Goal: Task Accomplishment & Management: Manage account settings

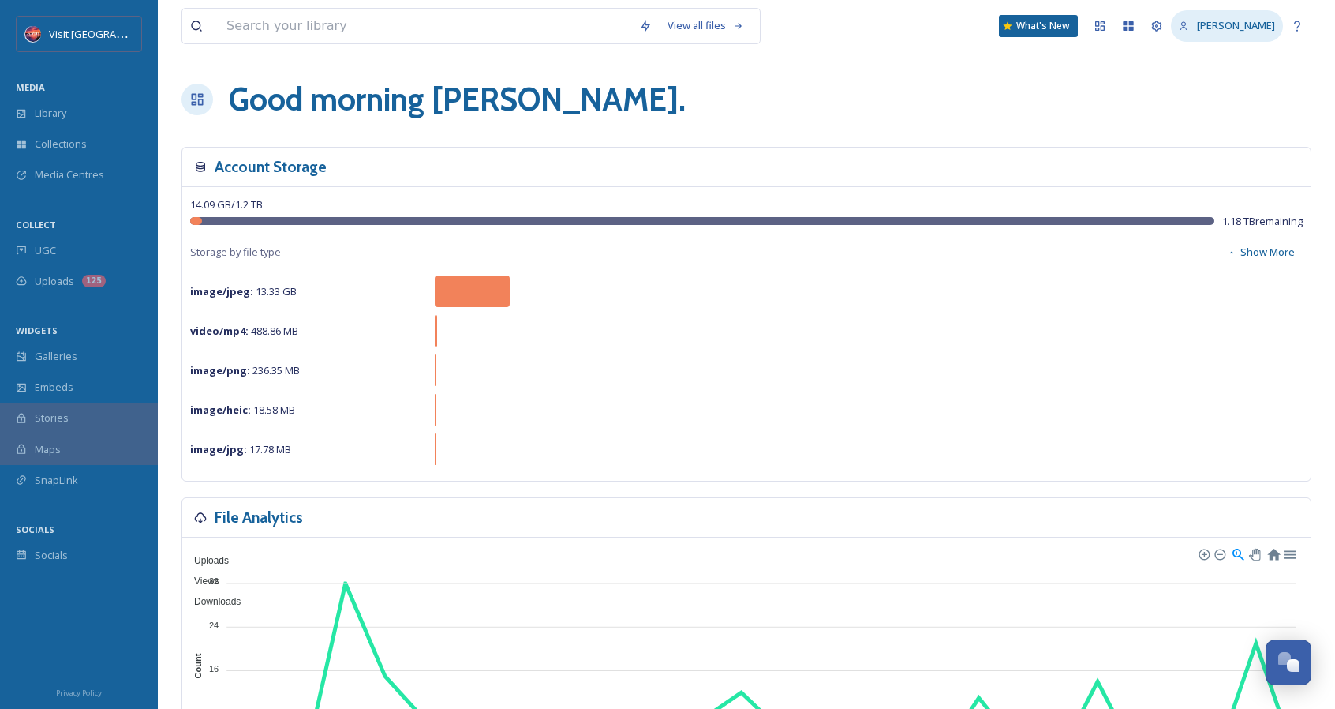
click at [1233, 21] on span "[PERSON_NAME]" at bounding box center [1236, 25] width 78 height 14
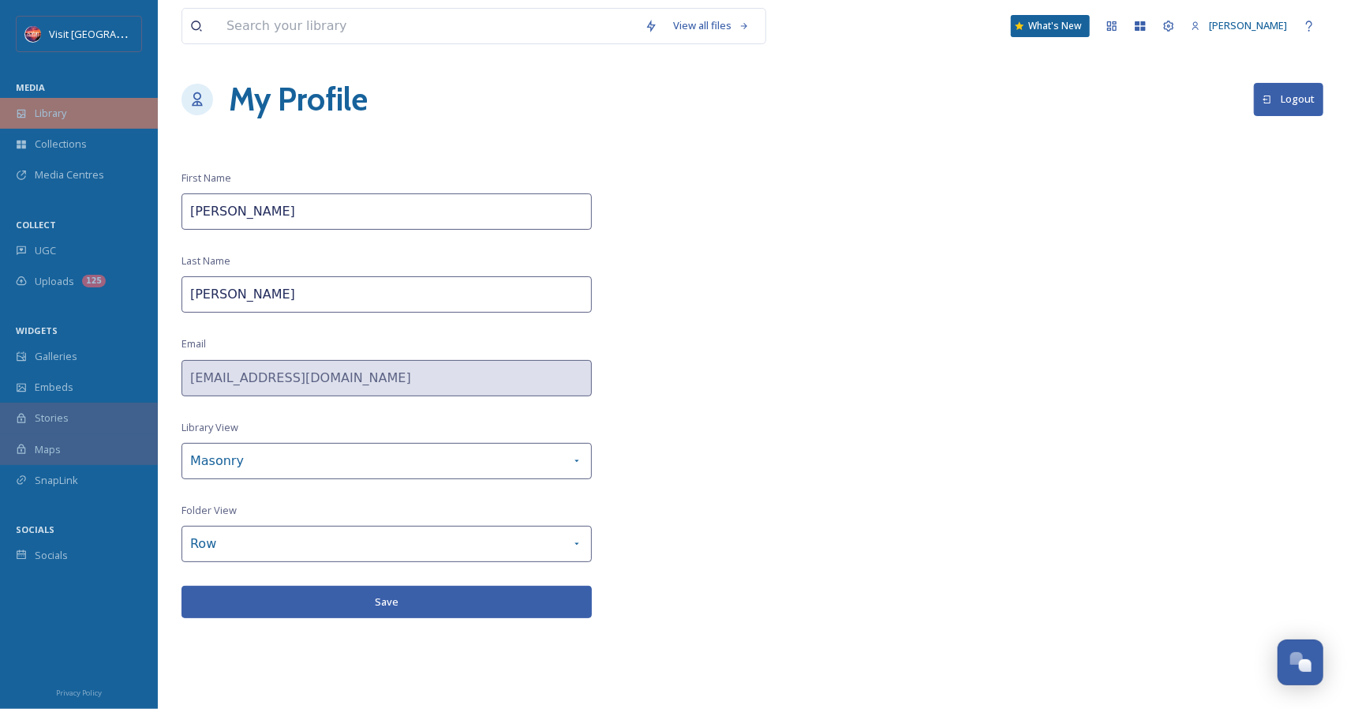
click at [56, 118] on span "Library" at bounding box center [51, 113] width 32 height 15
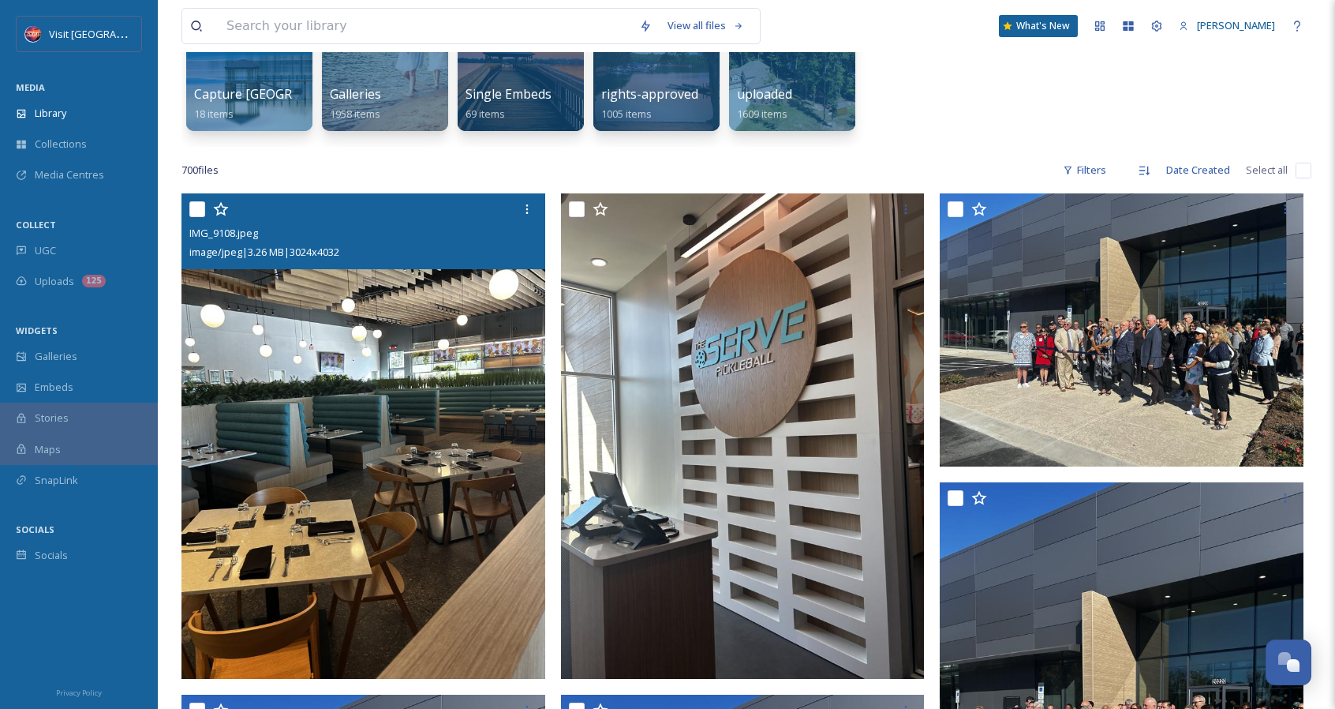
scroll to position [316, 0]
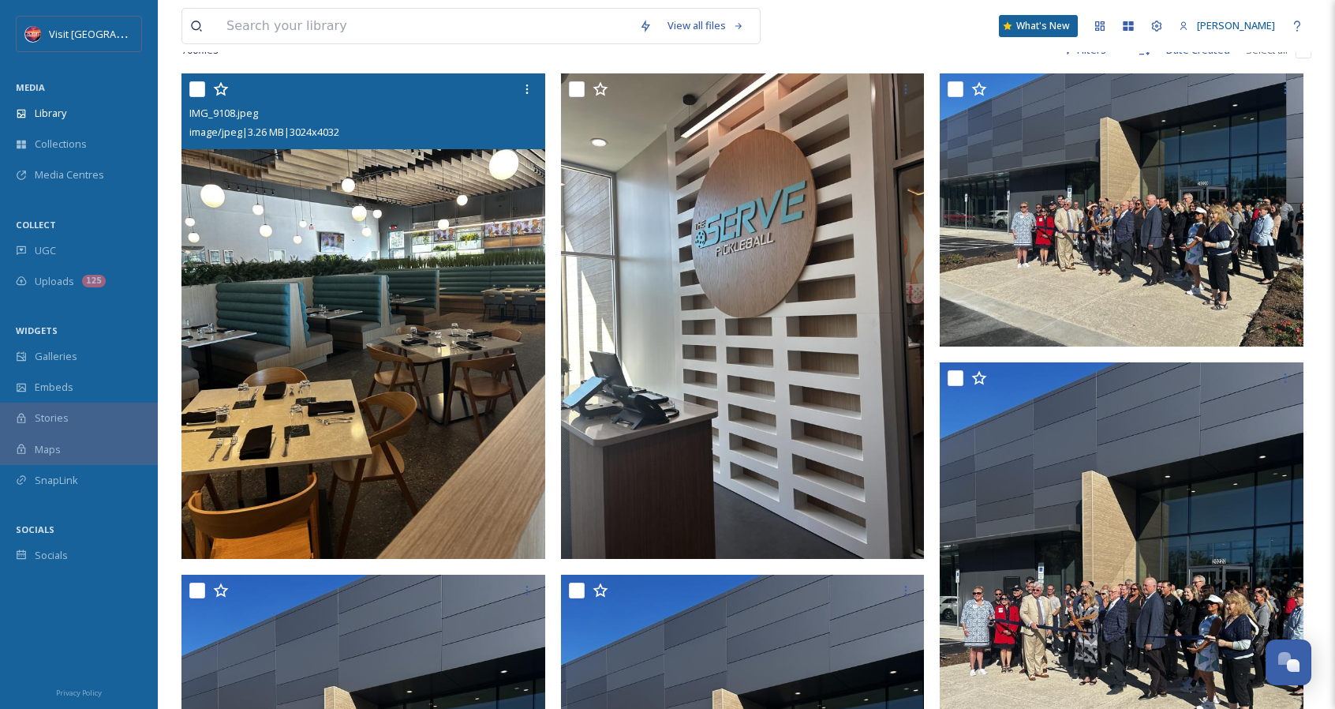
click at [199, 96] on input "checkbox" at bounding box center [197, 89] width 16 height 16
checkbox input "true"
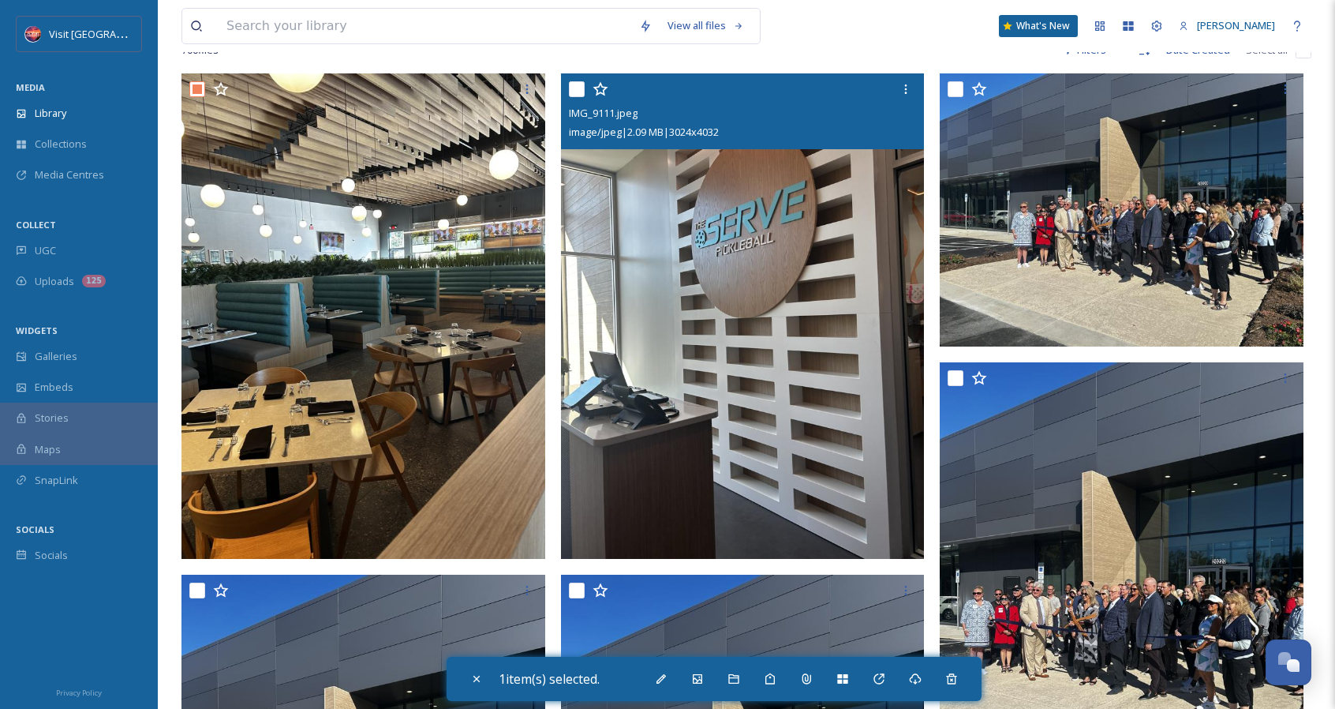
click at [578, 94] on input "checkbox" at bounding box center [577, 89] width 16 height 16
checkbox input "true"
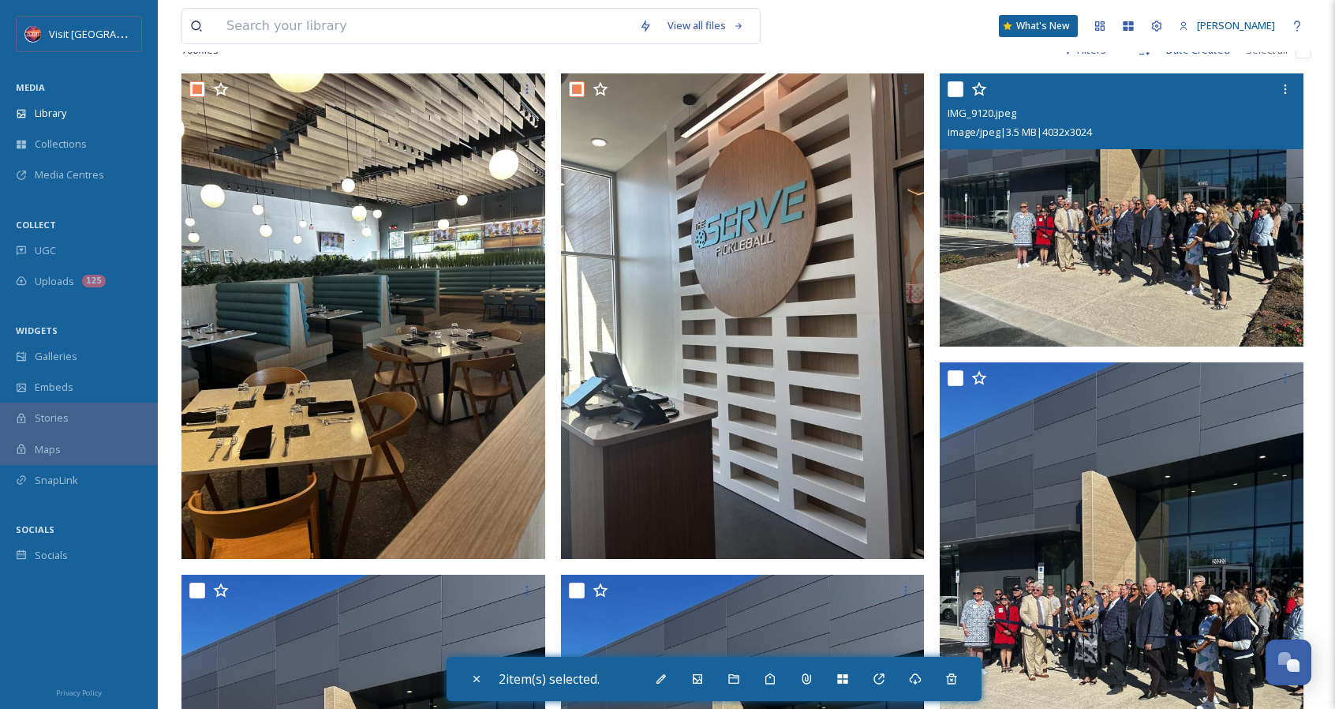
click at [955, 90] on input "checkbox" at bounding box center [956, 89] width 16 height 16
checkbox input "true"
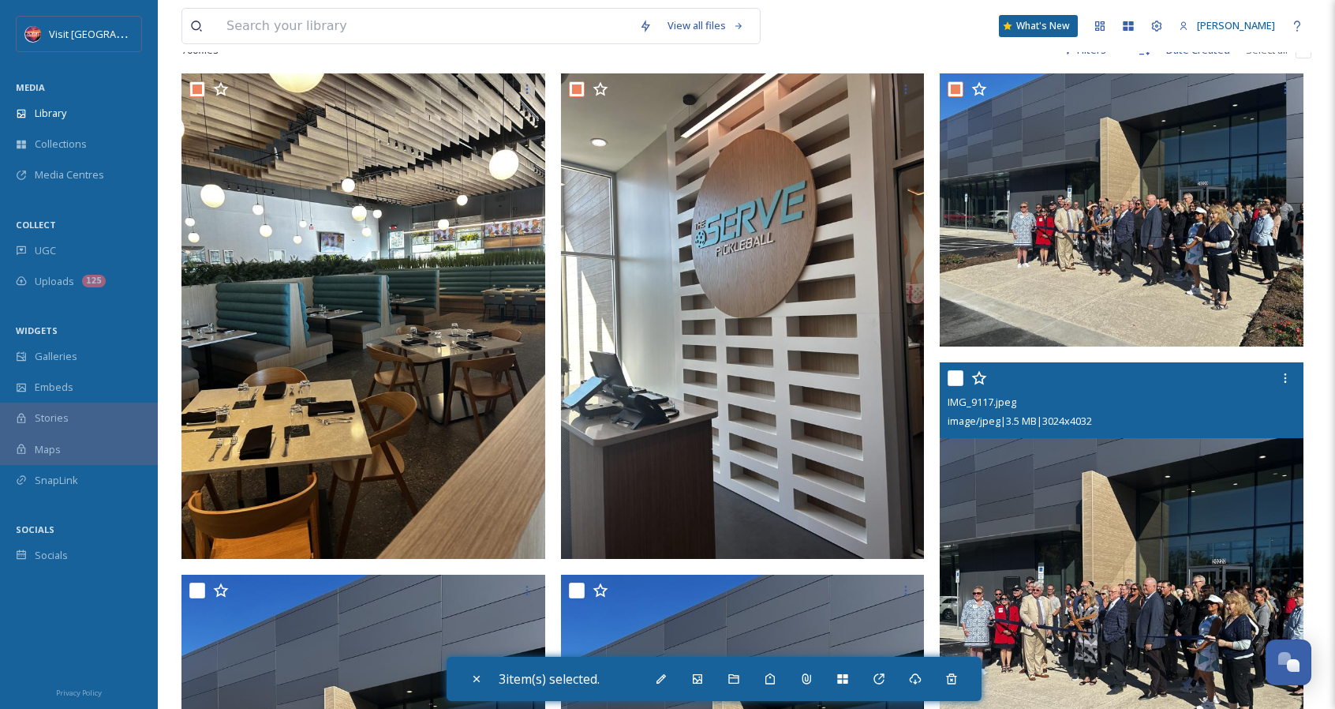
click at [953, 381] on input "checkbox" at bounding box center [956, 378] width 16 height 16
checkbox input "true"
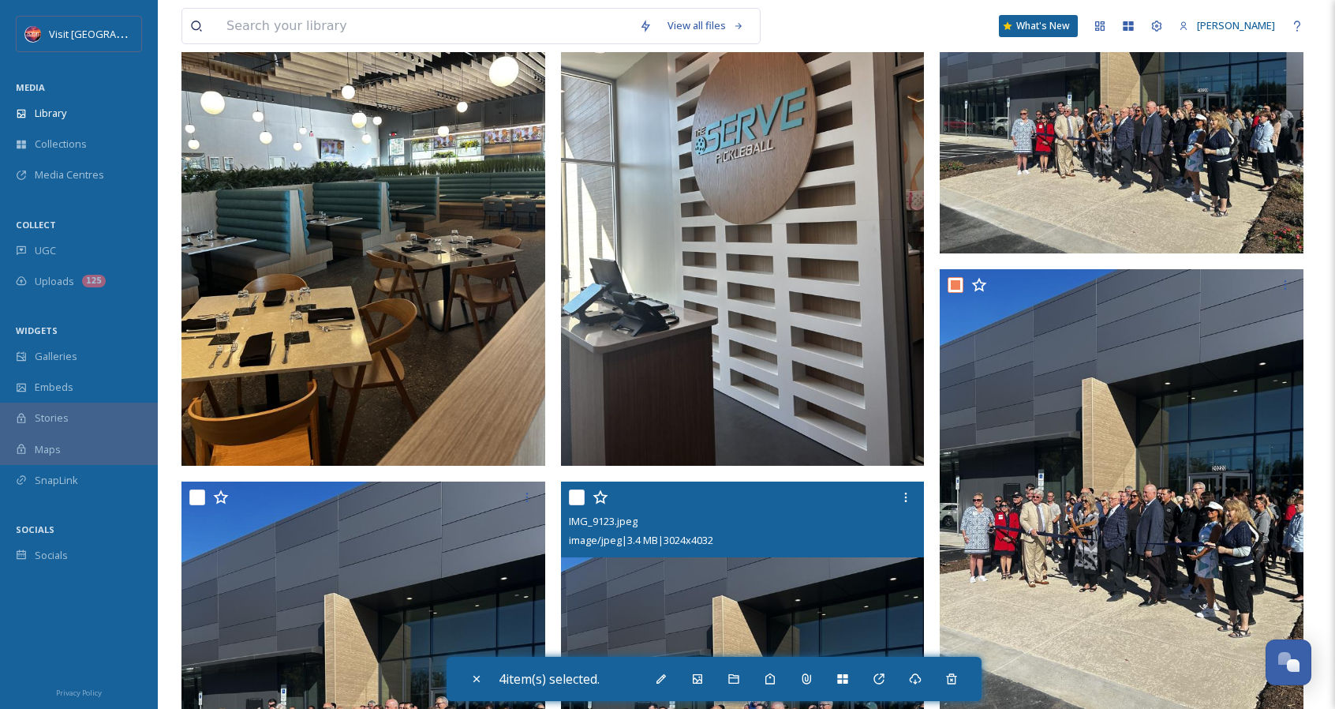
scroll to position [553, 0]
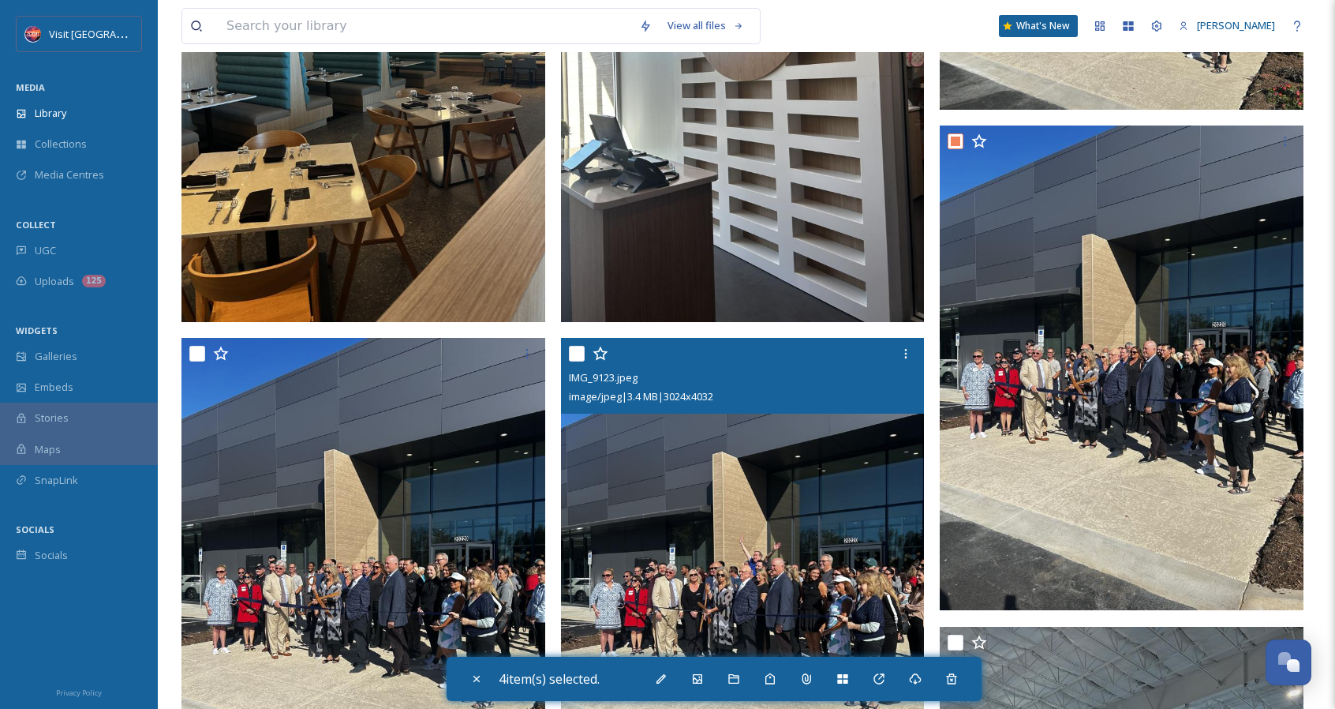
click at [578, 348] on input "checkbox" at bounding box center [577, 354] width 16 height 16
checkbox input "true"
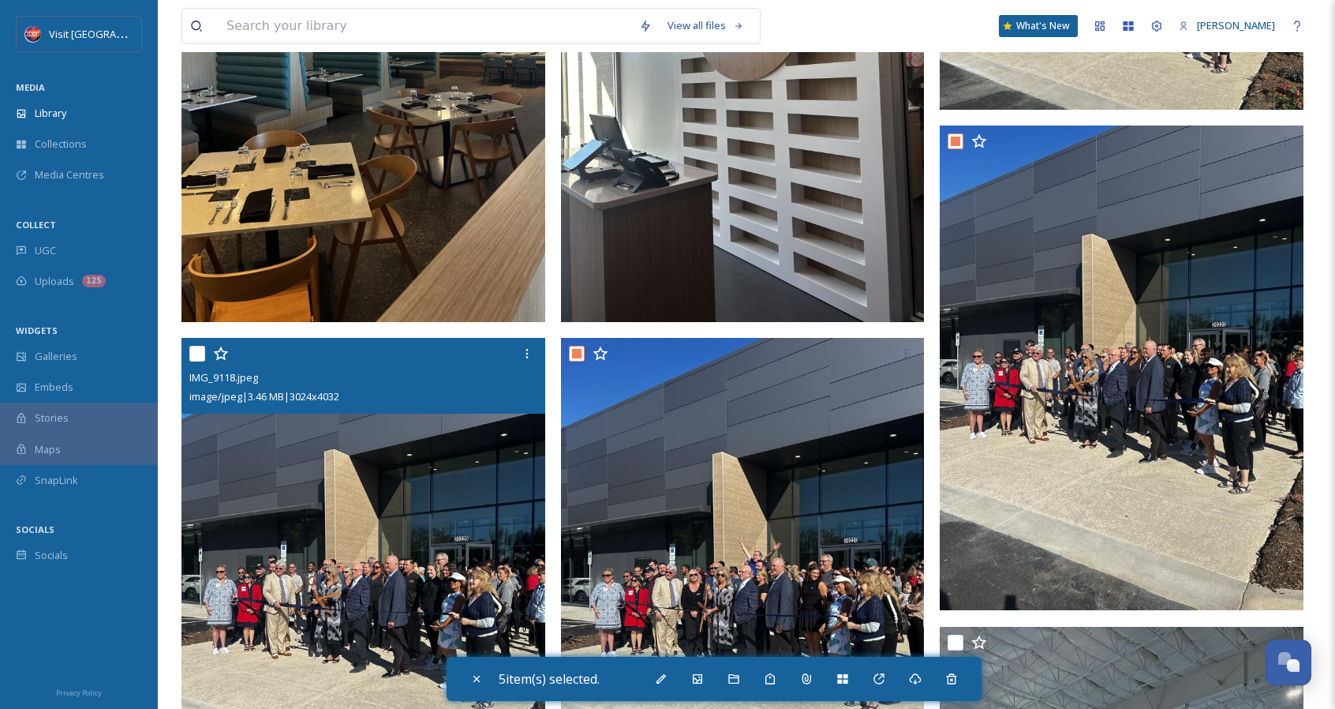
click at [197, 343] on div at bounding box center [365, 353] width 352 height 28
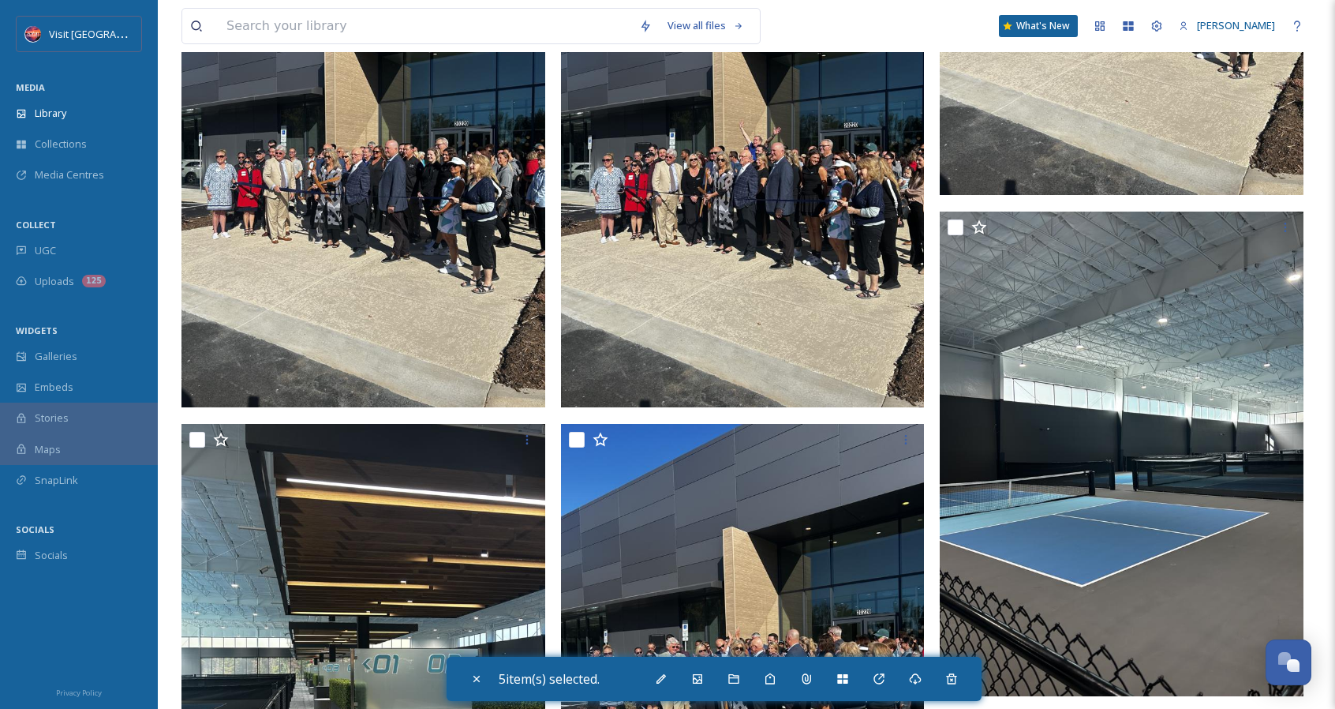
scroll to position [1026, 0]
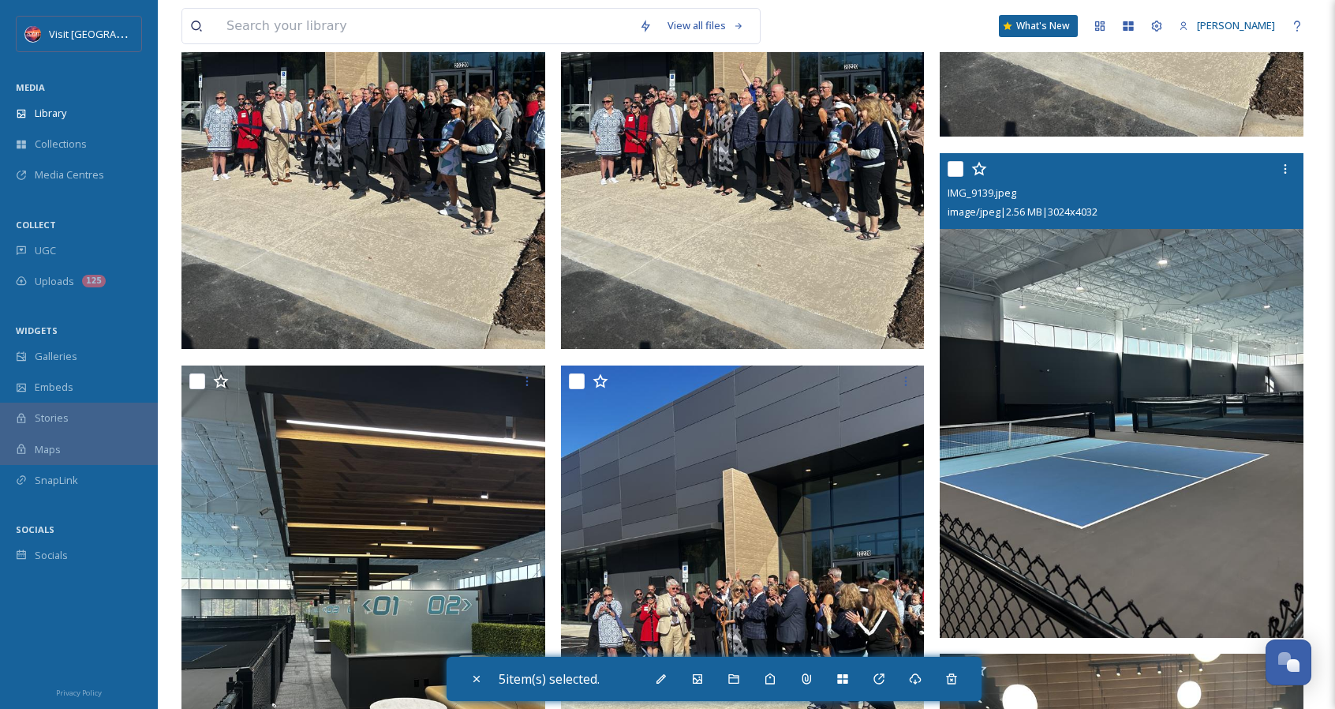
click at [952, 168] on input "checkbox" at bounding box center [956, 169] width 16 height 16
checkbox input "true"
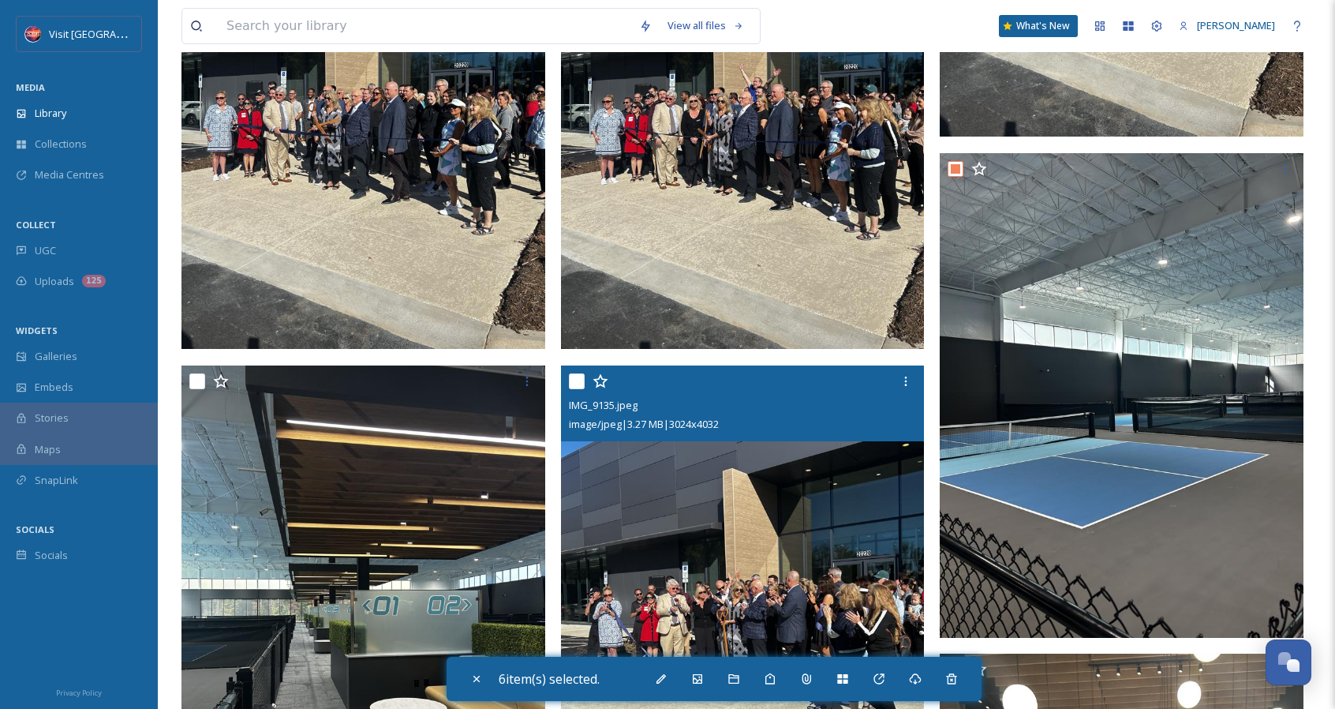
click at [570, 383] on input "checkbox" at bounding box center [577, 381] width 16 height 16
checkbox input "true"
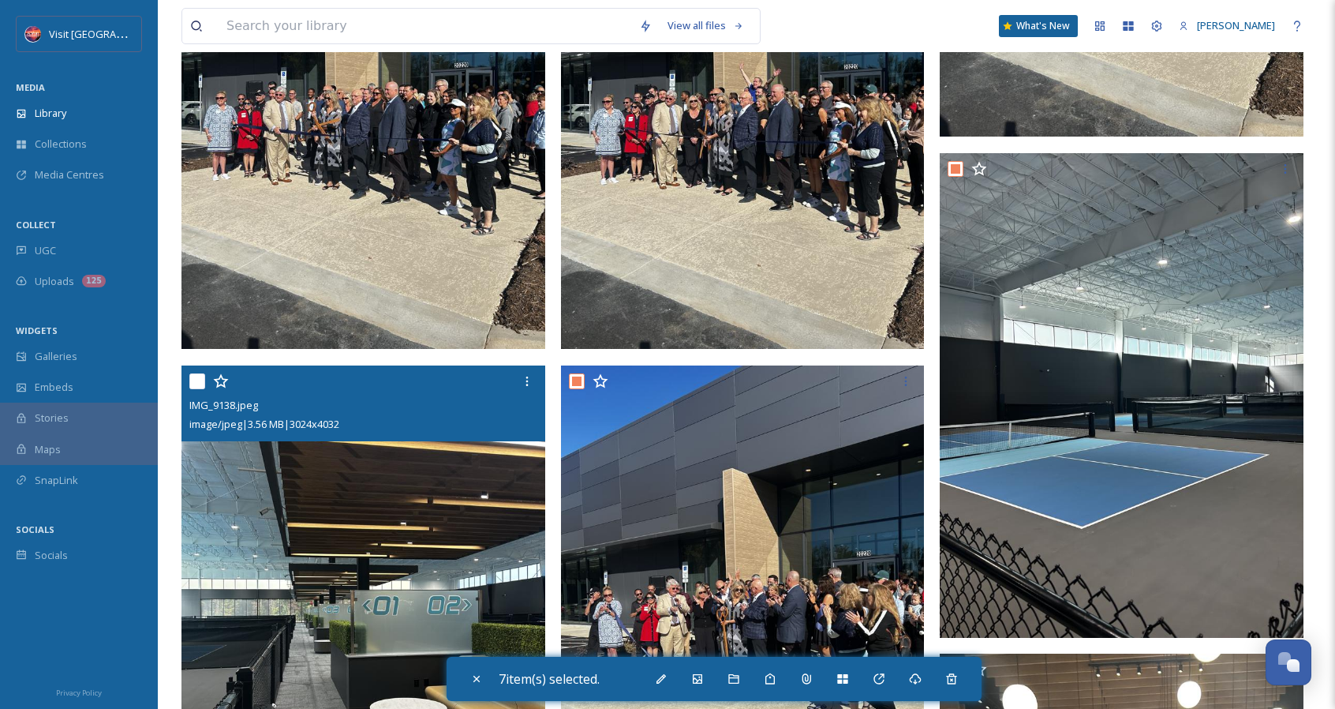
click at [198, 390] on div at bounding box center [365, 381] width 352 height 28
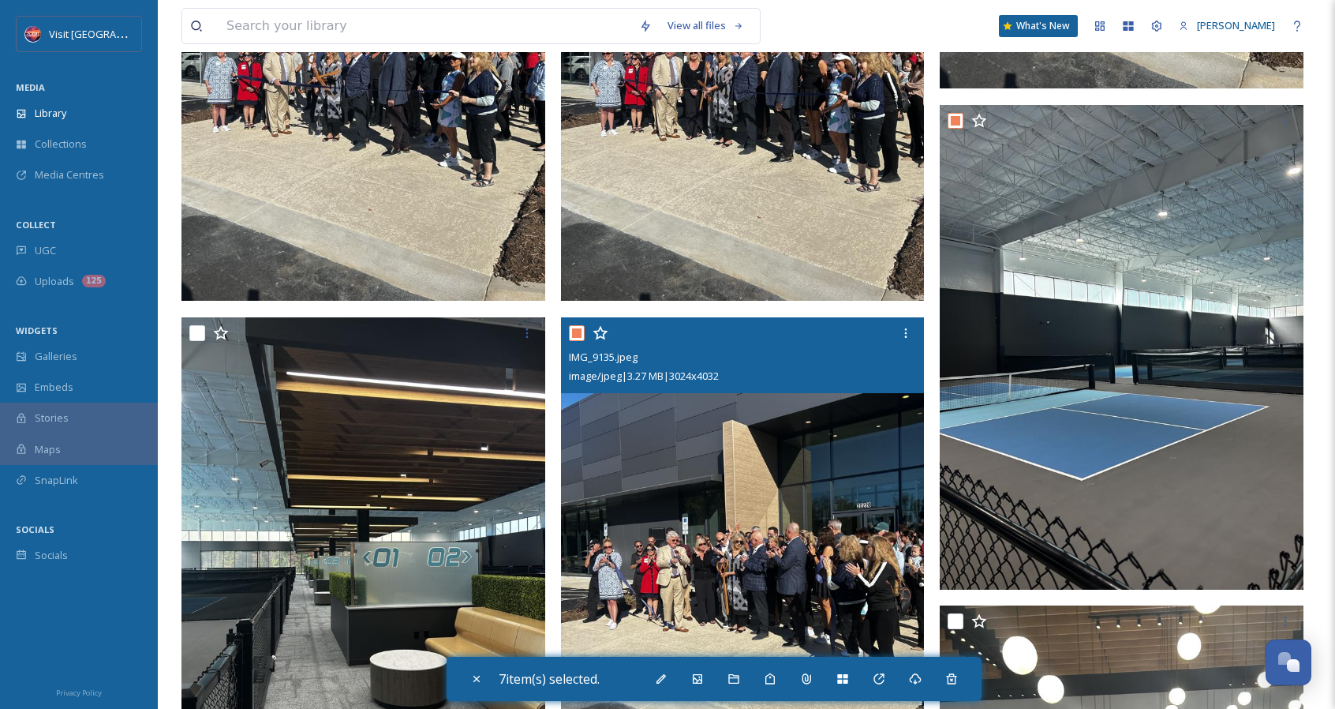
scroll to position [1263, 0]
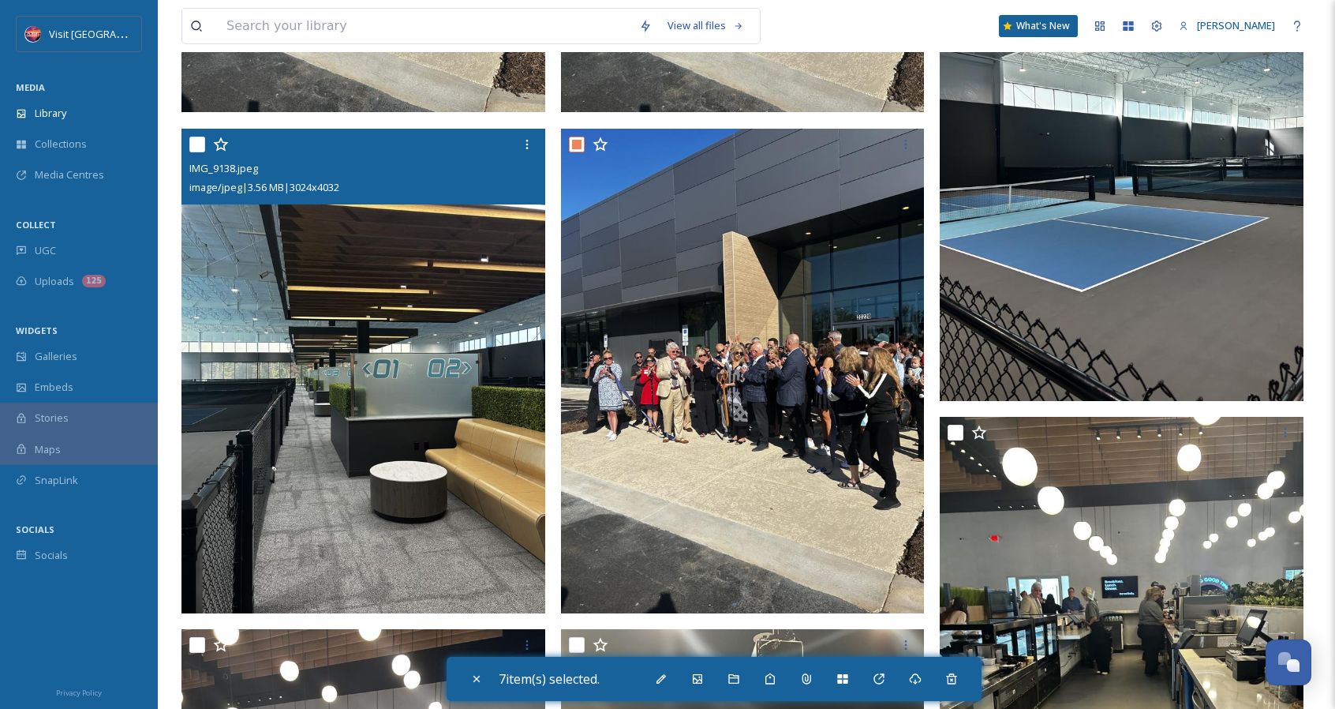
click at [194, 146] on input "checkbox" at bounding box center [197, 145] width 16 height 16
checkbox input "true"
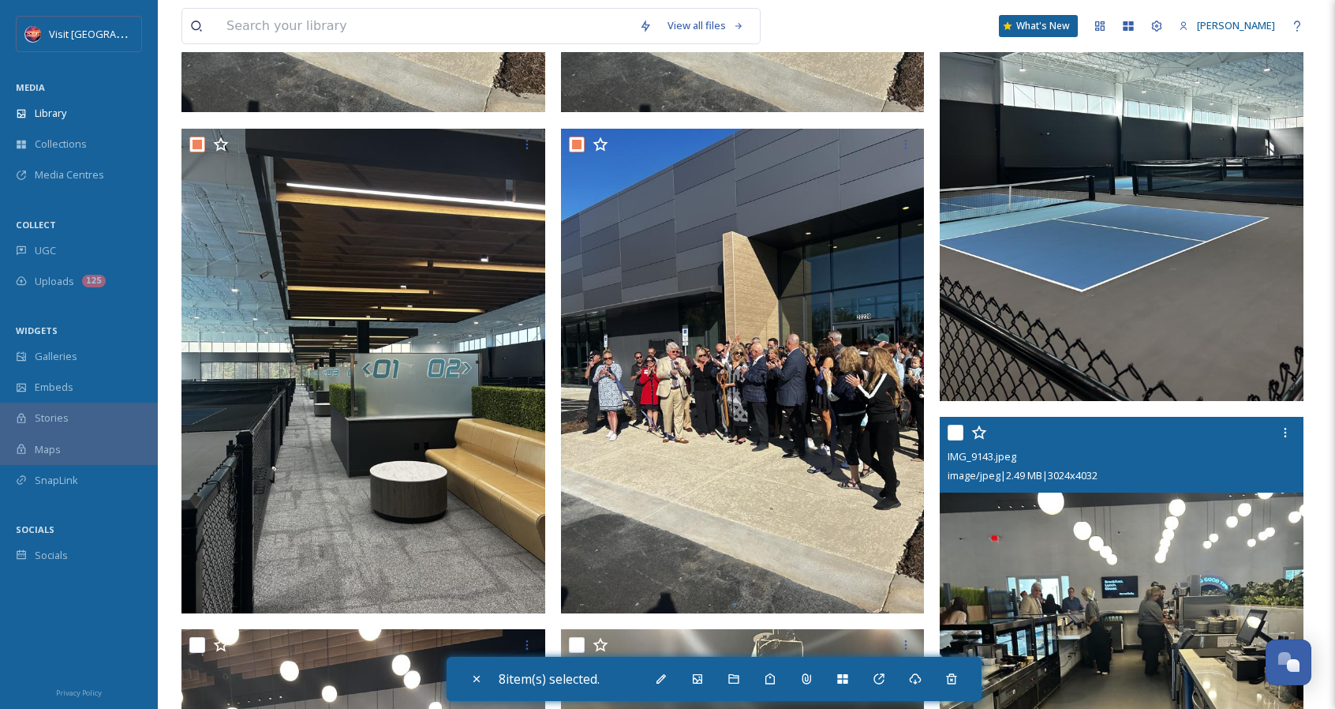
click at [947, 425] on div "IMG_9143.jpeg image/jpeg | 2.49 MB | 3024 x 4032" at bounding box center [1122, 455] width 364 height 76
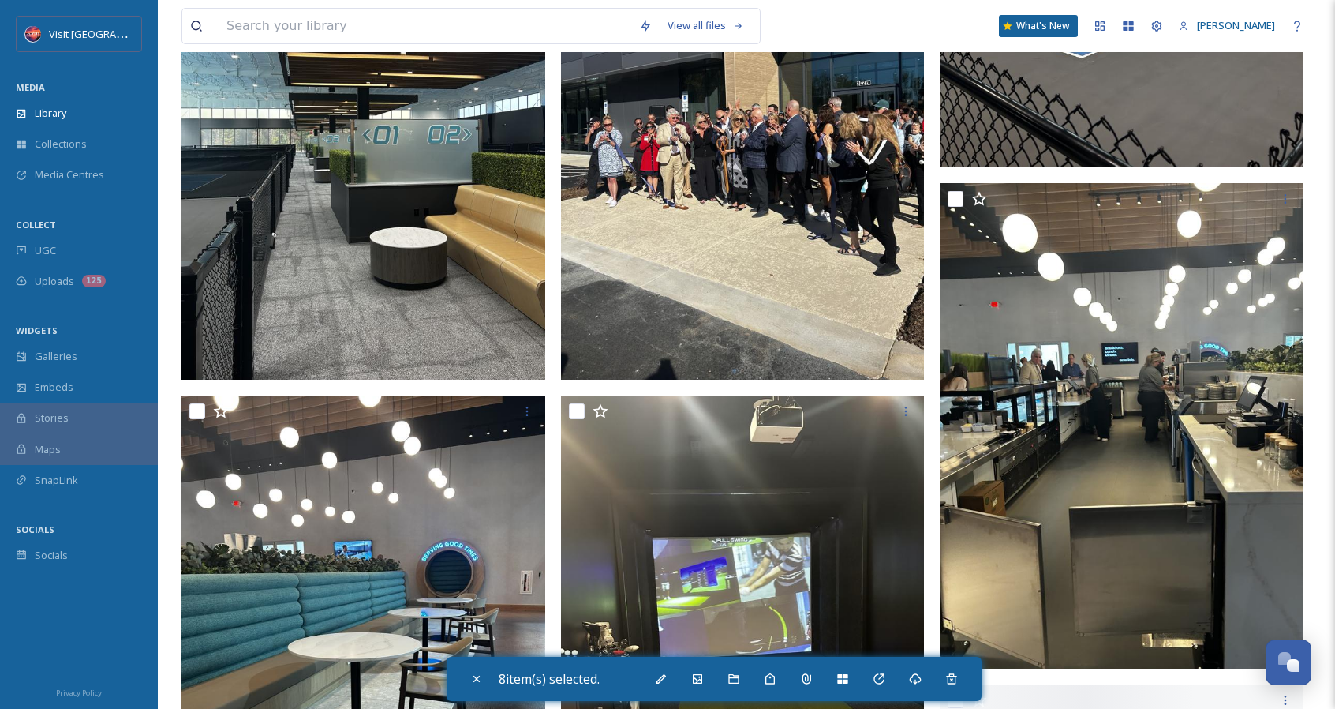
scroll to position [1500, 0]
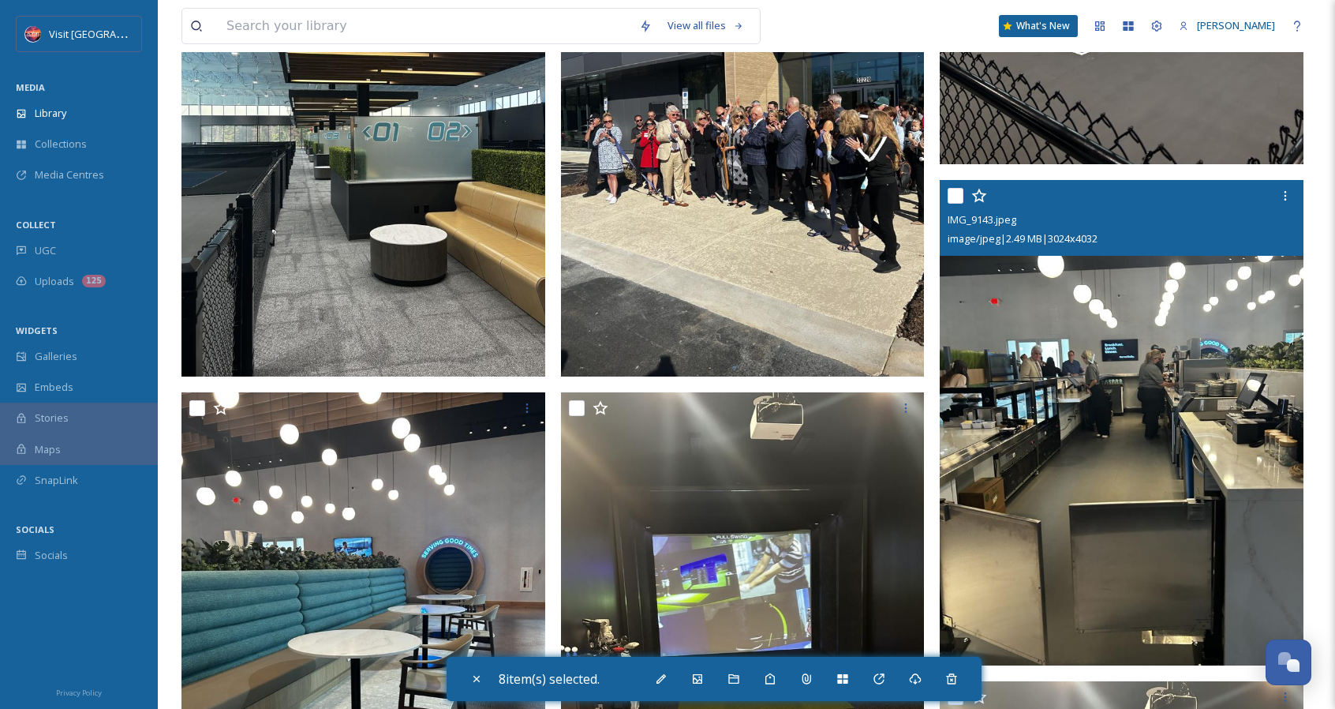
click at [958, 196] on input "checkbox" at bounding box center [956, 196] width 16 height 16
checkbox input "true"
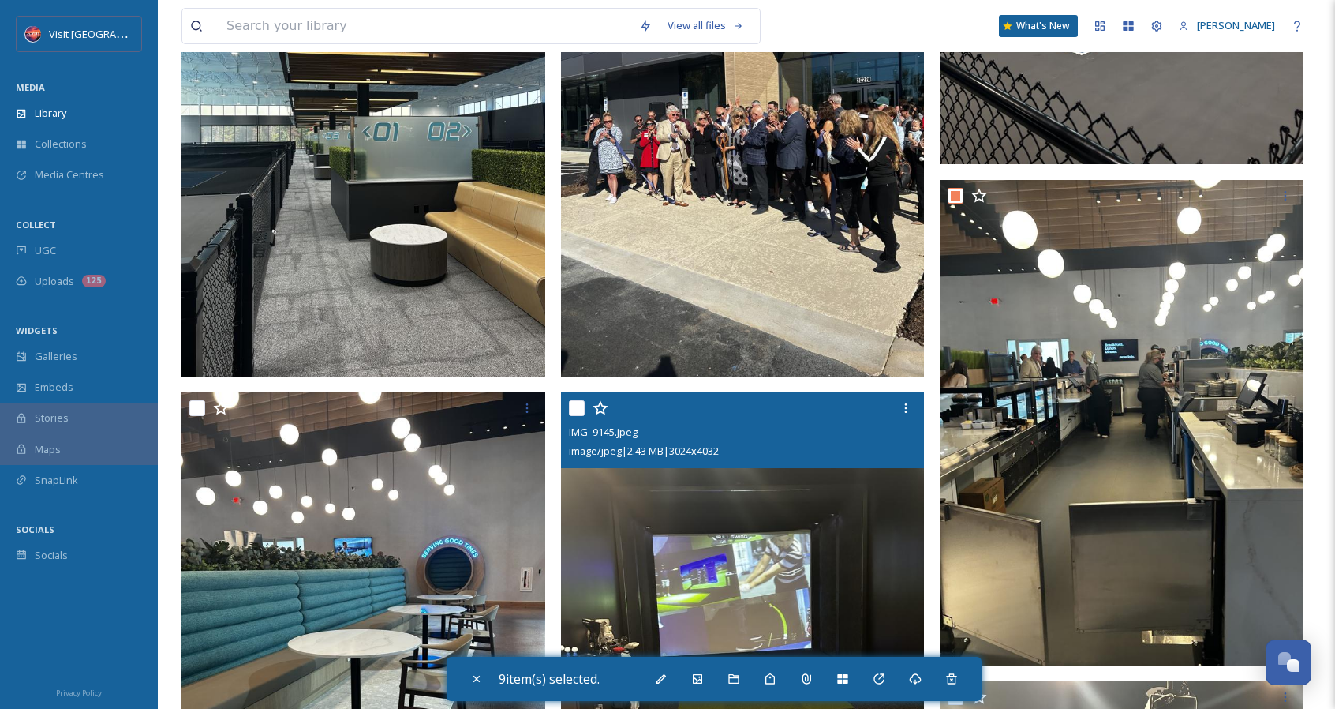
click at [579, 409] on input "checkbox" at bounding box center [577, 408] width 16 height 16
checkbox input "true"
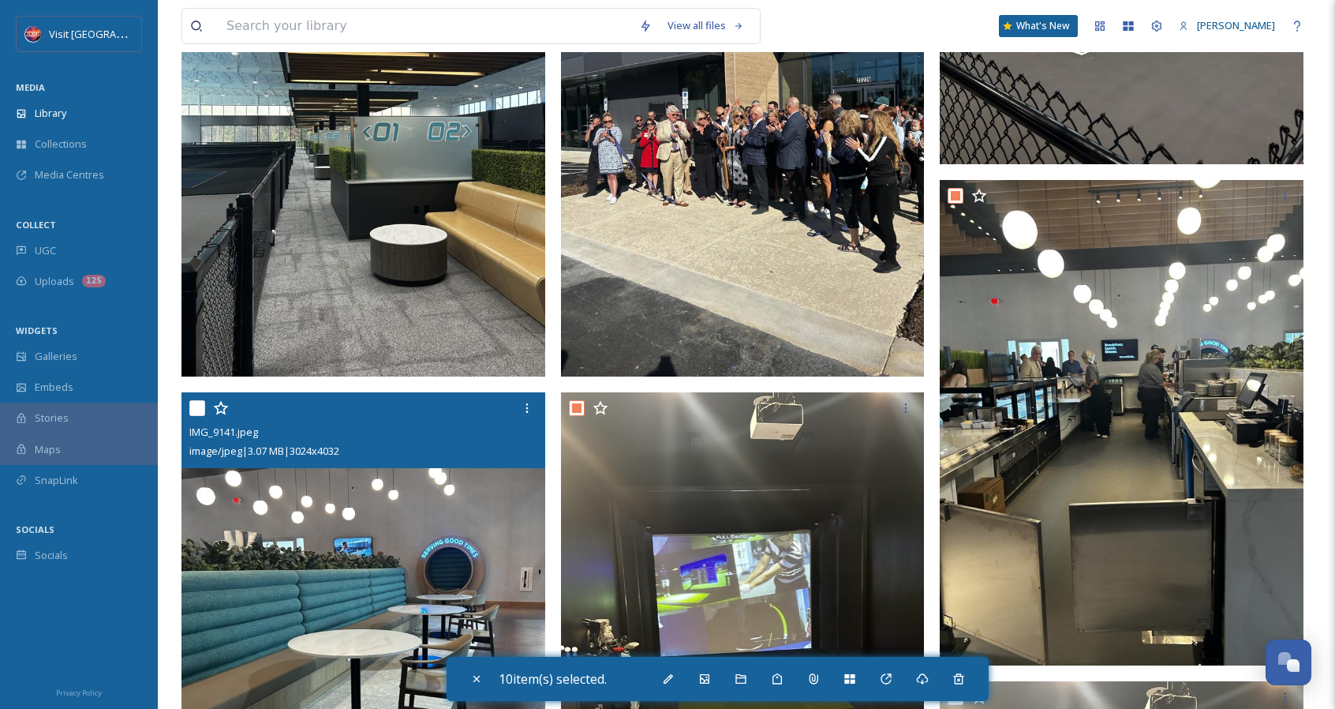
click at [197, 409] on input "checkbox" at bounding box center [197, 408] width 16 height 16
checkbox input "true"
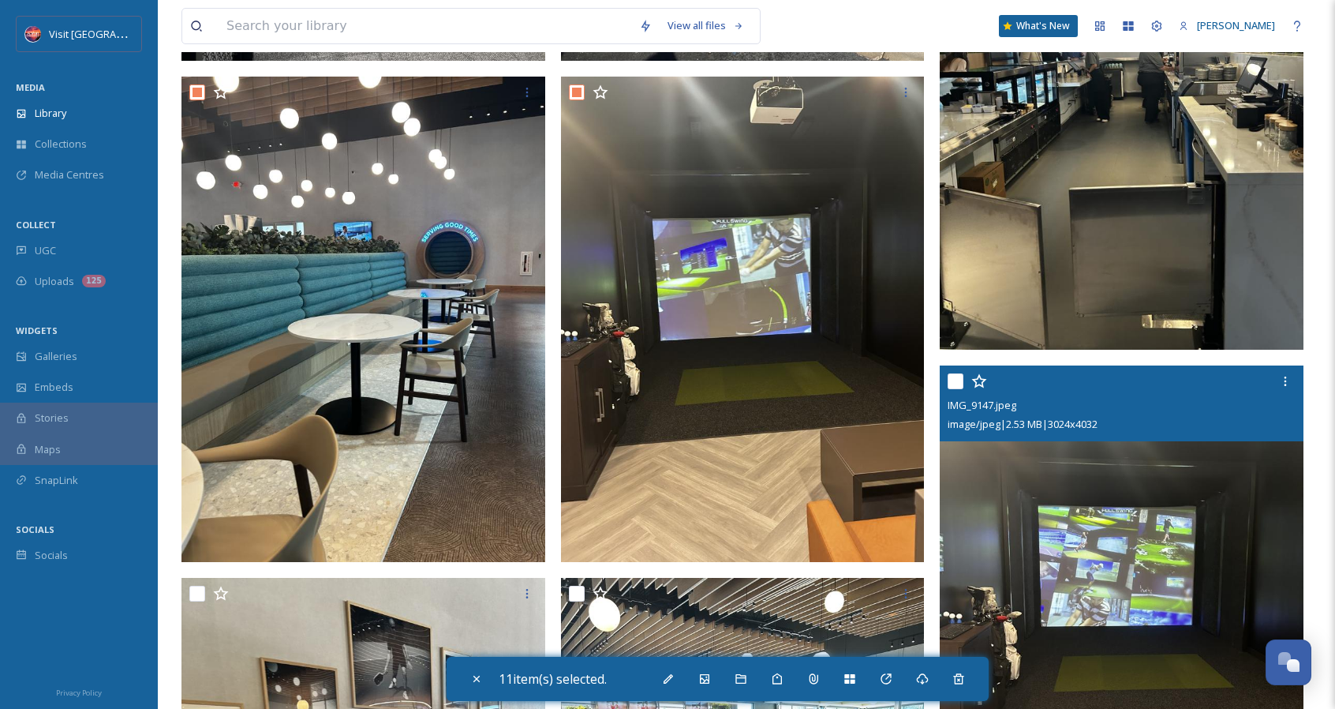
click at [958, 383] on input "checkbox" at bounding box center [956, 381] width 16 height 16
checkbox input "true"
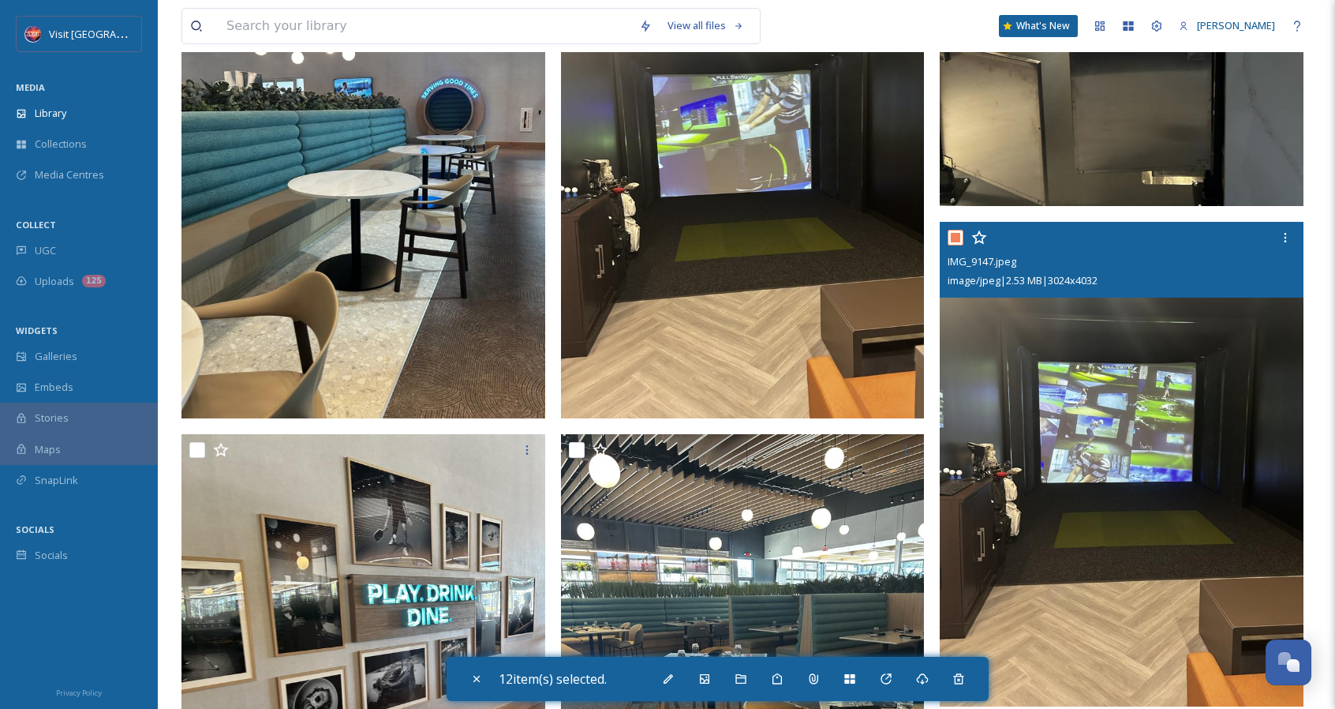
scroll to position [1973, 0]
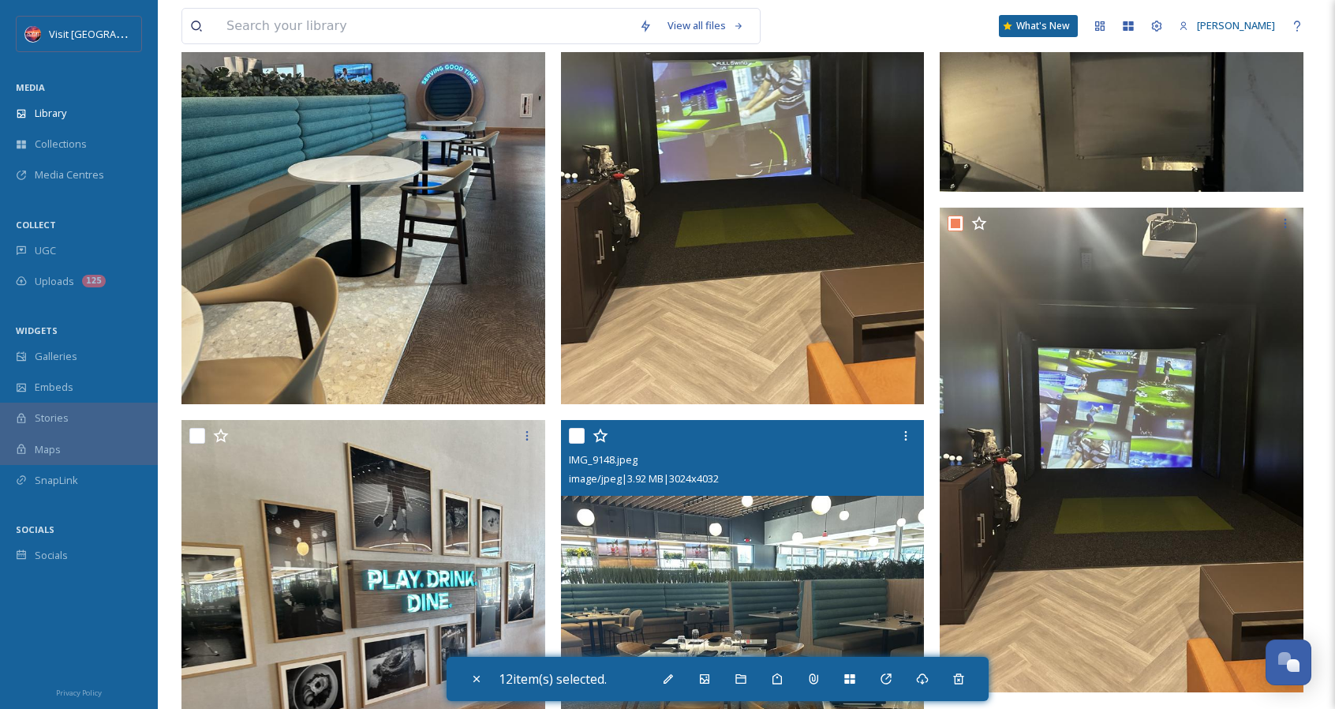
click at [571, 432] on input "checkbox" at bounding box center [577, 436] width 16 height 16
checkbox input "true"
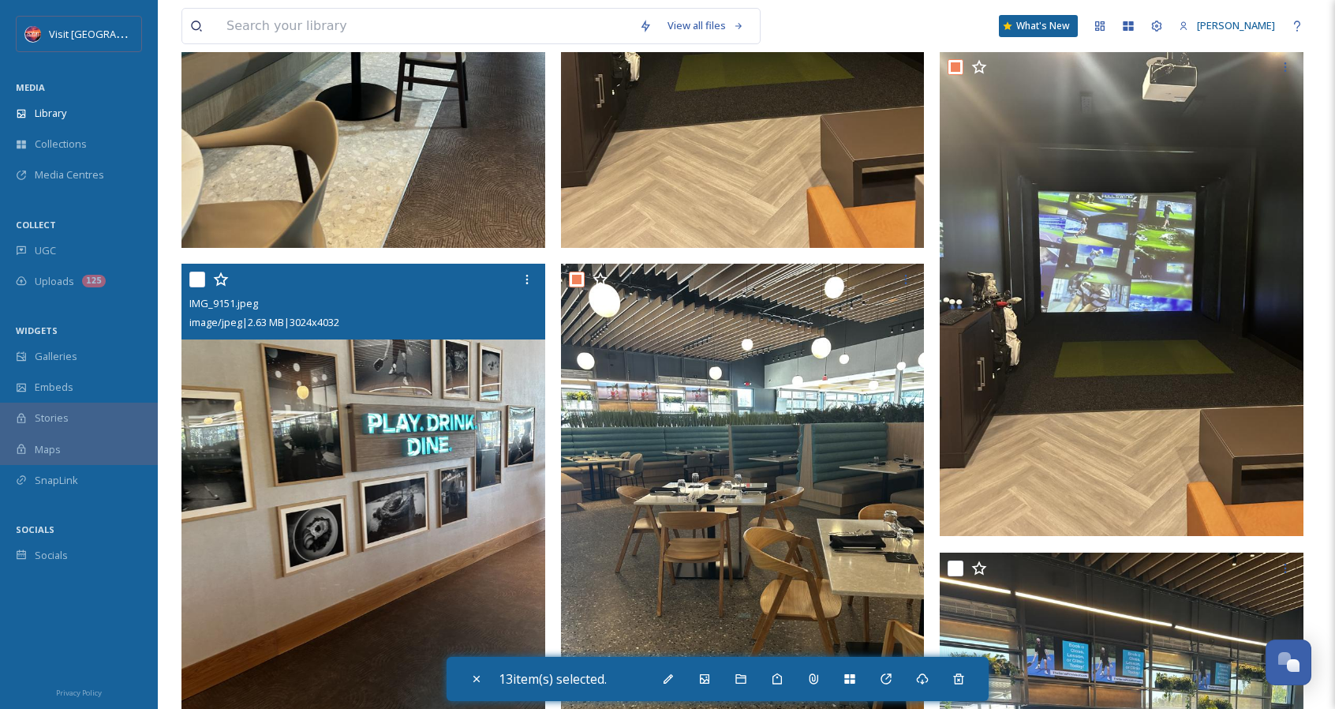
scroll to position [2131, 0]
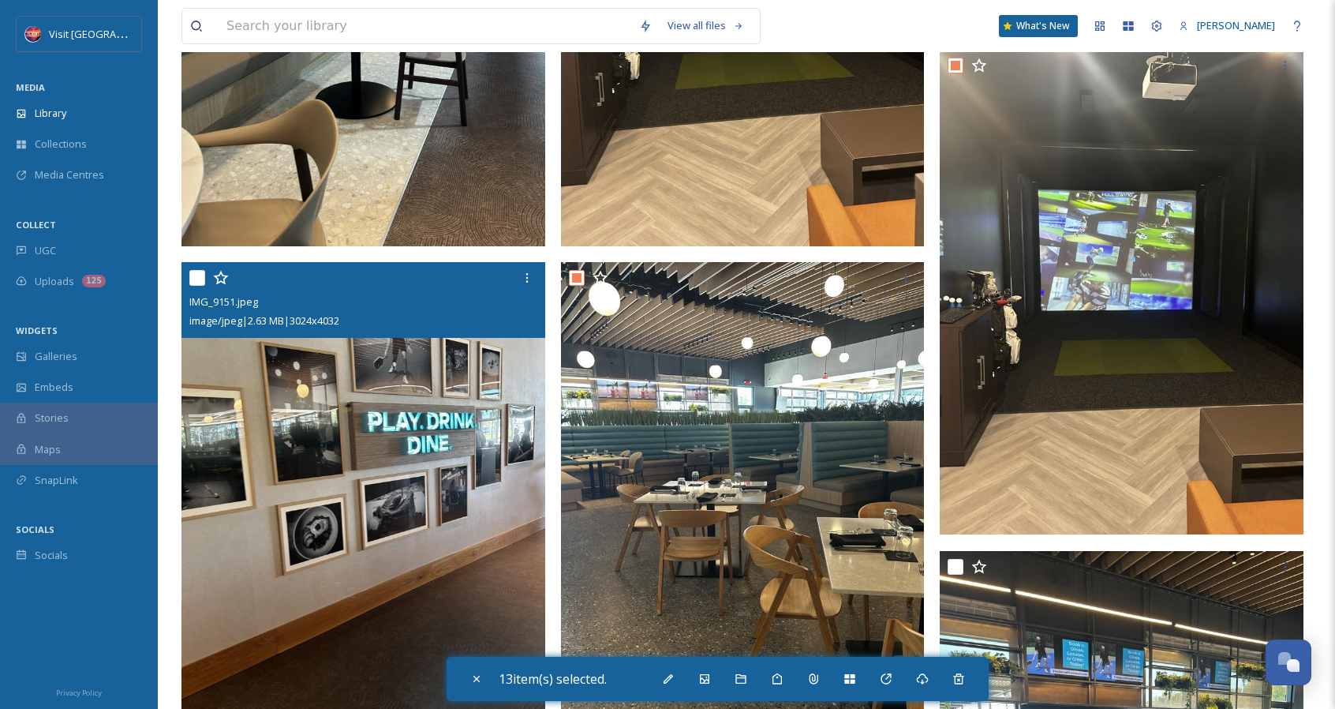
click at [204, 277] on input "checkbox" at bounding box center [197, 278] width 16 height 16
checkbox input "true"
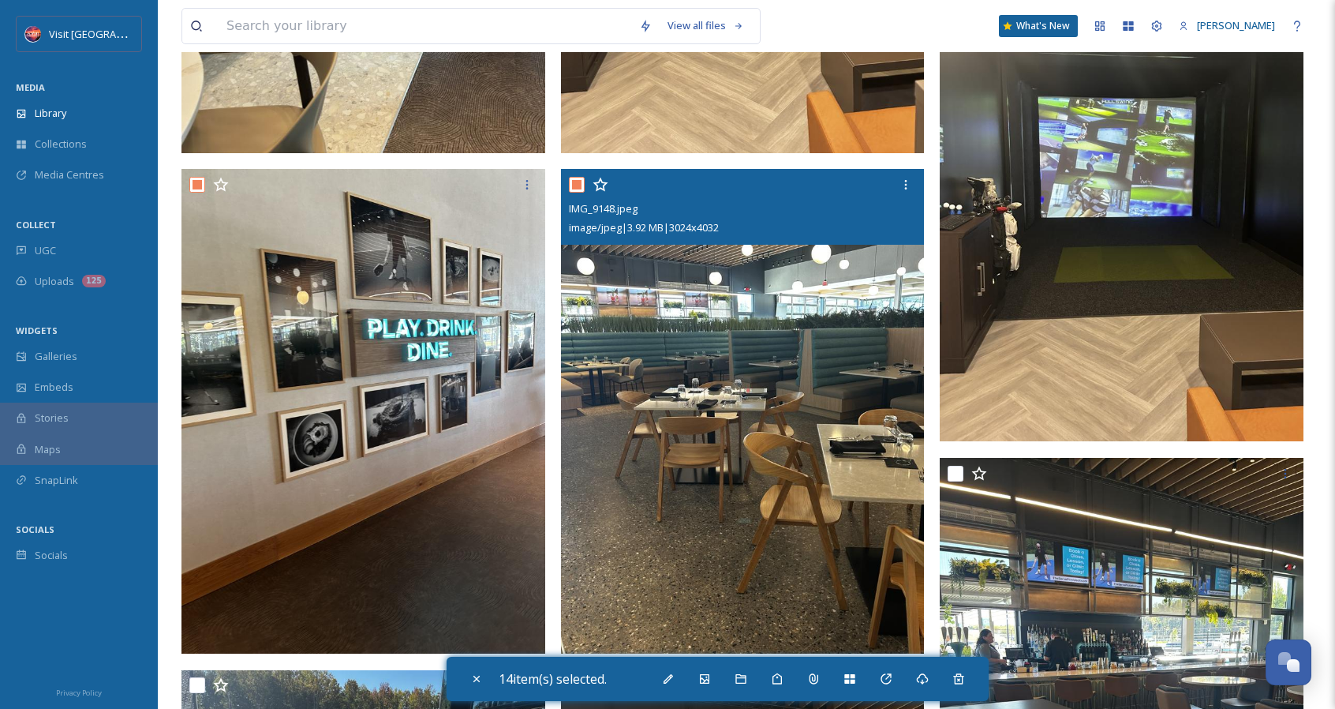
scroll to position [2368, 0]
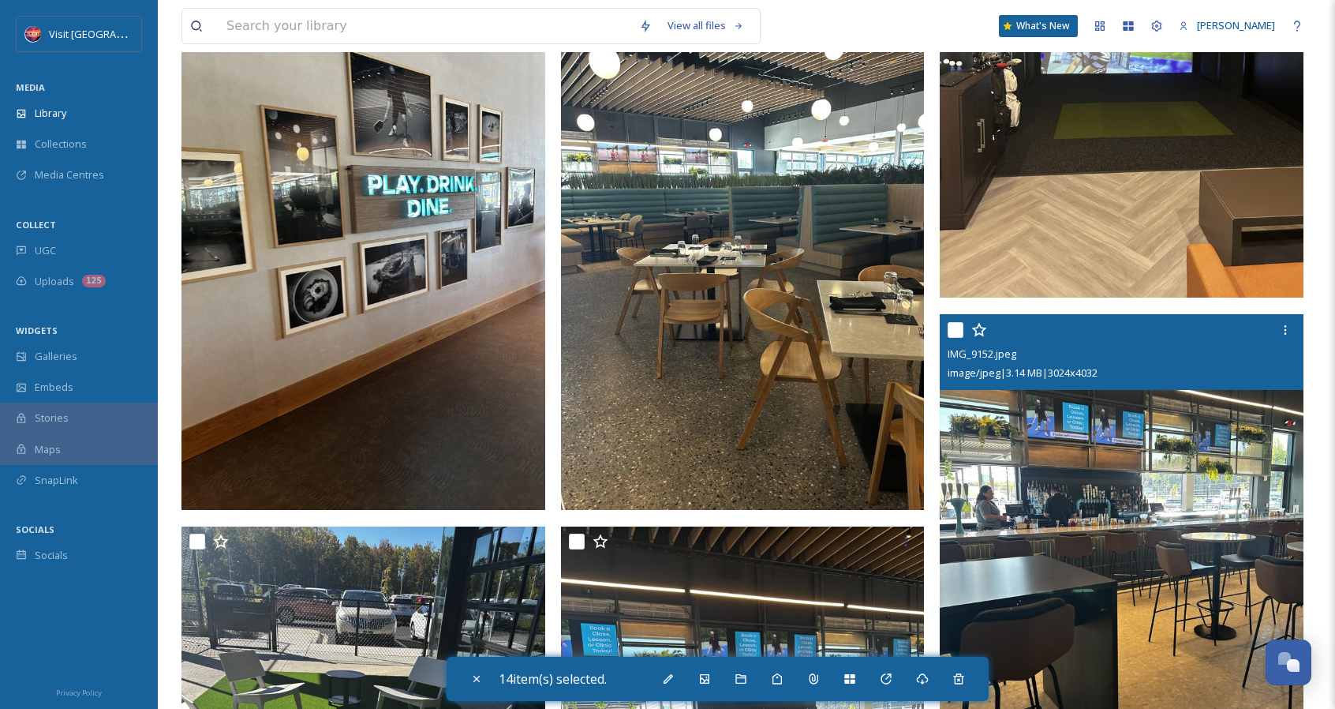
click at [957, 328] on input "checkbox" at bounding box center [956, 330] width 16 height 16
checkbox input "true"
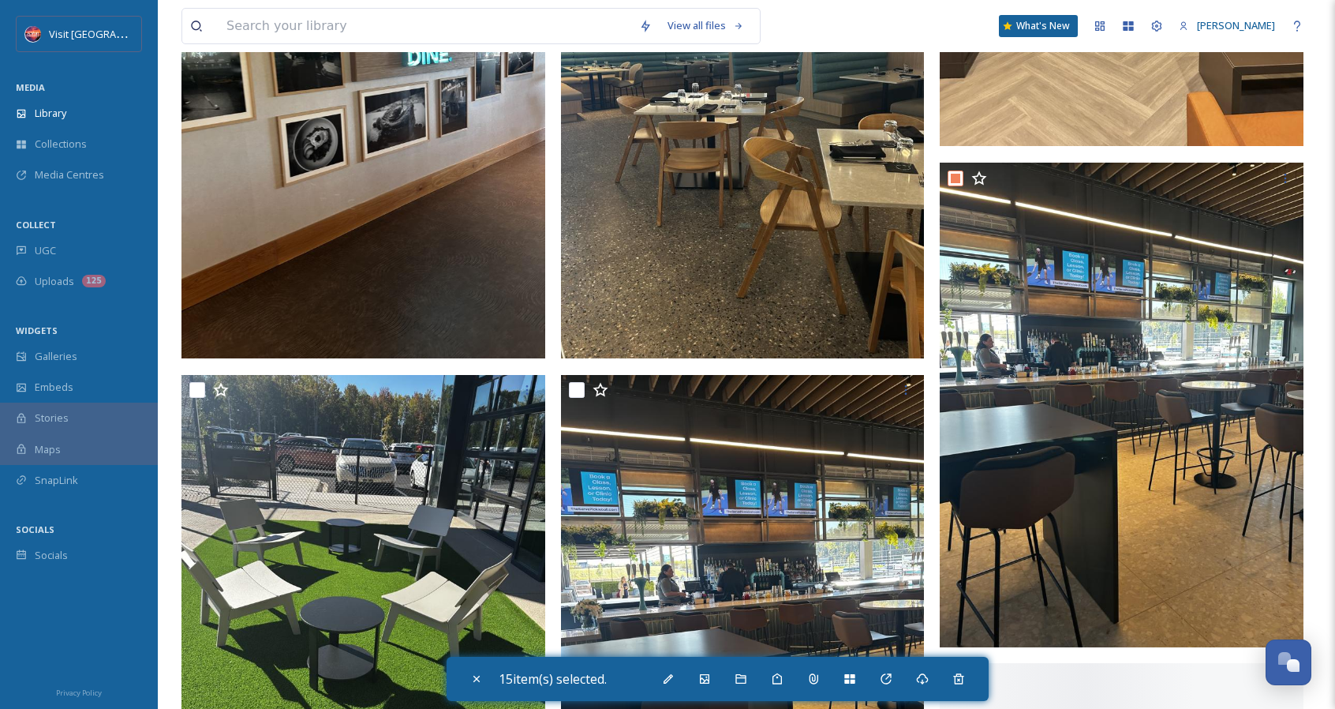
scroll to position [2526, 0]
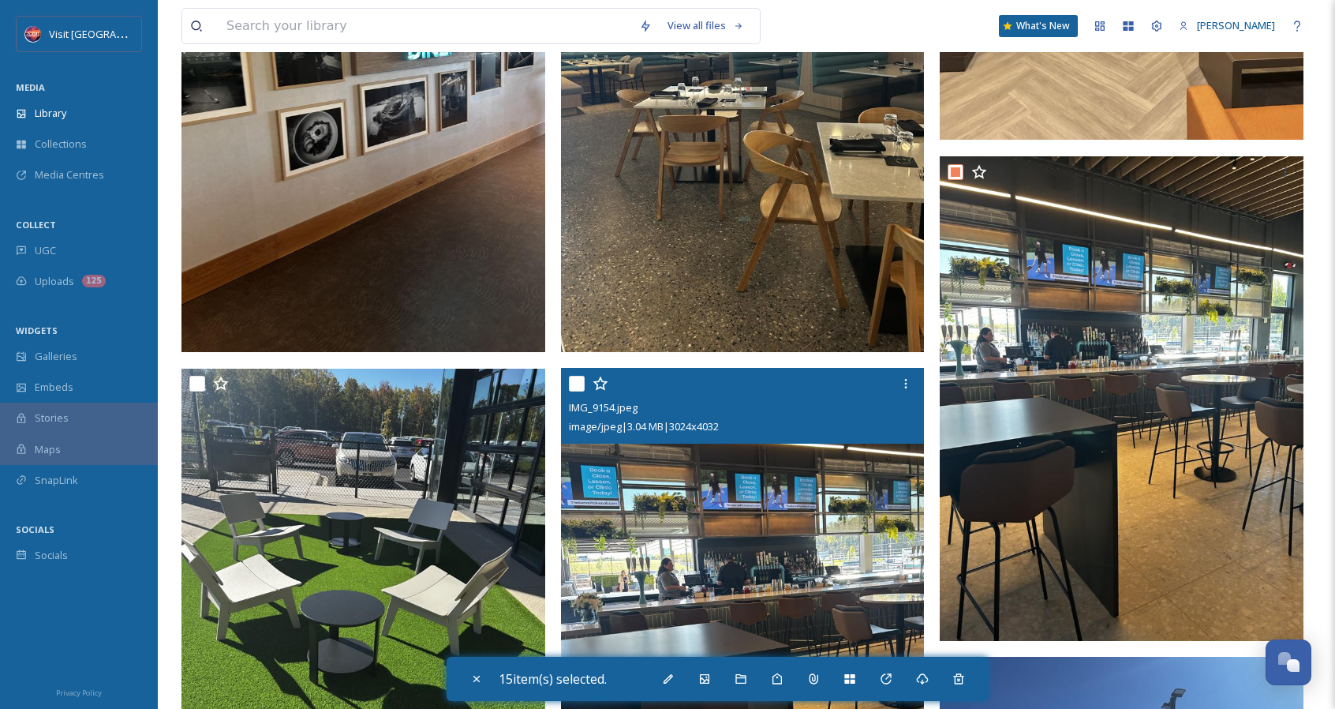
click at [578, 387] on input "checkbox" at bounding box center [577, 384] width 16 height 16
checkbox input "true"
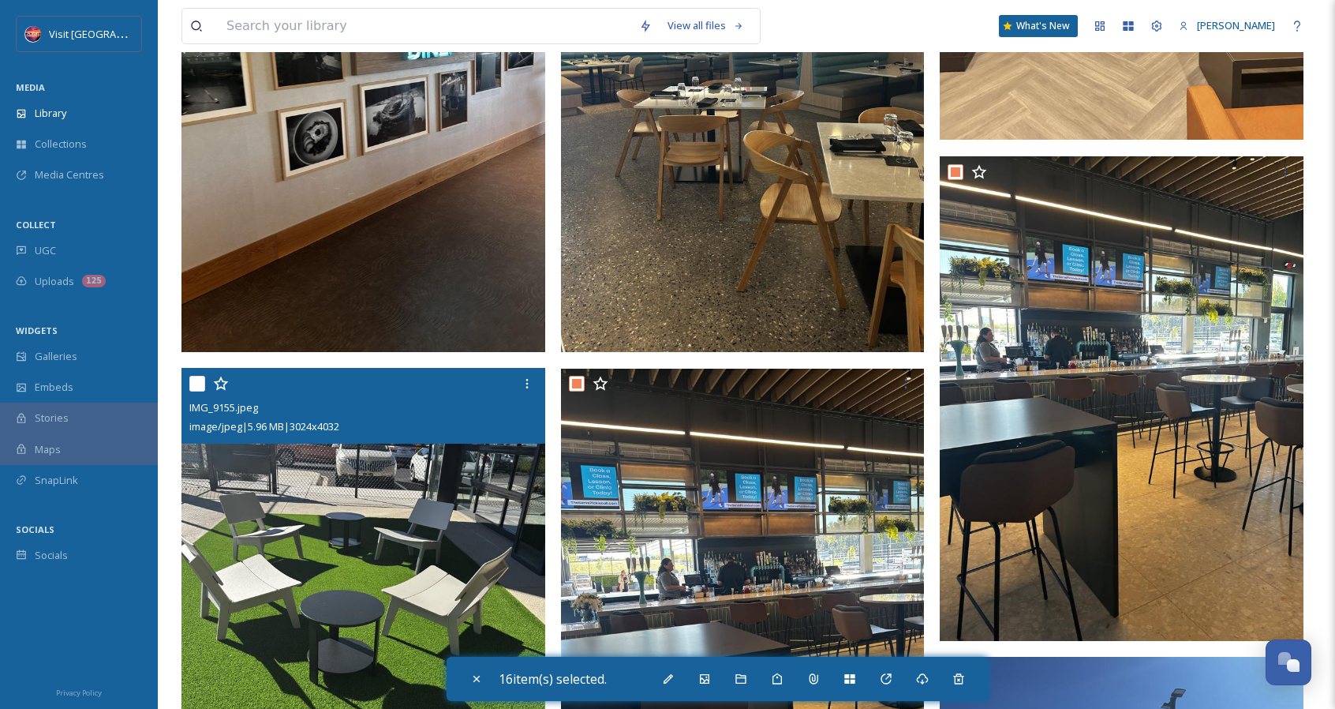
click at [200, 391] on input "checkbox" at bounding box center [197, 384] width 16 height 16
checkbox input "true"
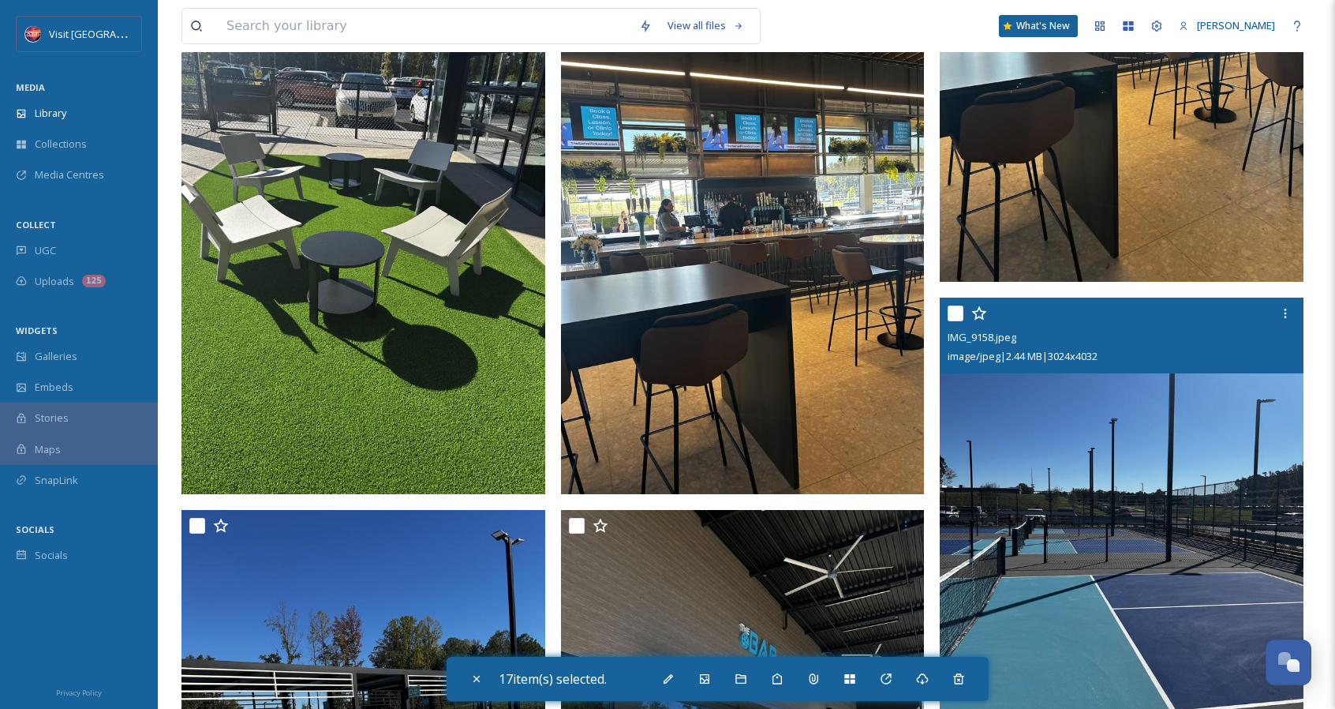
scroll to position [2920, 0]
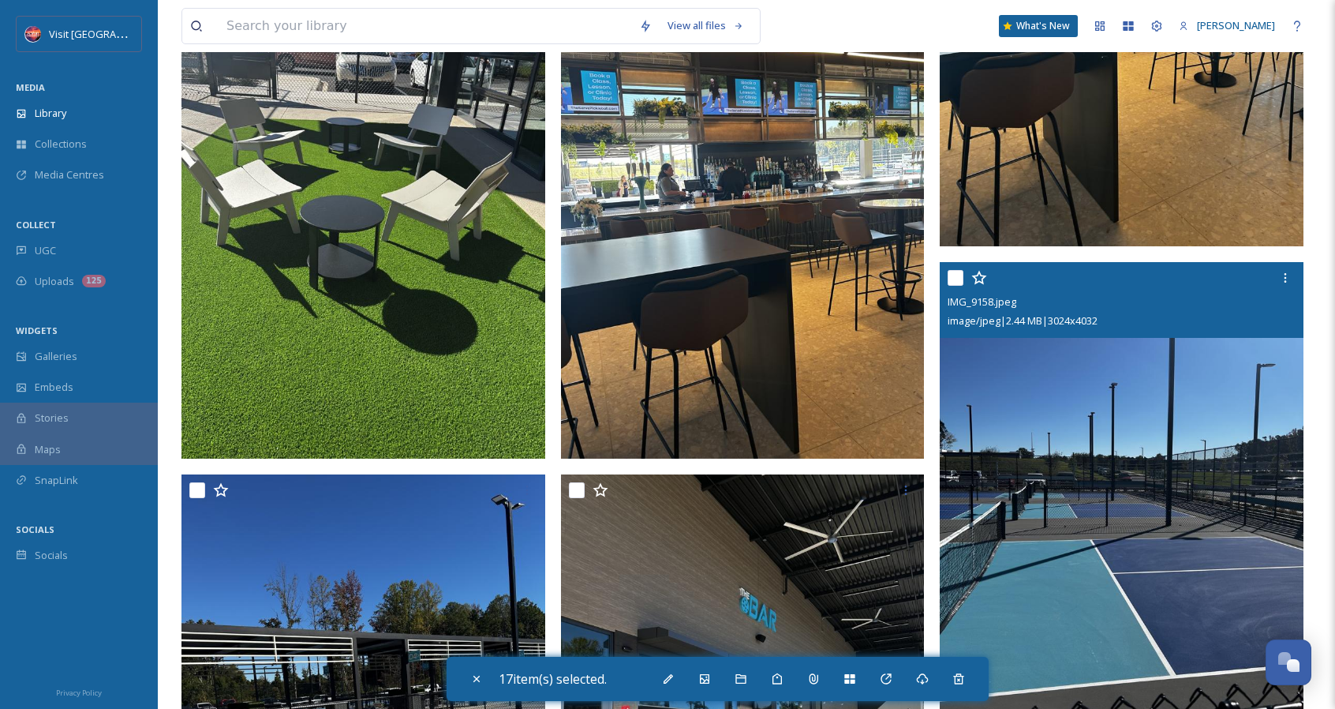
click at [956, 278] on input "checkbox" at bounding box center [956, 278] width 16 height 16
checkbox input "true"
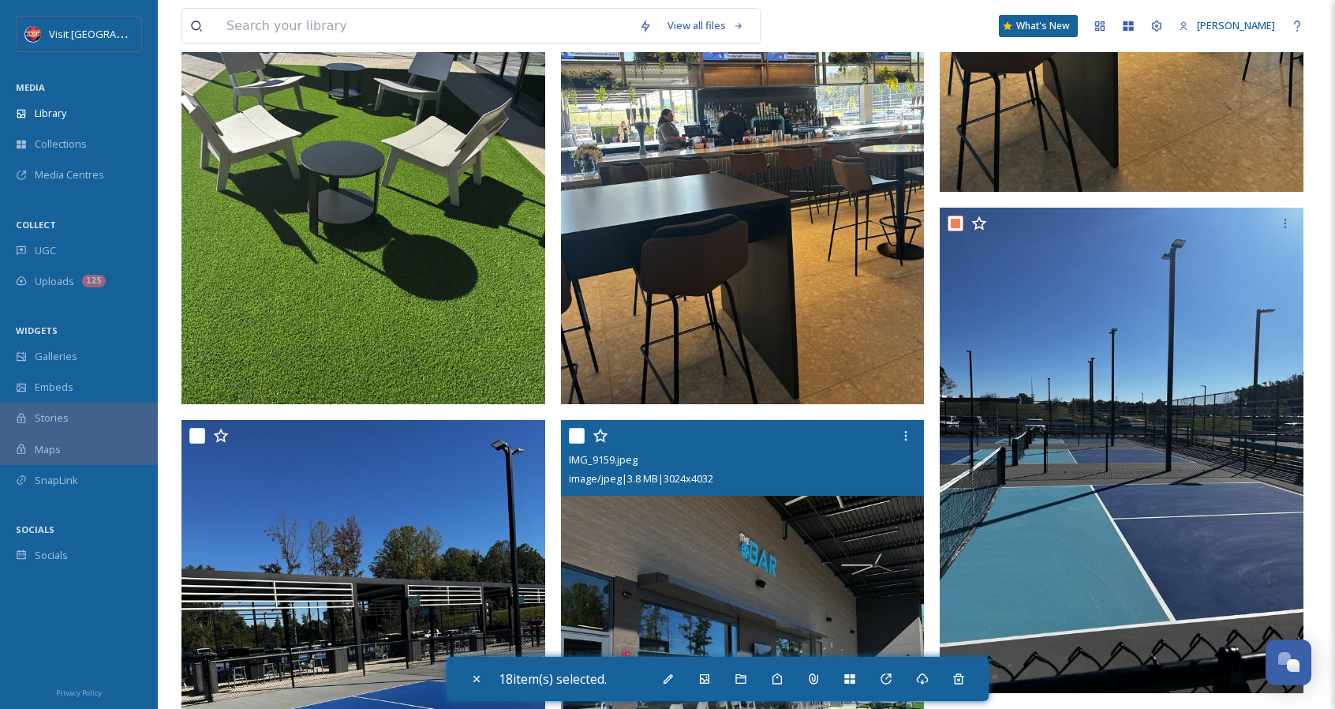
scroll to position [3236, 0]
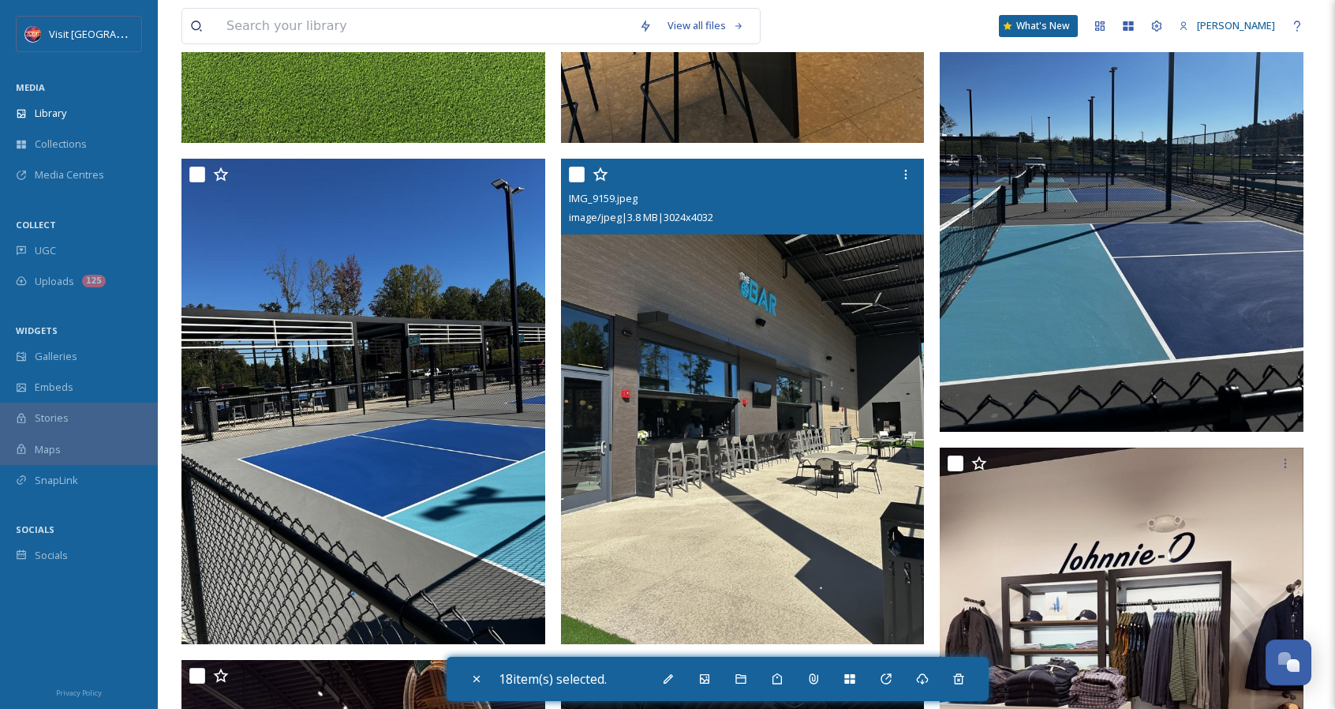
click at [578, 179] on input "checkbox" at bounding box center [577, 175] width 16 height 16
checkbox input "true"
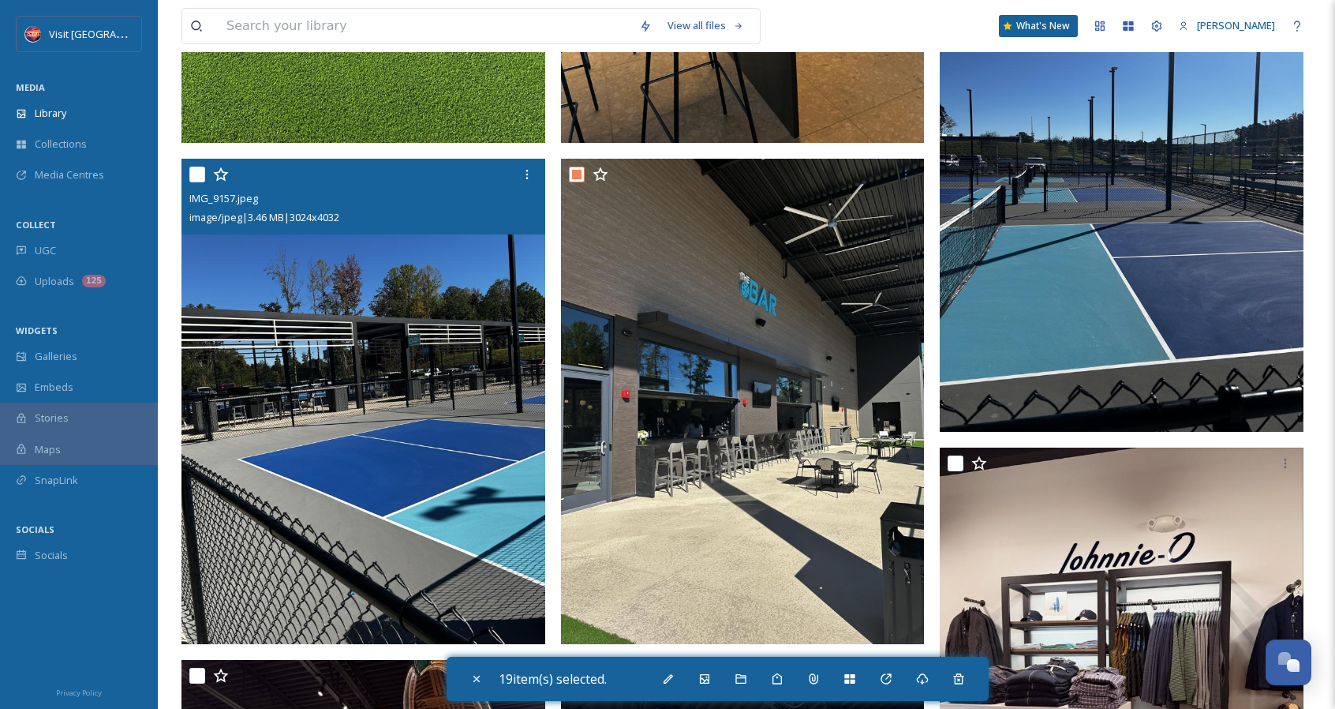
click at [189, 173] on input "checkbox" at bounding box center [197, 175] width 16 height 16
checkbox input "true"
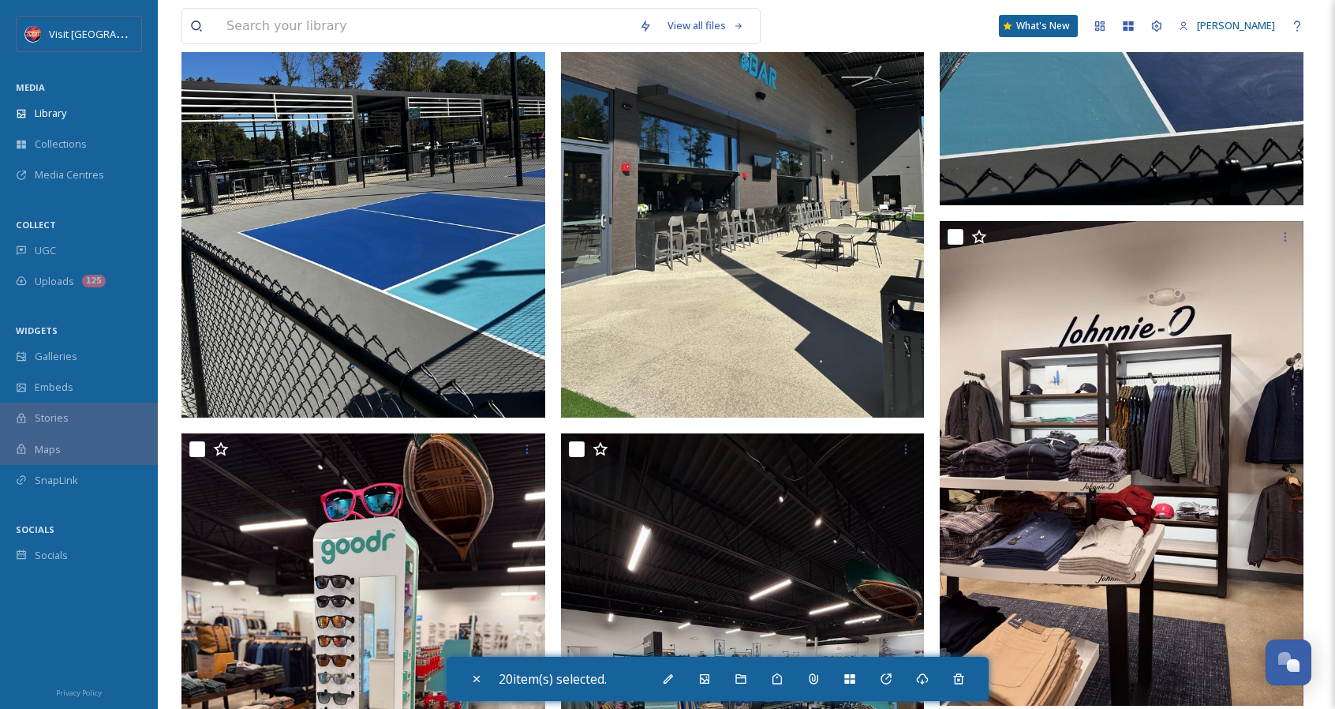
scroll to position [3473, 0]
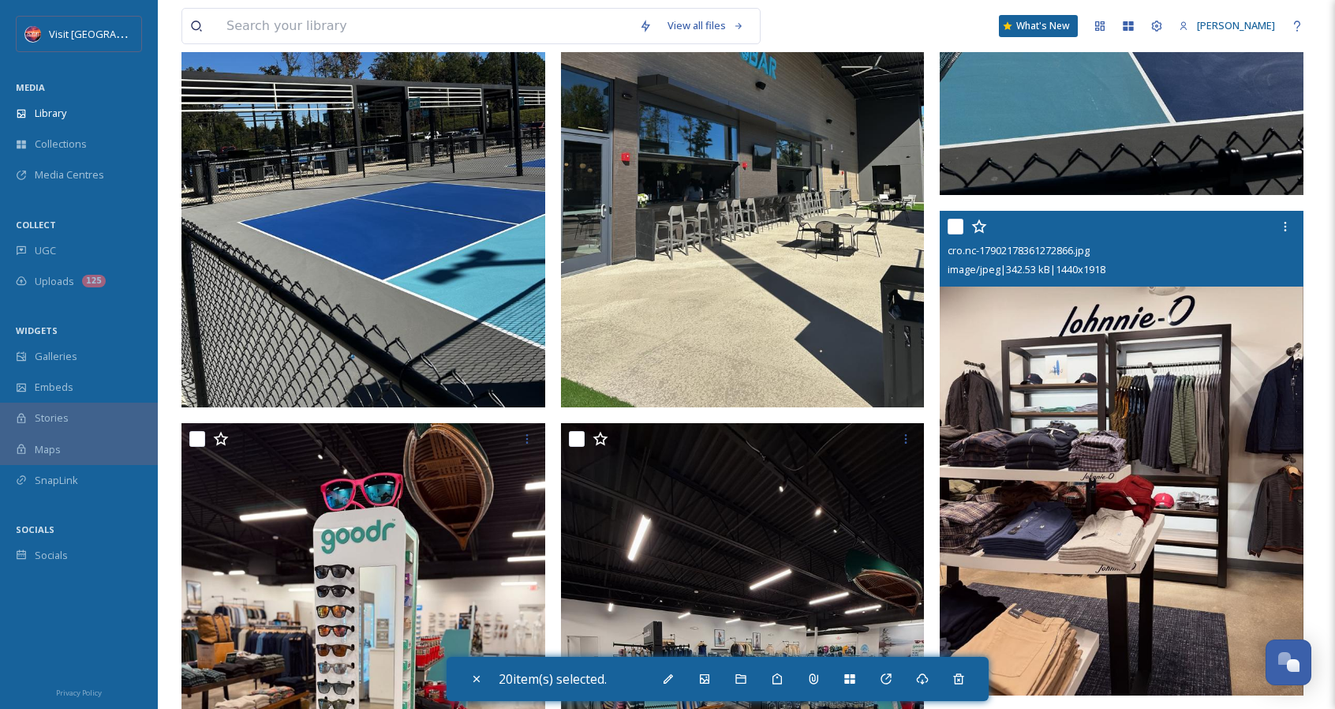
click at [955, 229] on input "checkbox" at bounding box center [956, 227] width 16 height 16
click at [952, 225] on input "checkbox" at bounding box center [956, 227] width 16 height 16
checkbox input "false"
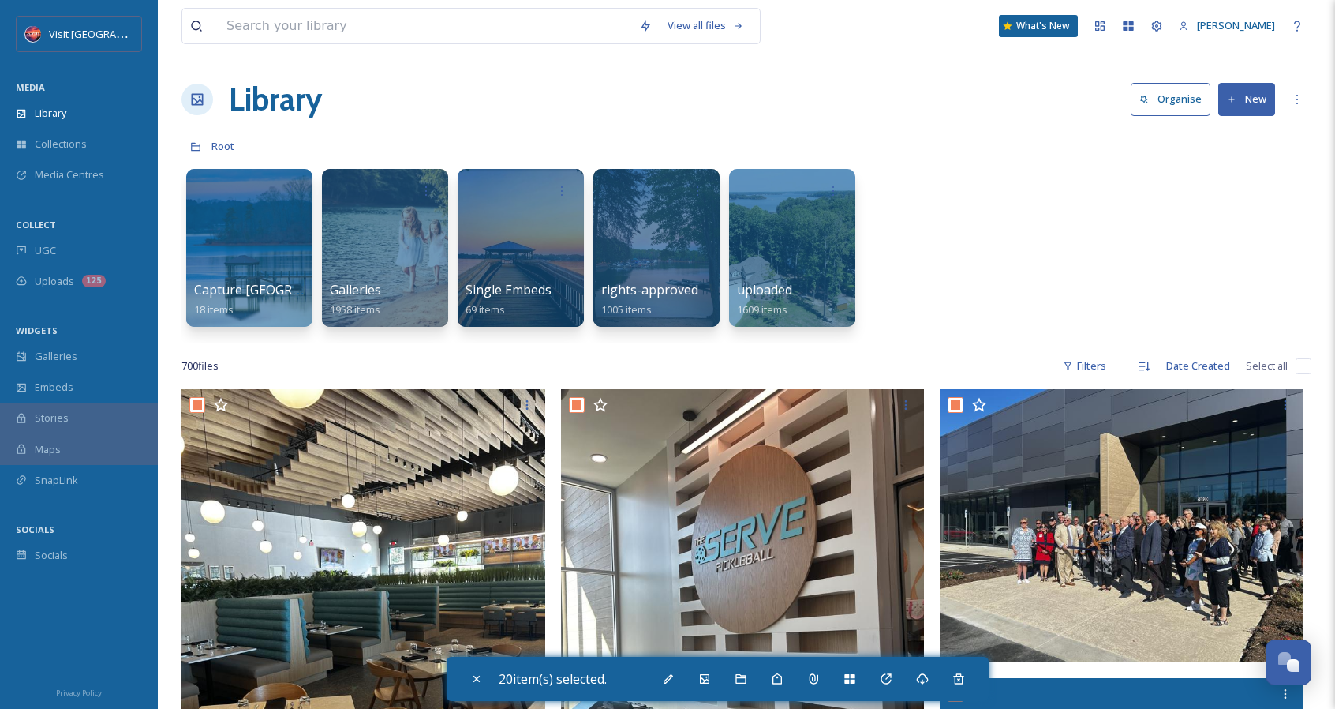
scroll to position [0, 0]
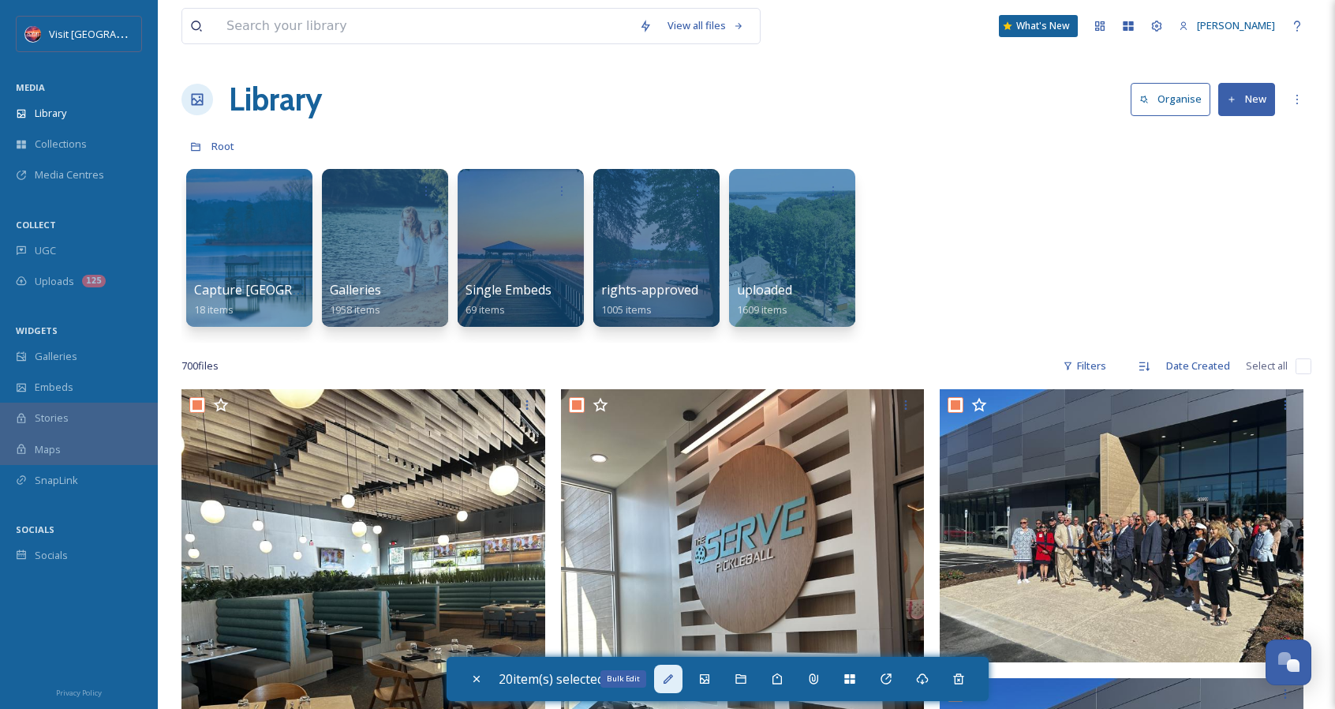
click at [672, 677] on icon at bounding box center [668, 678] width 13 height 13
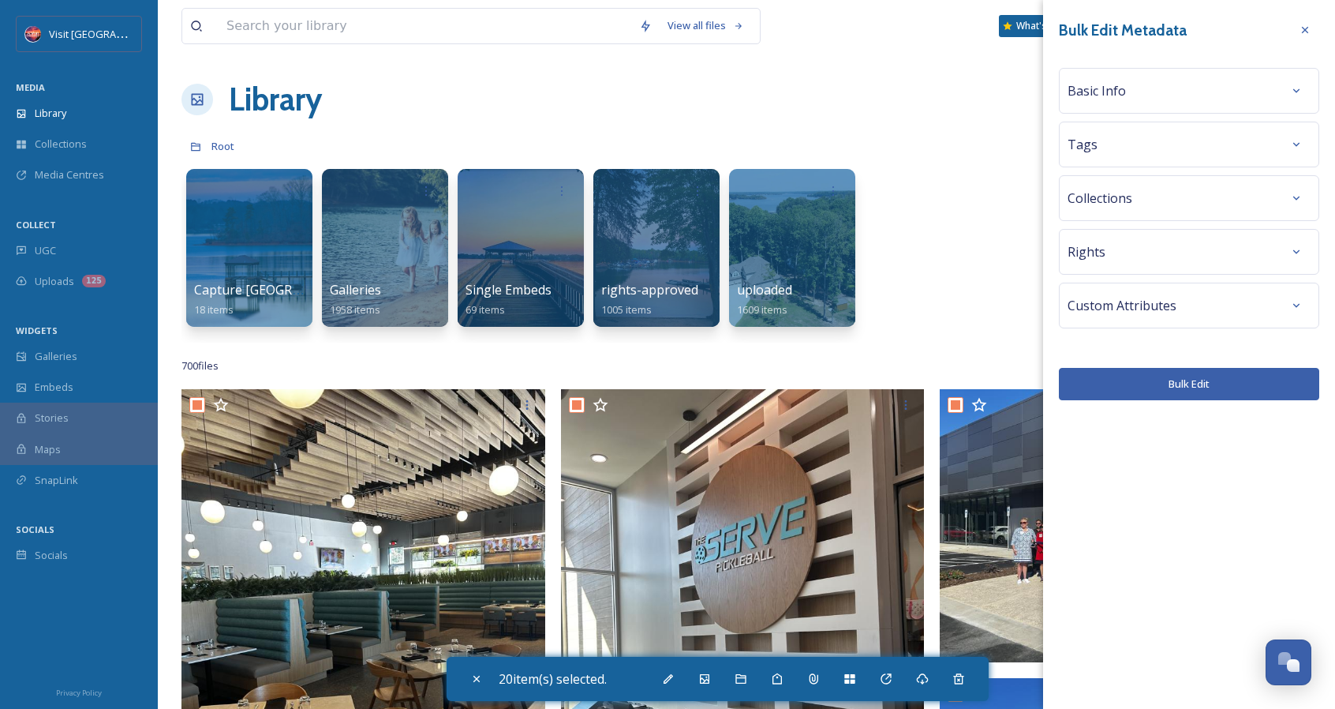
click at [1200, 97] on div "Basic Info" at bounding box center [1189, 91] width 243 height 28
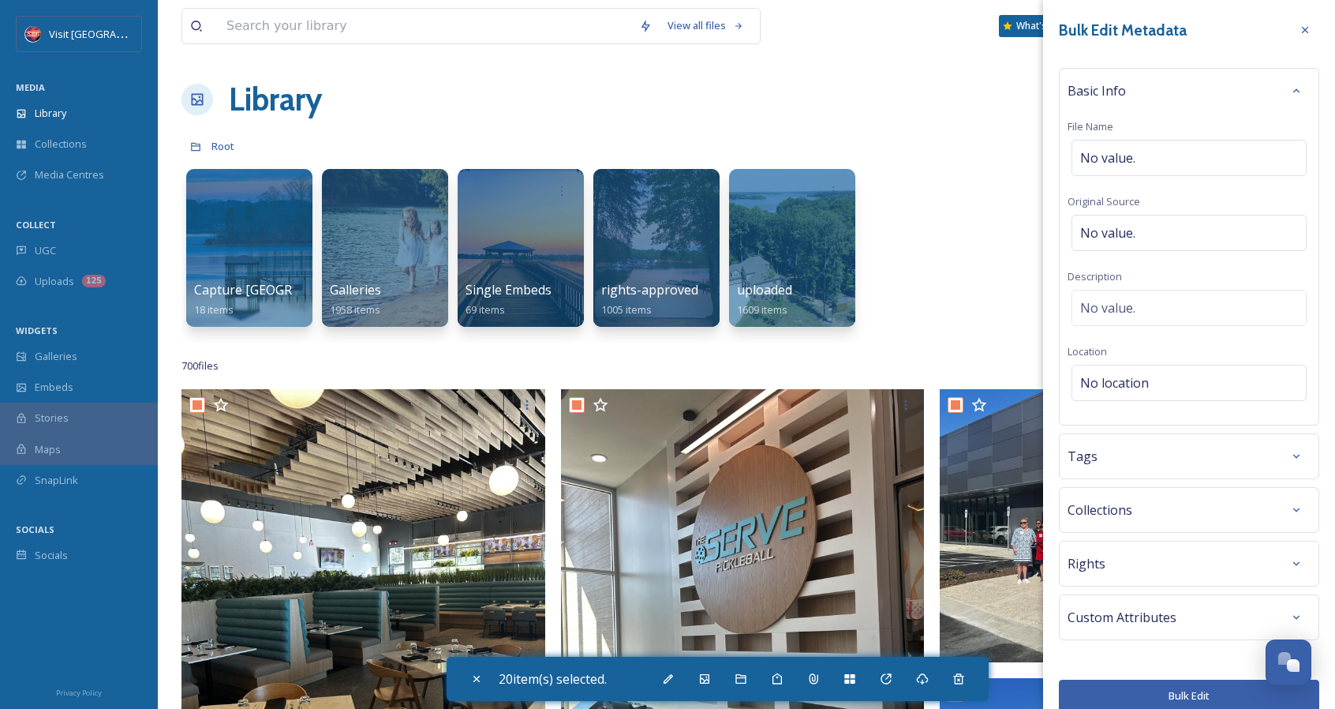
click at [1200, 97] on div "Basic Info" at bounding box center [1189, 91] width 243 height 28
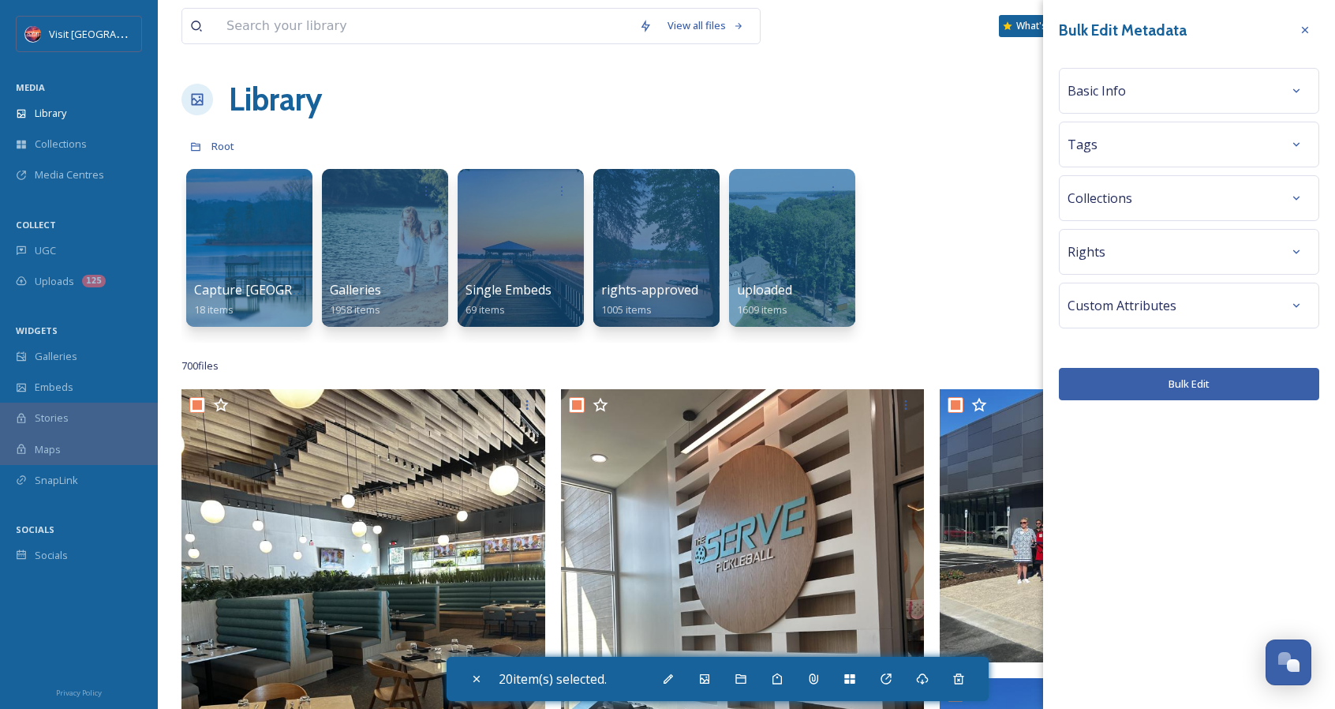
click at [1231, 256] on div "Rights" at bounding box center [1189, 252] width 243 height 28
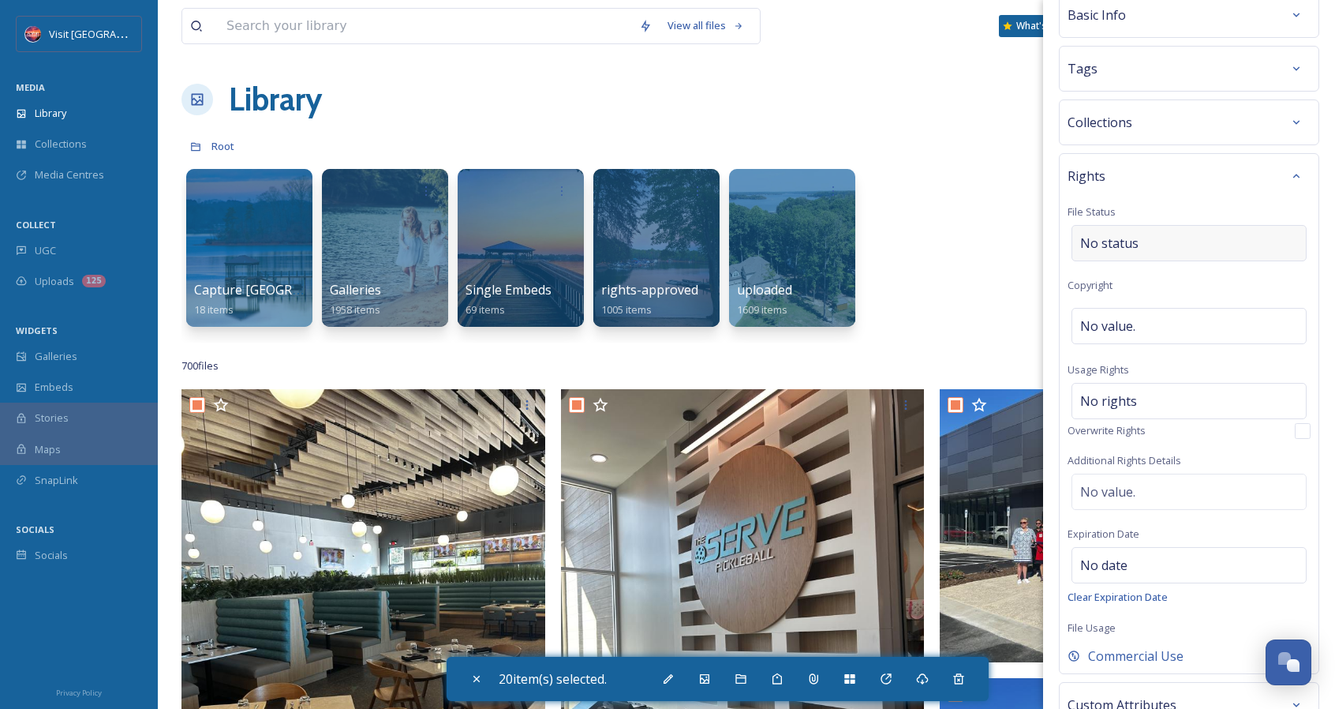
scroll to position [79, 0]
click at [1182, 244] on div "No status" at bounding box center [1189, 240] width 235 height 36
click at [1182, 241] on input at bounding box center [1160, 240] width 174 height 35
type input "o"
type input "r"
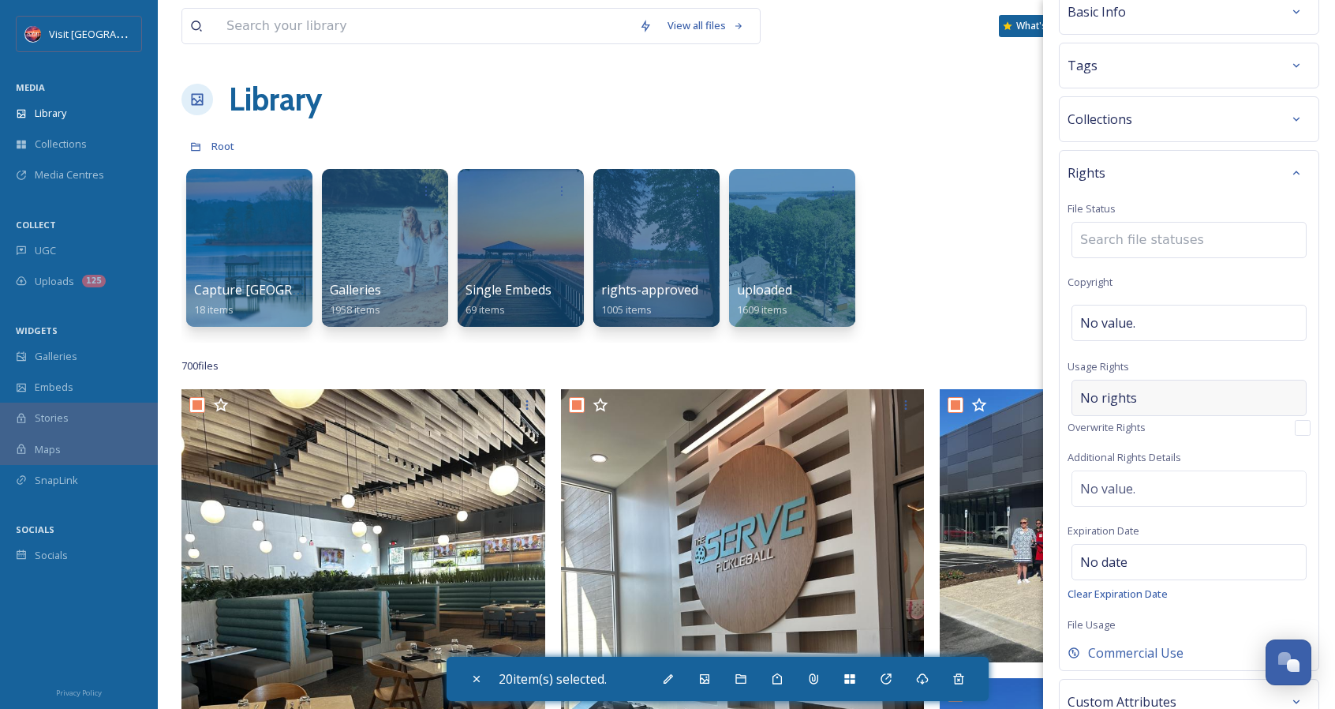
click at [1171, 388] on div "No rights" at bounding box center [1189, 398] width 235 height 36
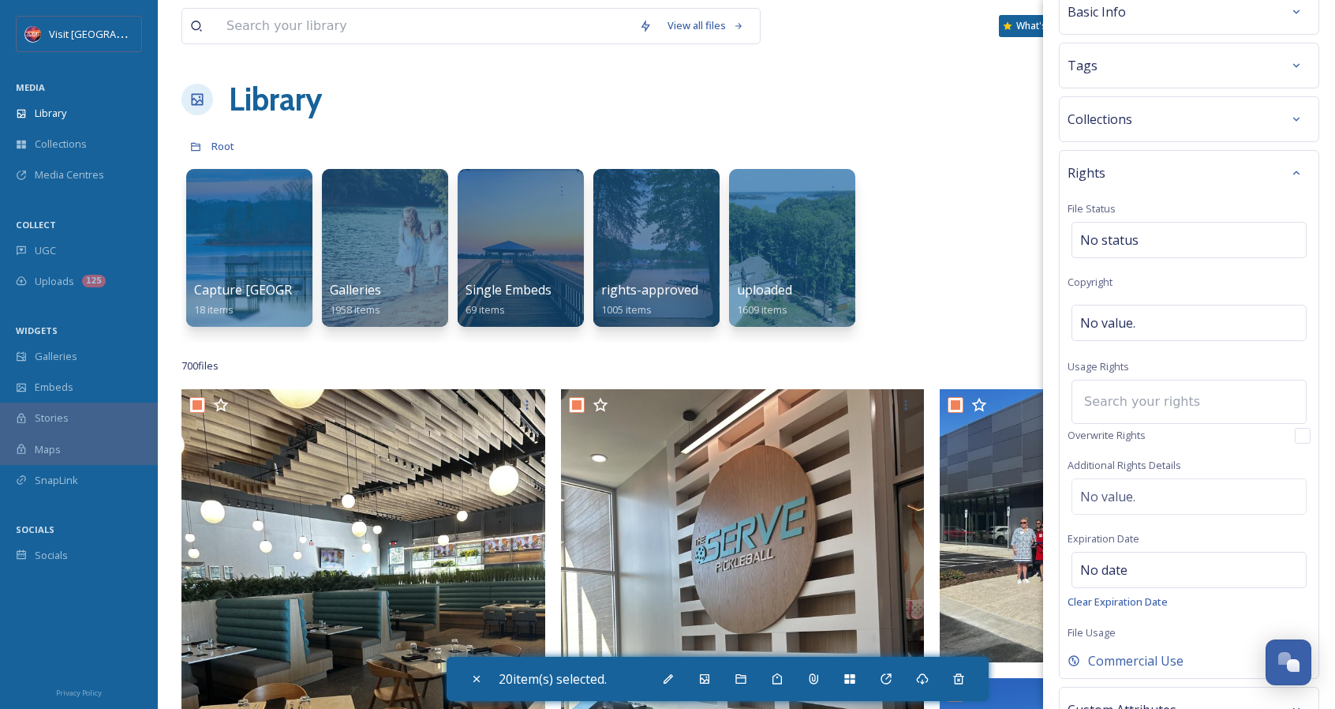
click at [1195, 406] on input at bounding box center [1164, 401] width 174 height 35
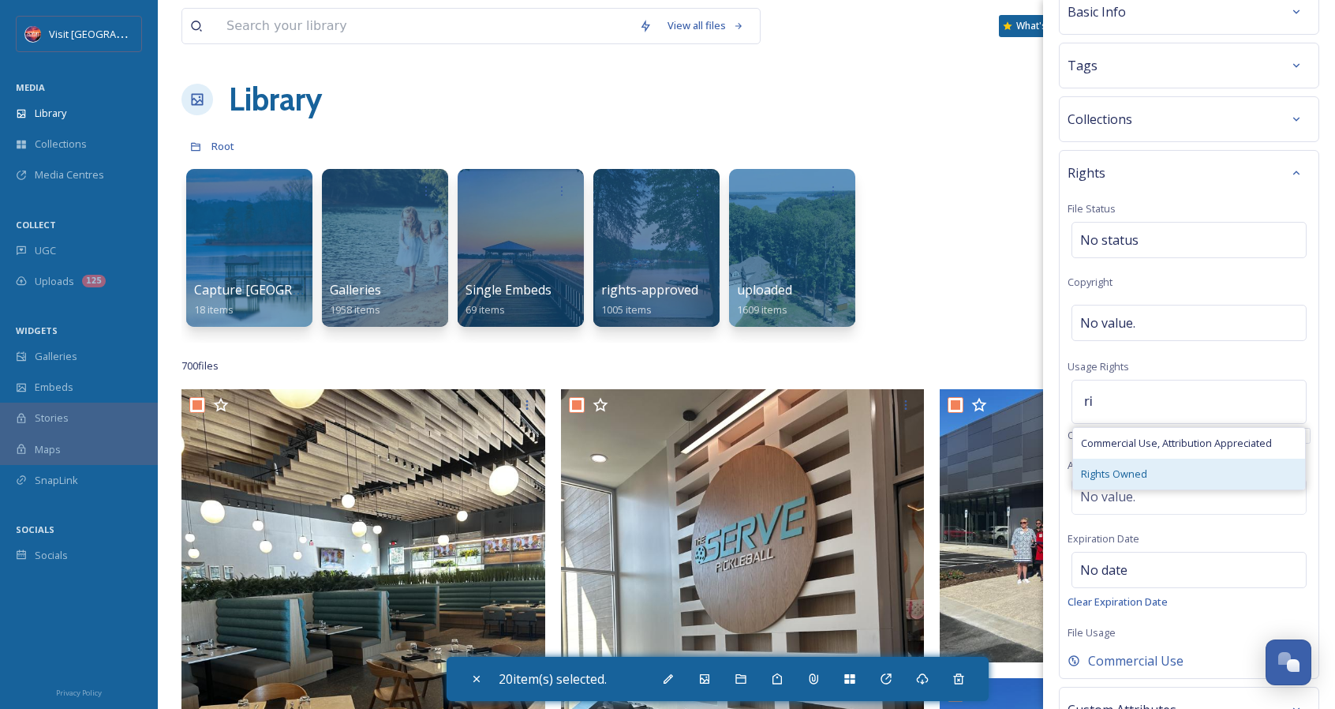
type input "ri"
click at [1195, 474] on div "Rights Owned" at bounding box center [1189, 474] width 232 height 31
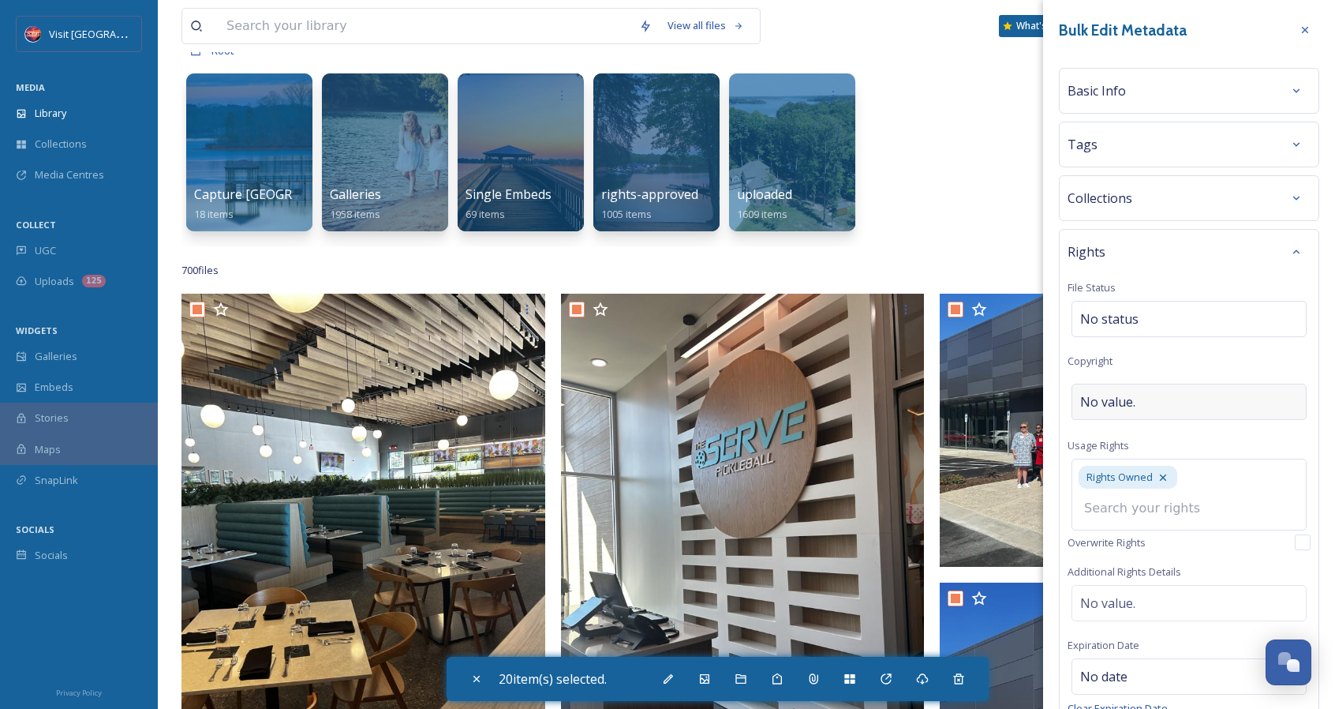
scroll to position [0, 0]
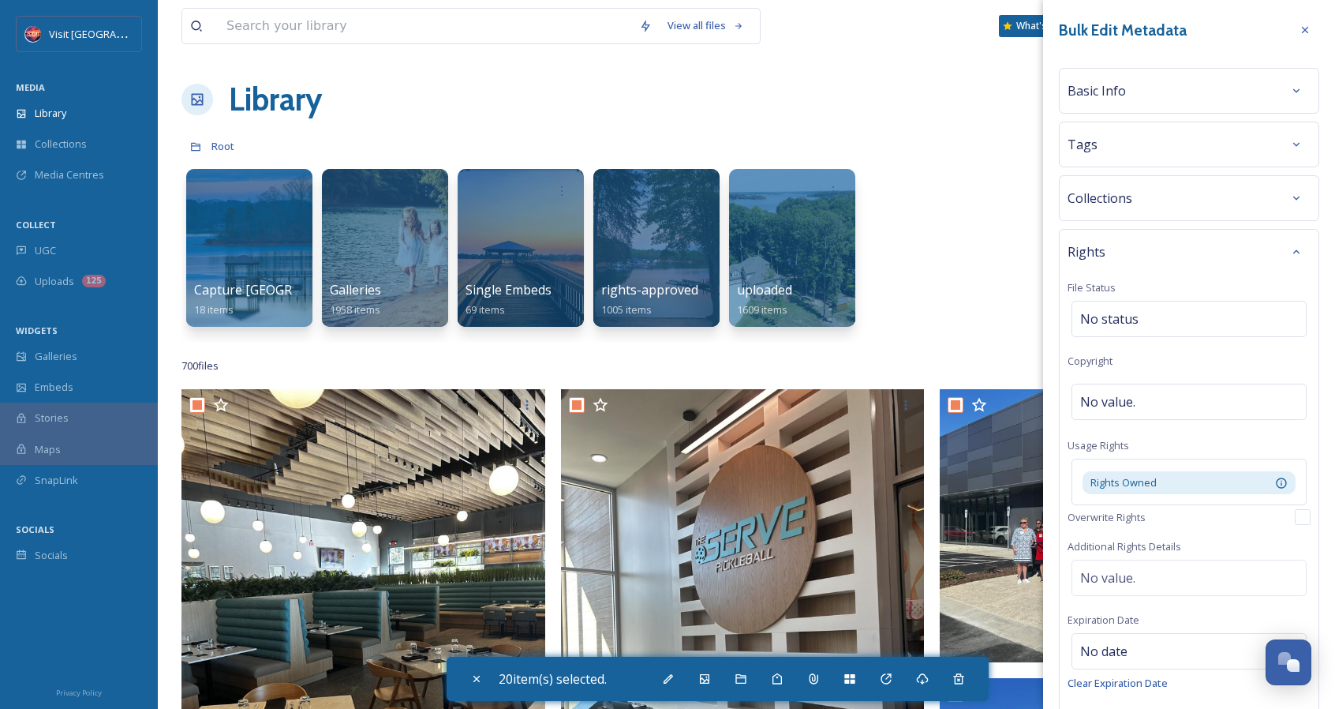
click at [1216, 103] on div "Basic Info" at bounding box center [1189, 91] width 243 height 28
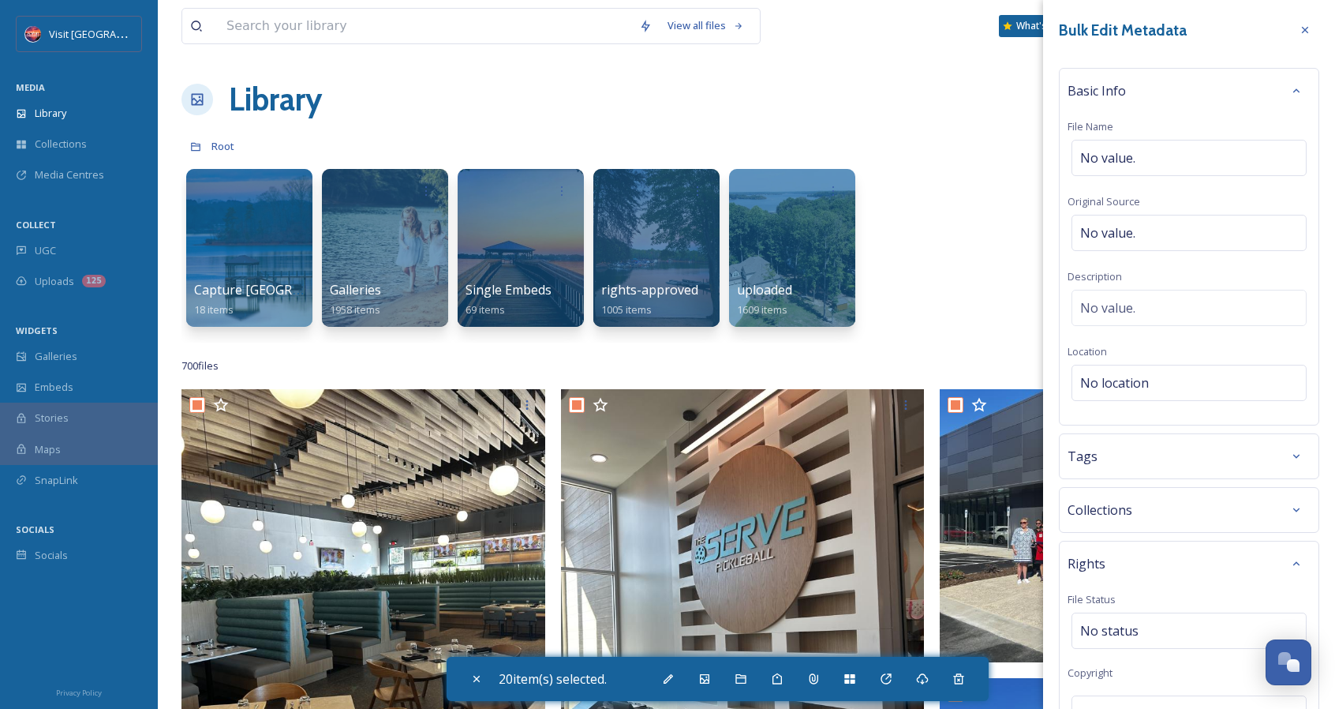
click at [1216, 103] on div "Basic Info" at bounding box center [1189, 91] width 243 height 28
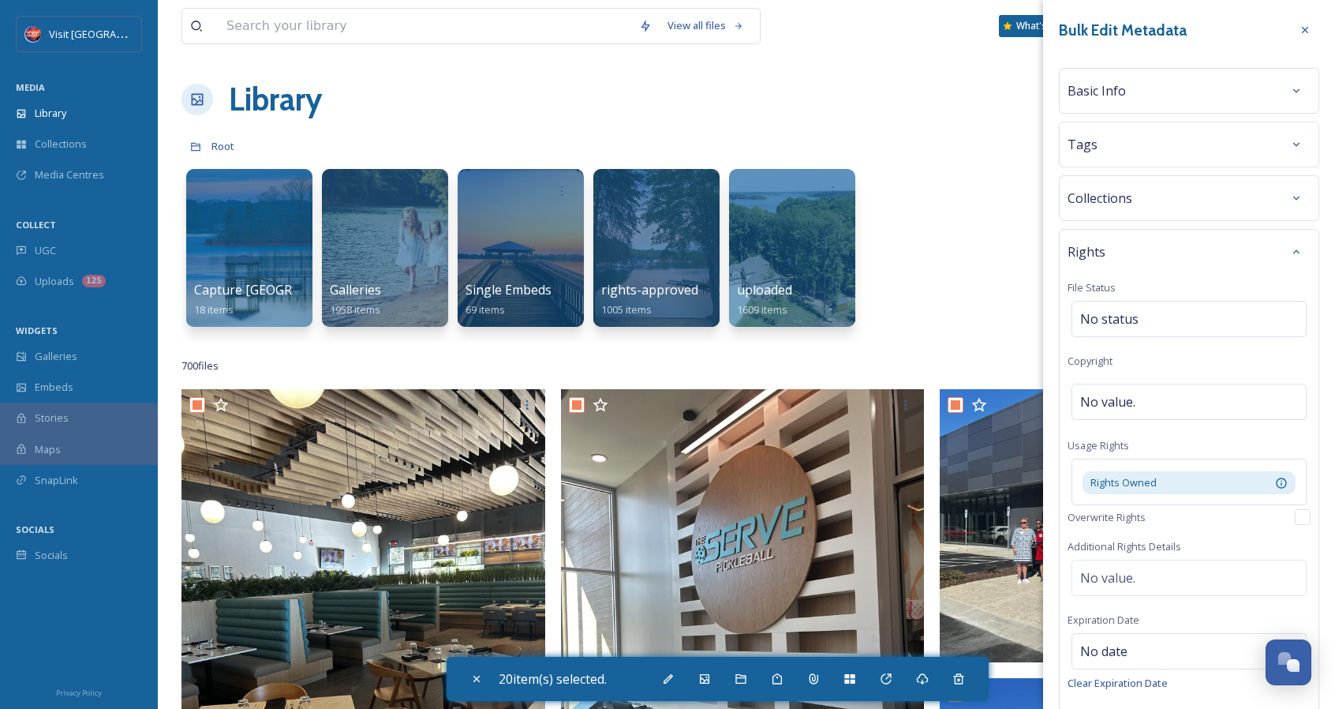
click at [1212, 140] on div "Tags" at bounding box center [1189, 144] width 243 height 28
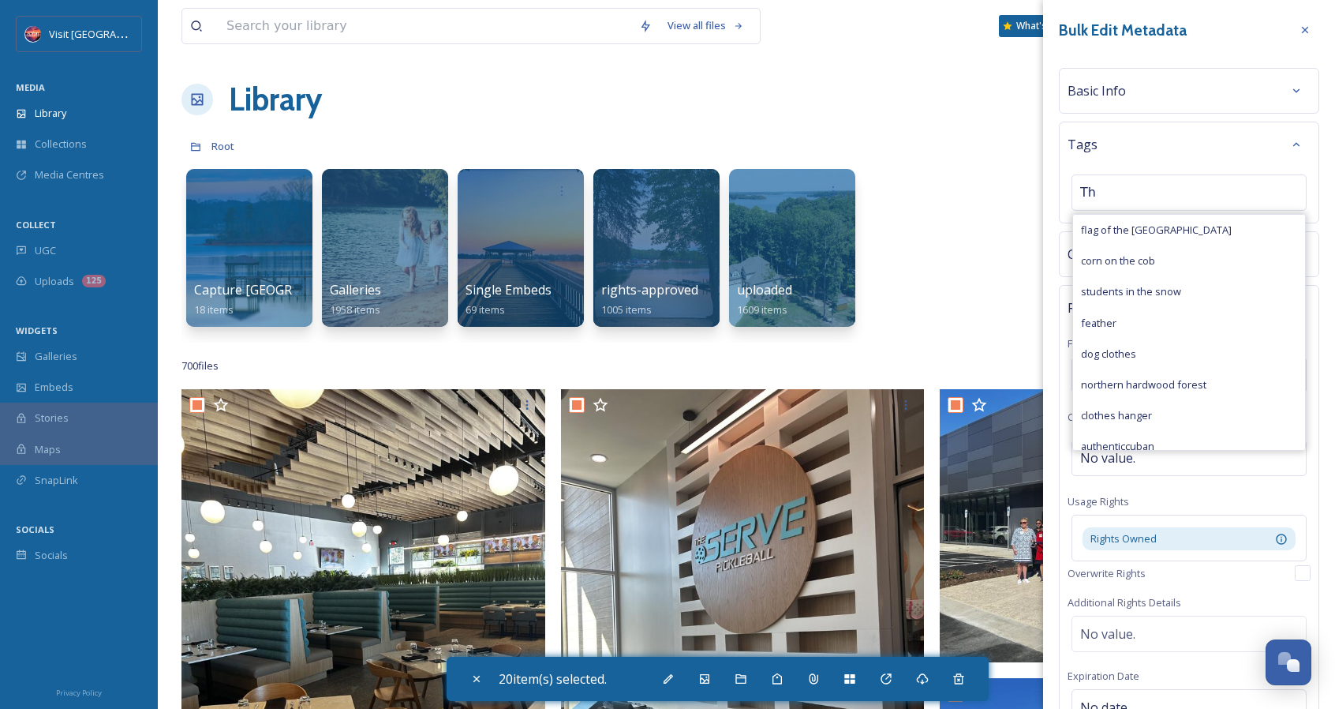
type input "T"
type input "p"
click at [957, 196] on div "Capture Lake Norman 18 items Galleries 1958 items Single Embeds 69 items rights…" at bounding box center [747, 252] width 1130 height 182
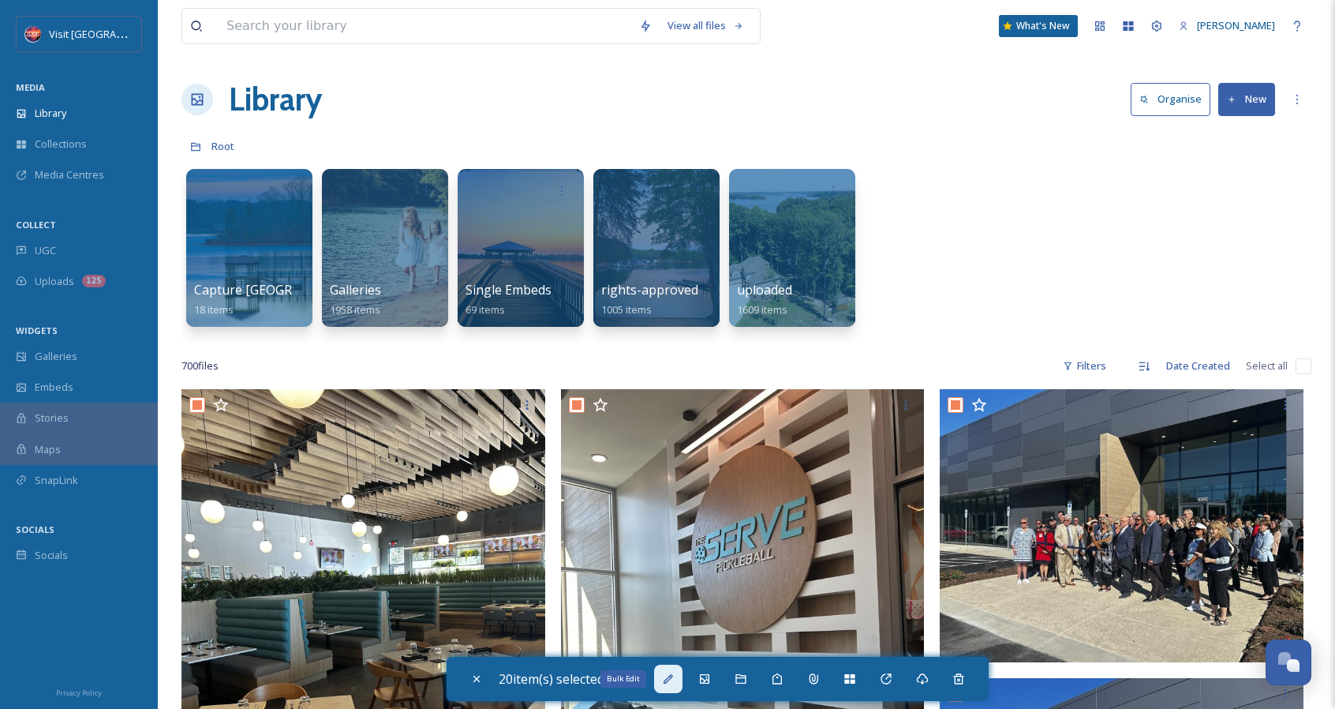
click at [683, 680] on div "Bulk Edit" at bounding box center [668, 679] width 28 height 28
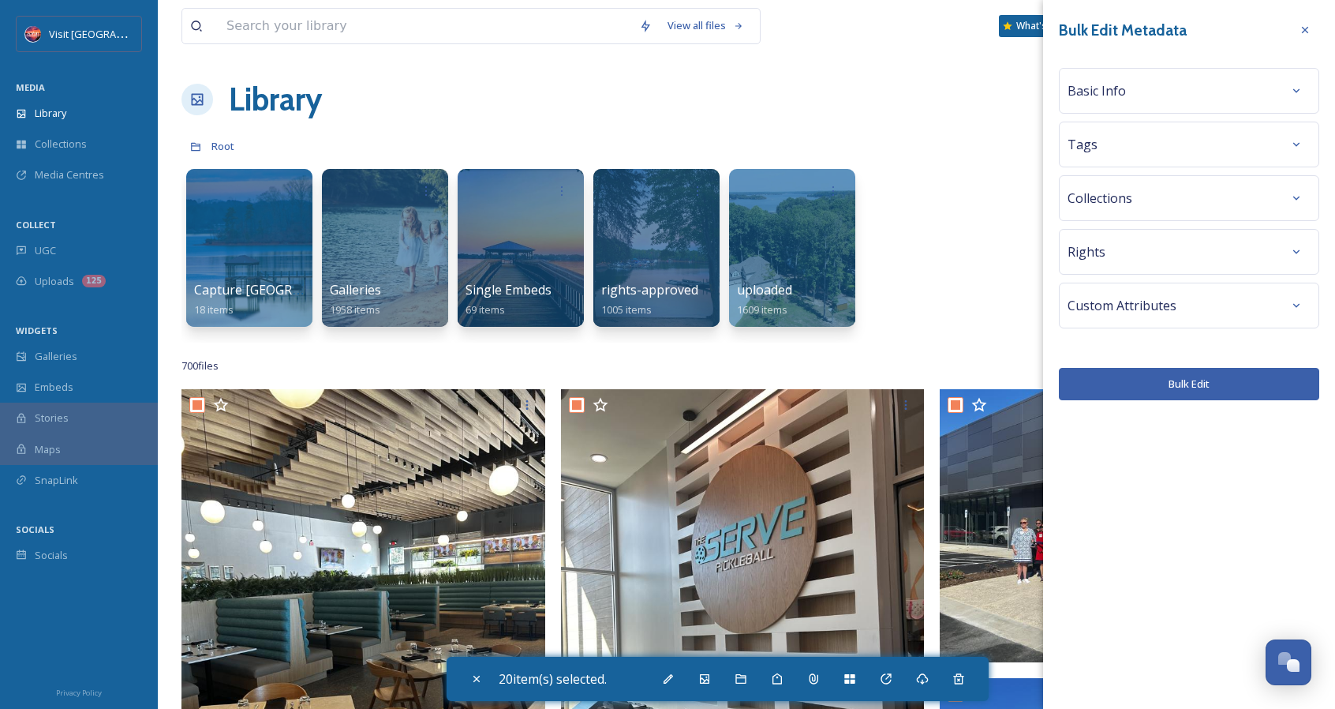
click at [1253, 261] on div "Rights" at bounding box center [1189, 252] width 243 height 28
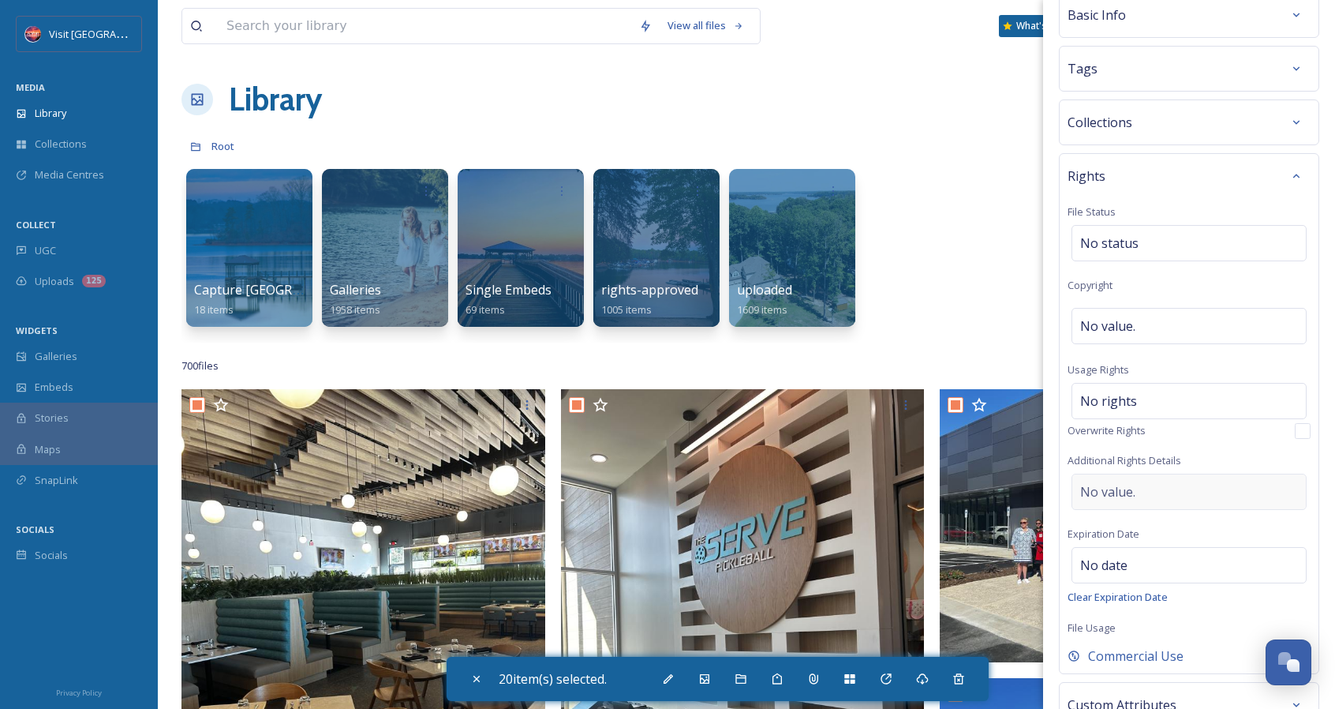
scroll to position [79, 0]
click at [1192, 544] on div "No date" at bounding box center [1189, 562] width 235 height 36
click at [1179, 492] on div "No value." at bounding box center [1189, 488] width 235 height 36
click at [1168, 395] on div "No rights" at bounding box center [1189, 398] width 235 height 36
click at [1168, 395] on input at bounding box center [1164, 401] width 174 height 35
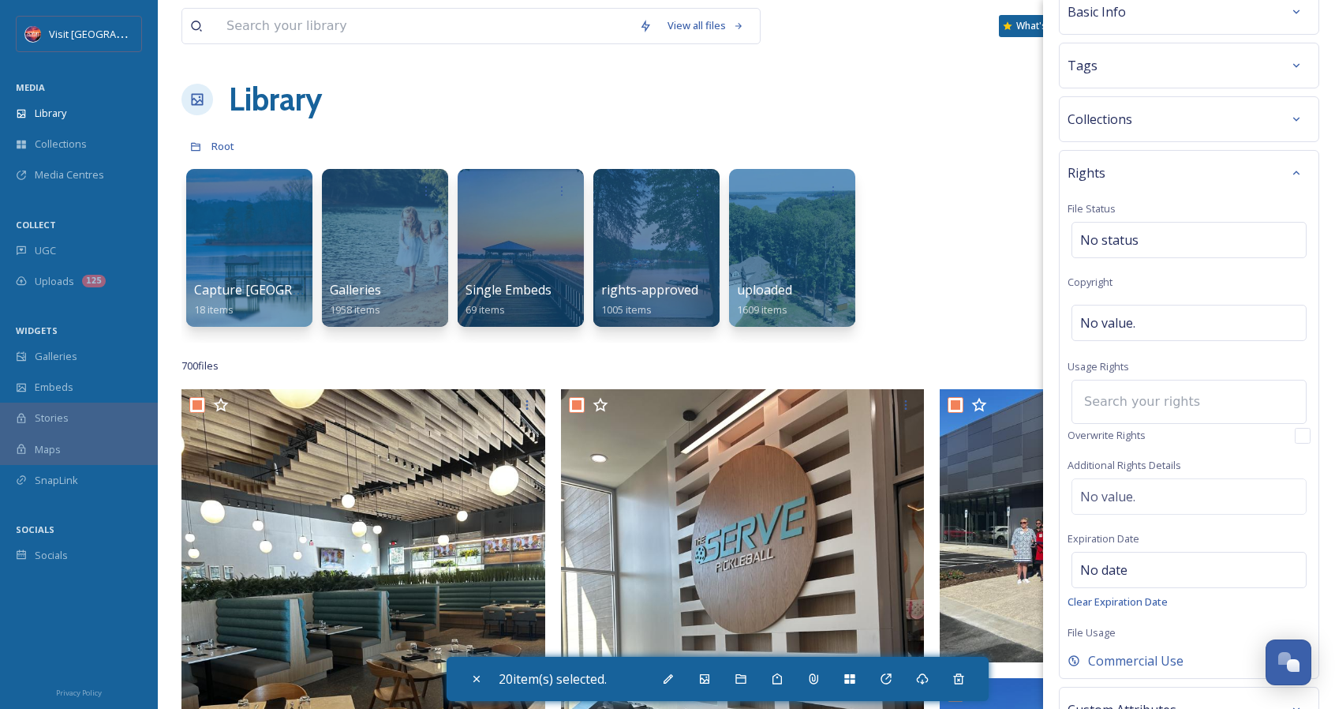
type input "e"
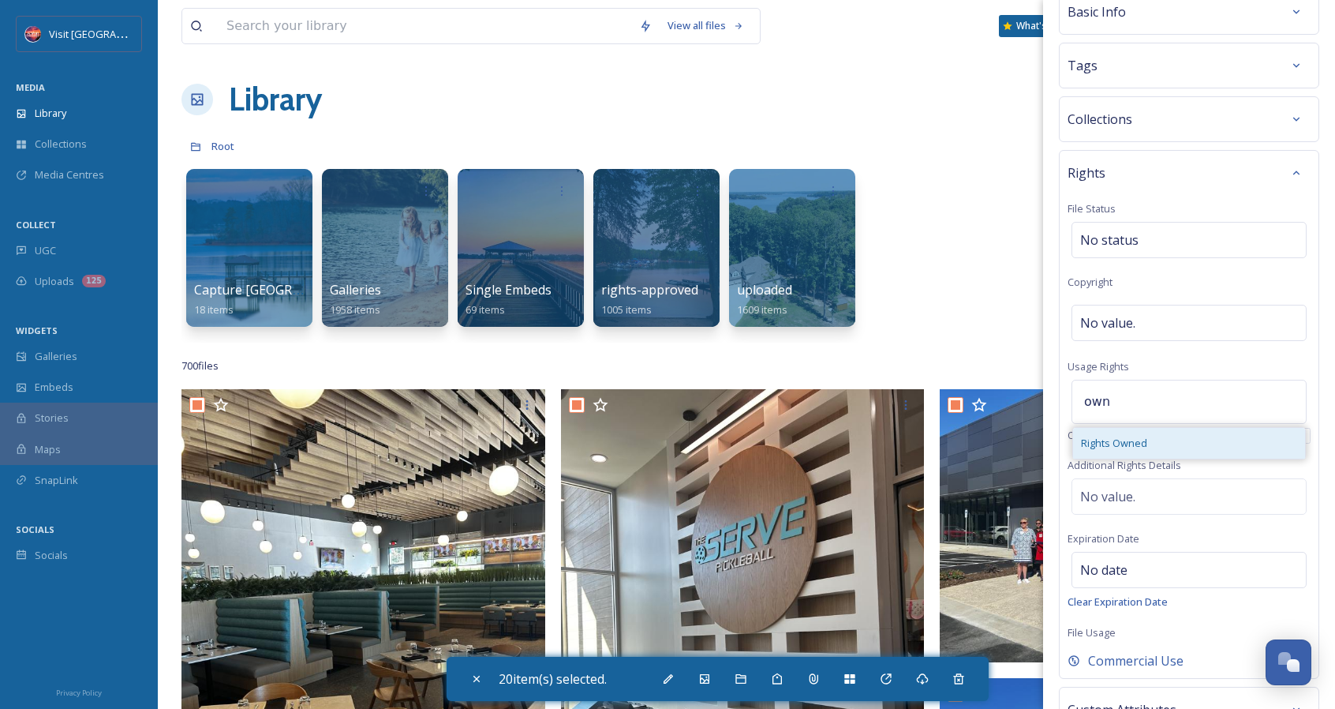
type input "own"
click at [1172, 432] on div "Rights Owned" at bounding box center [1189, 443] width 232 height 31
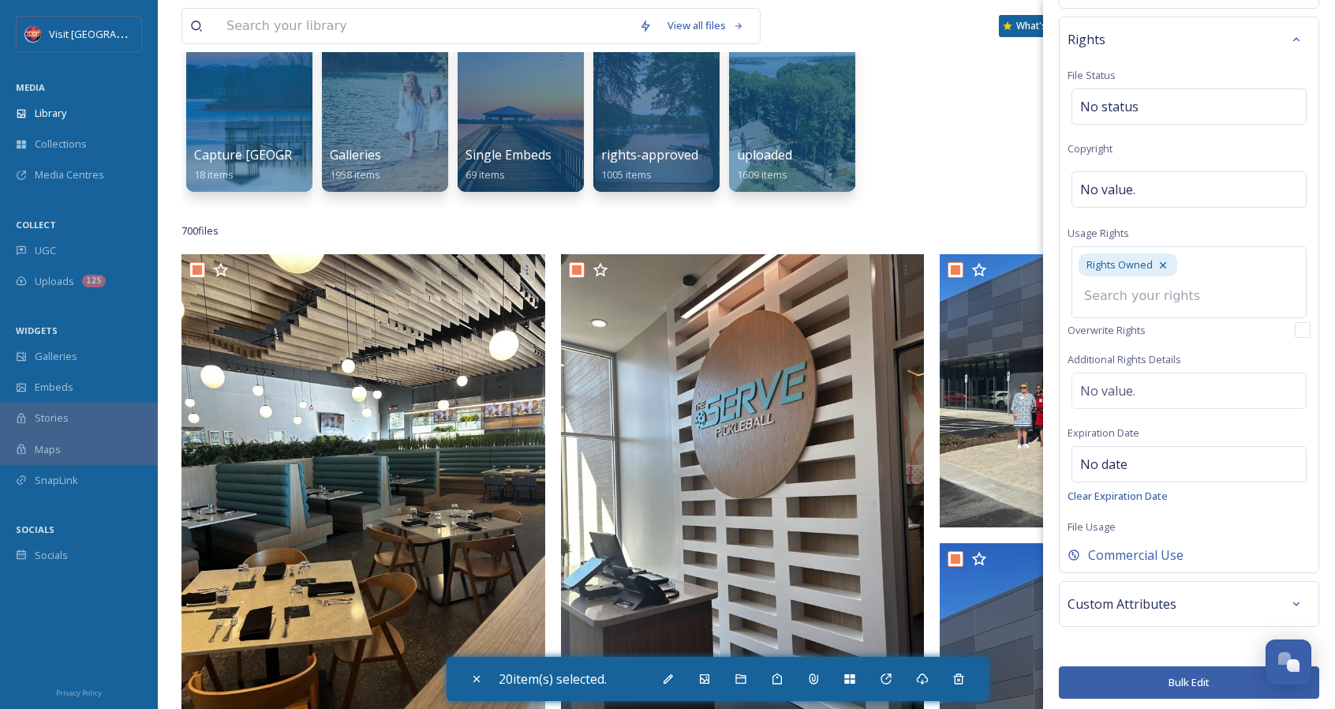
scroll to position [158, 0]
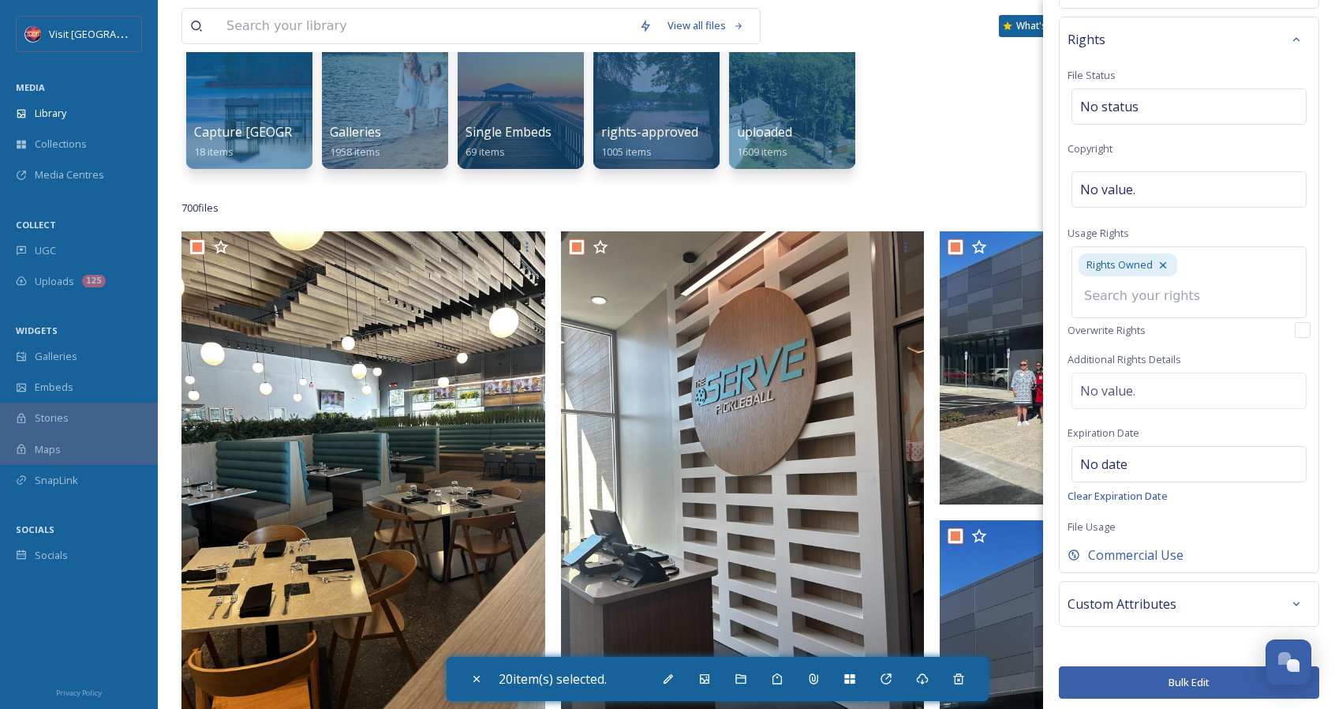
click at [1235, 609] on div "Custom Attributes" at bounding box center [1189, 604] width 243 height 28
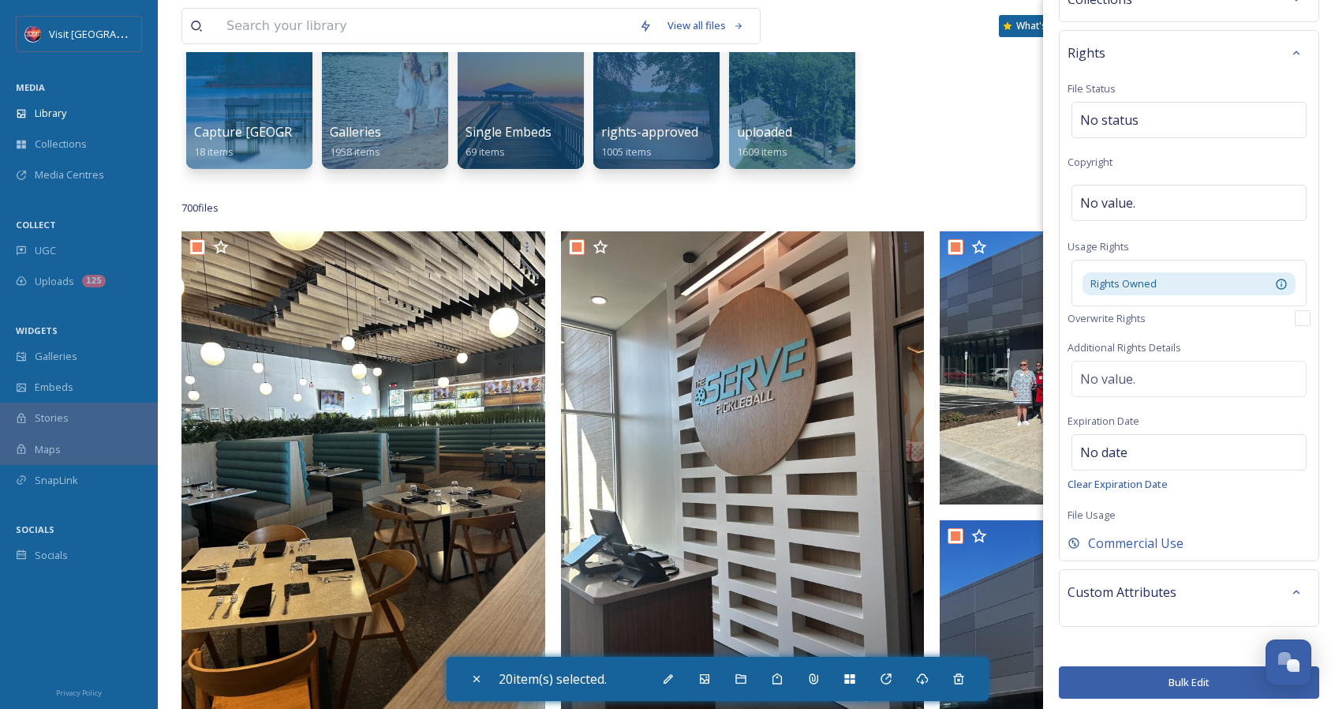
click at [1270, 589] on div "Custom Attributes" at bounding box center [1189, 592] width 243 height 28
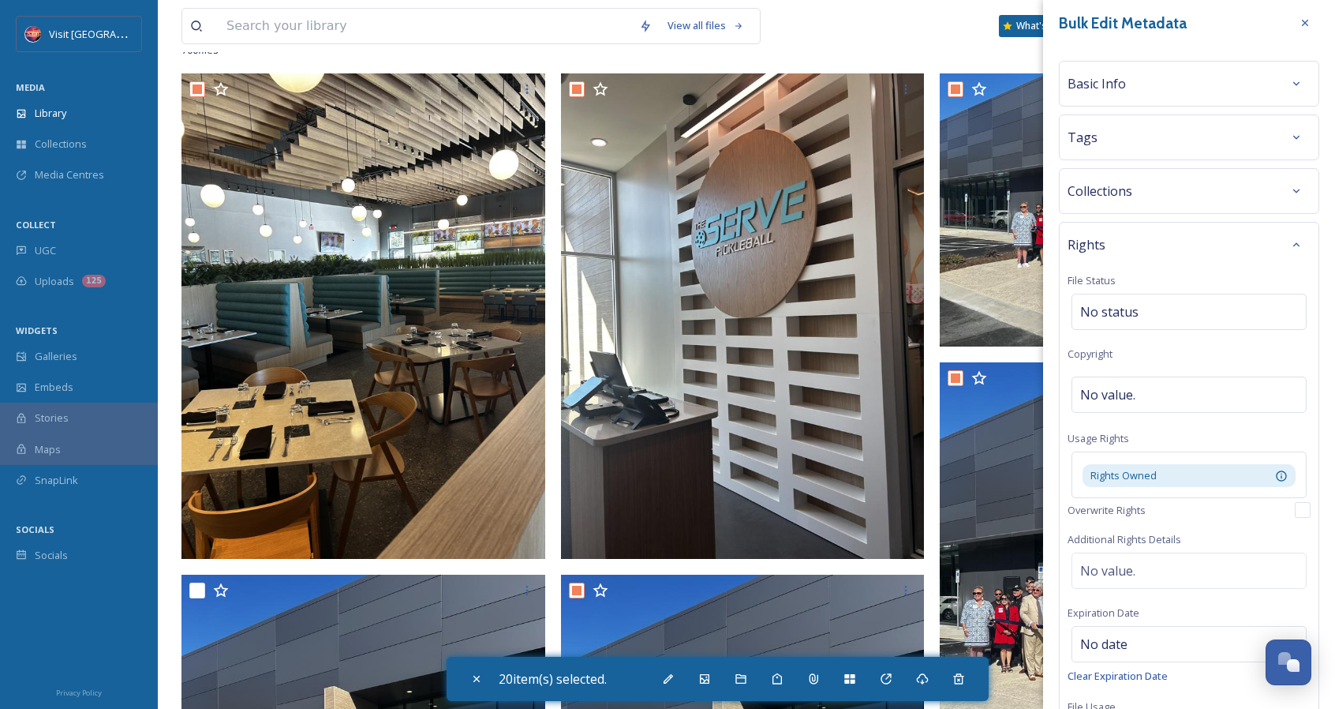
scroll to position [0, 0]
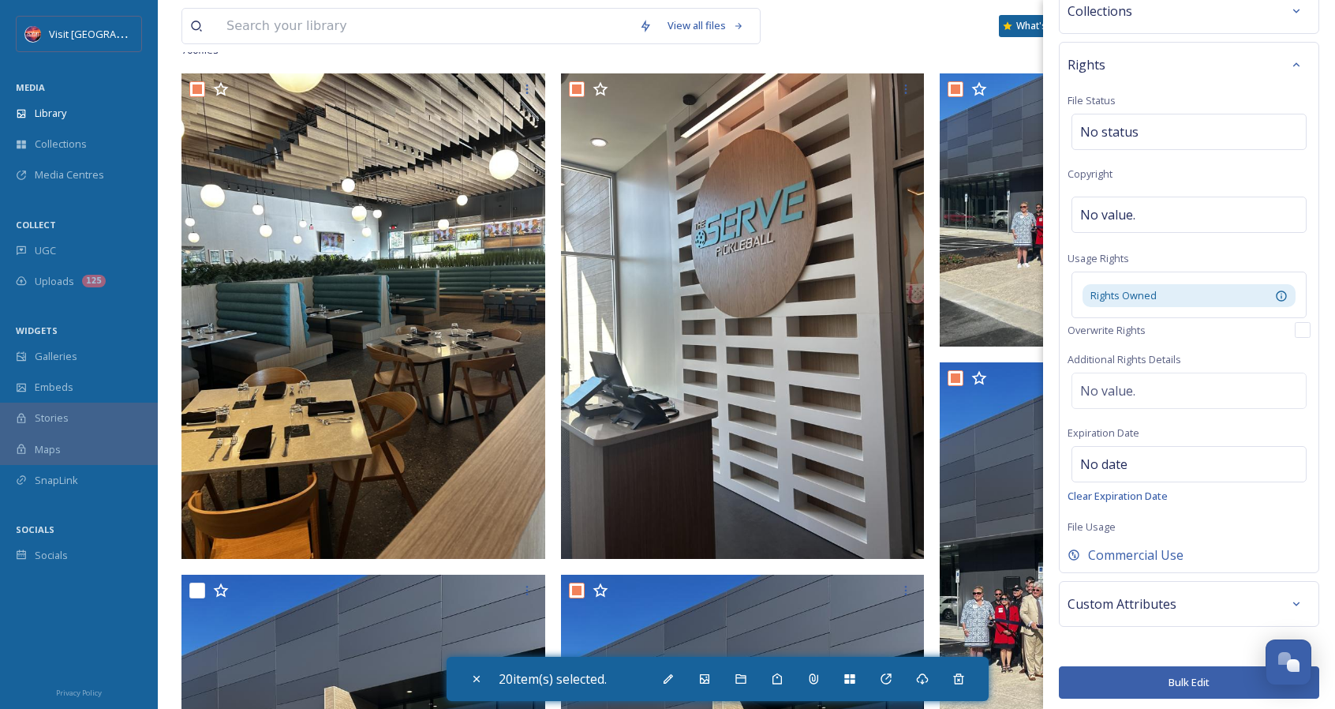
click at [1216, 680] on button "Bulk Edit" at bounding box center [1189, 682] width 260 height 32
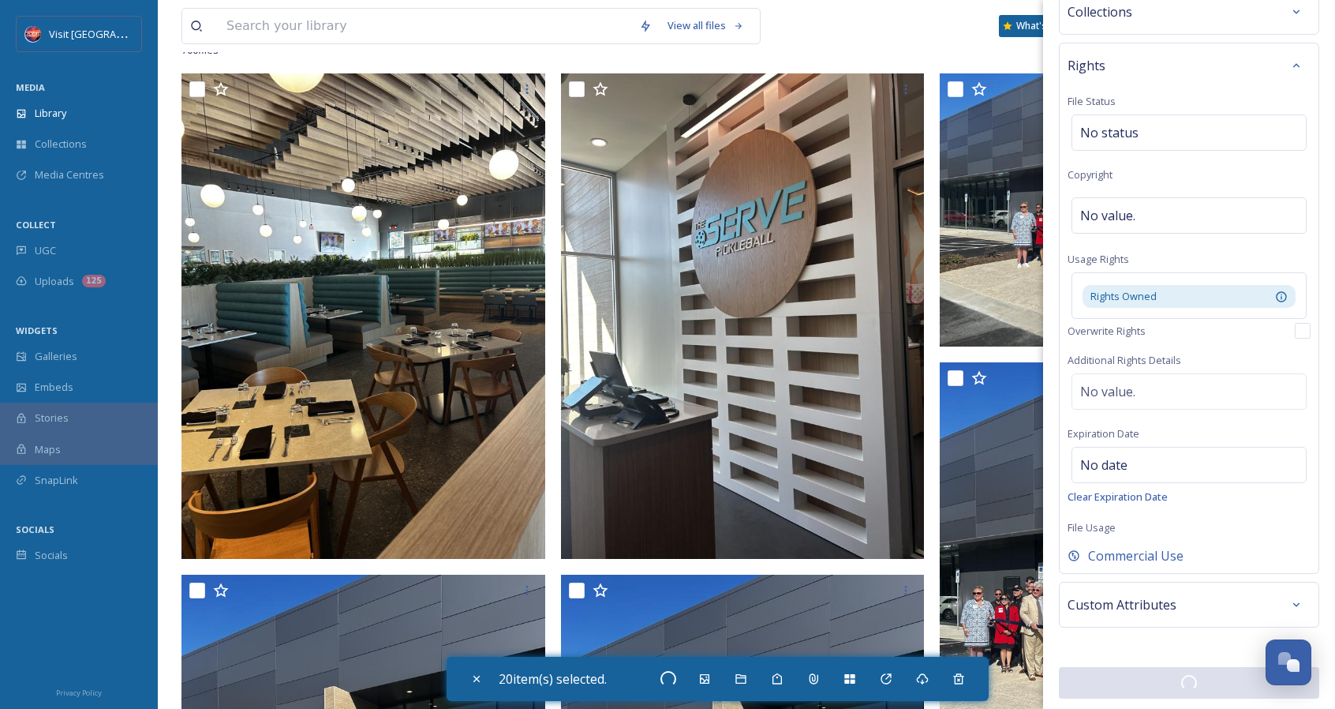
checkbox input "false"
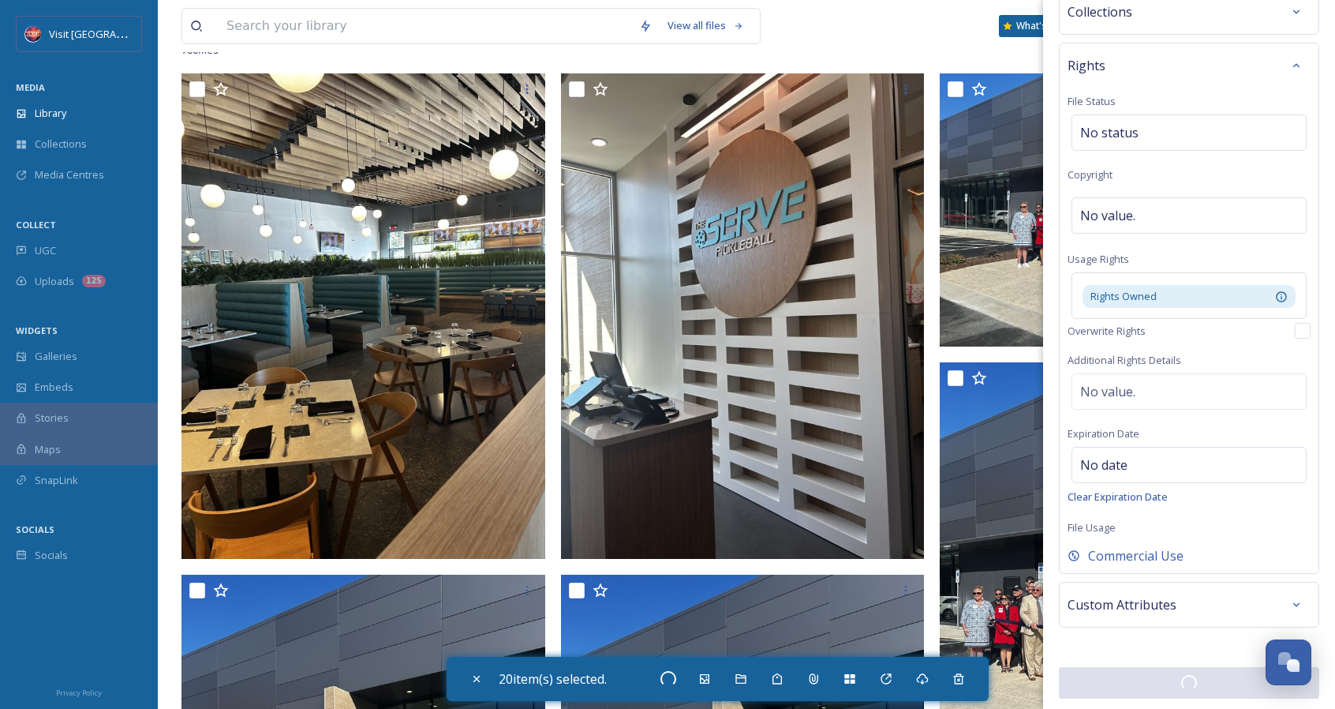
checkbox input "false"
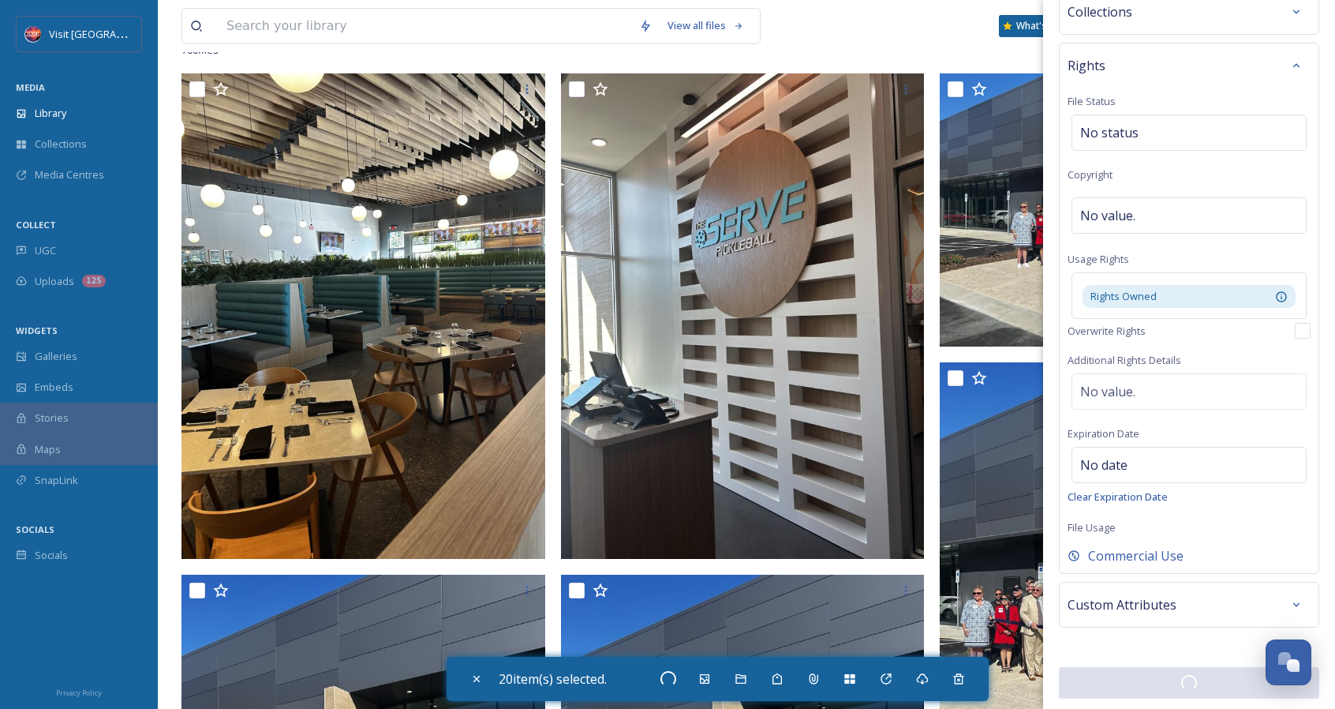
checkbox input "false"
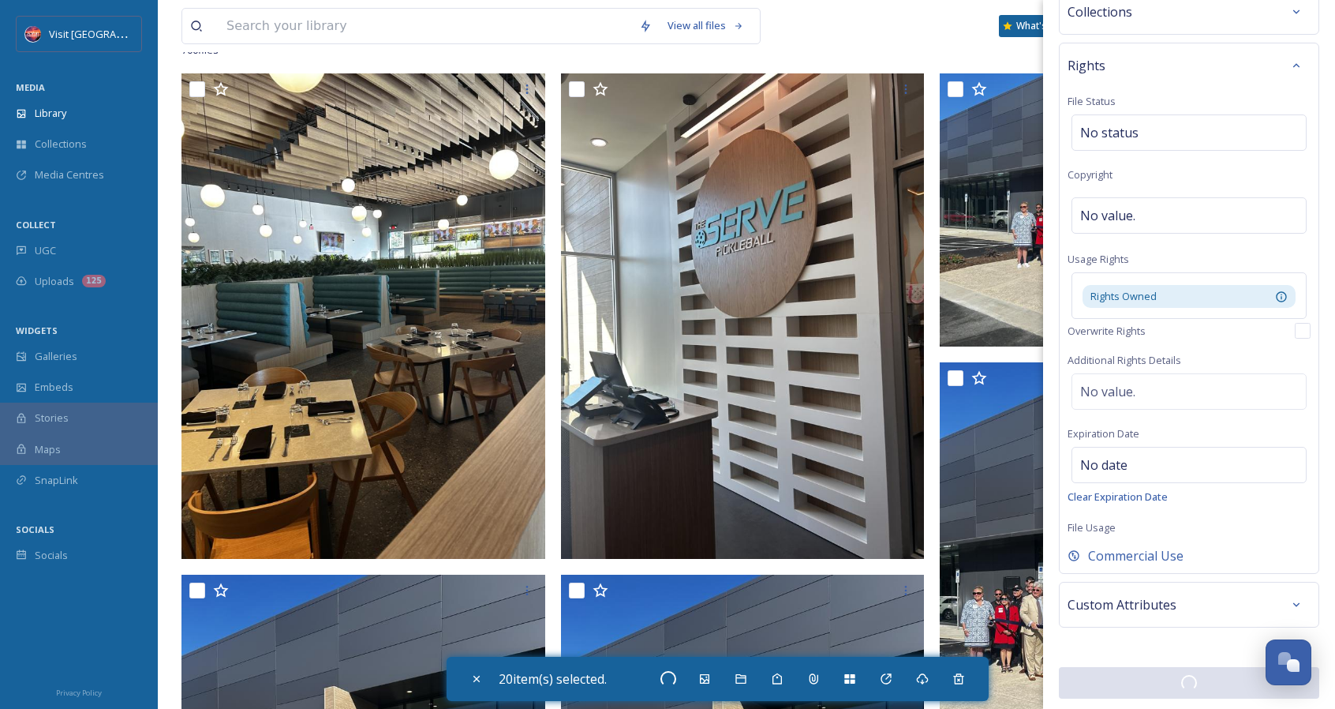
checkbox input "false"
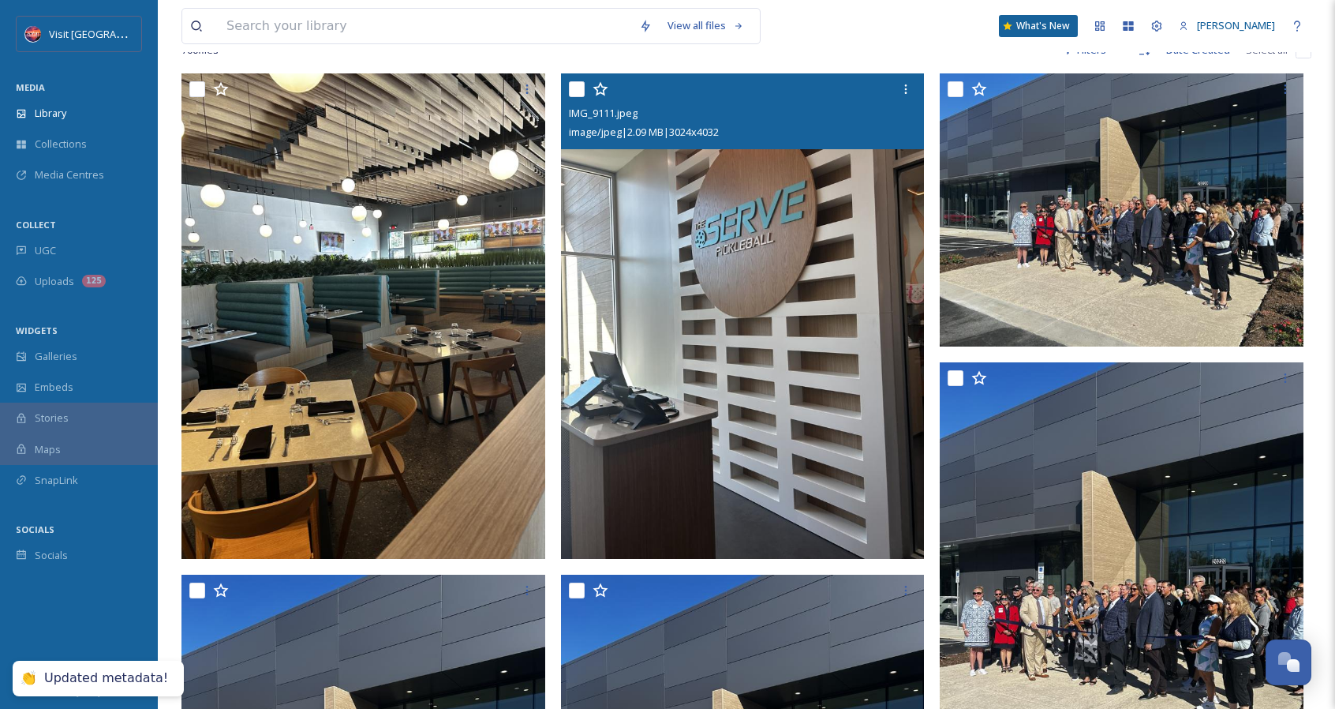
click at [739, 401] on img at bounding box center [743, 315] width 364 height 485
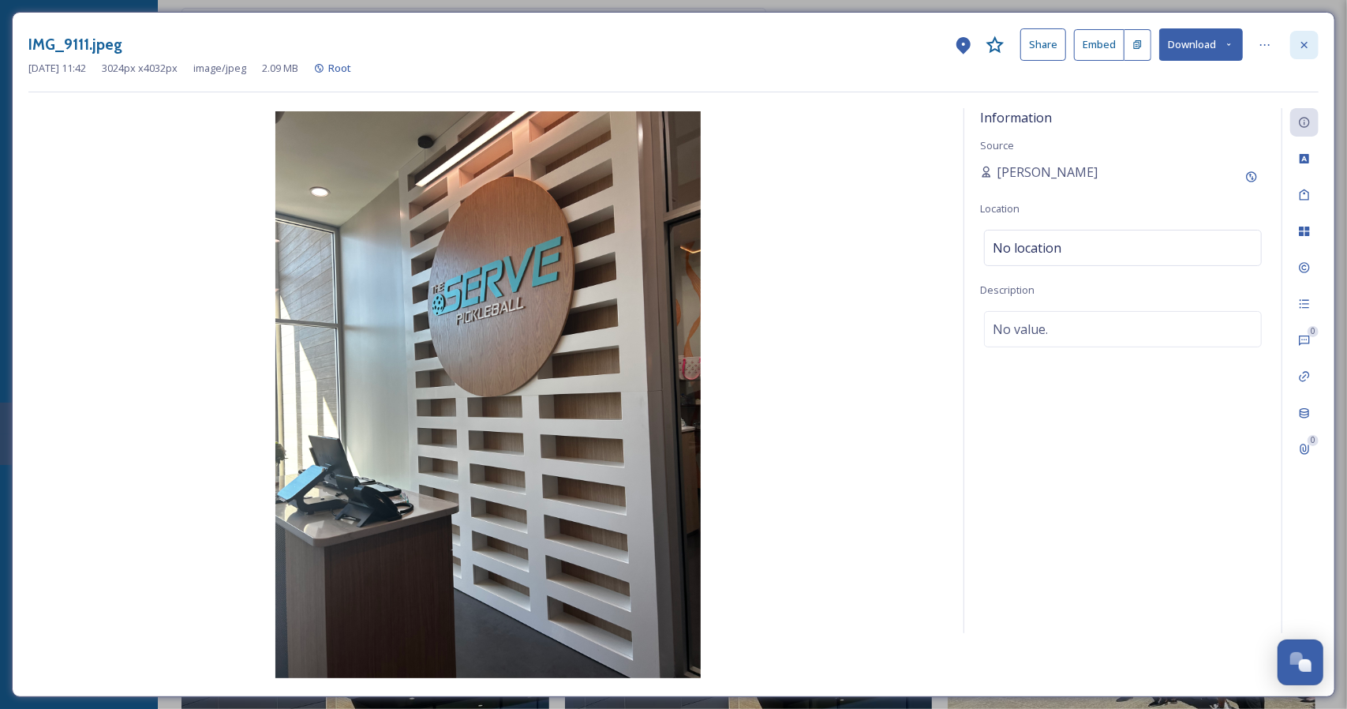
click at [1304, 45] on icon at bounding box center [1305, 44] width 6 height 6
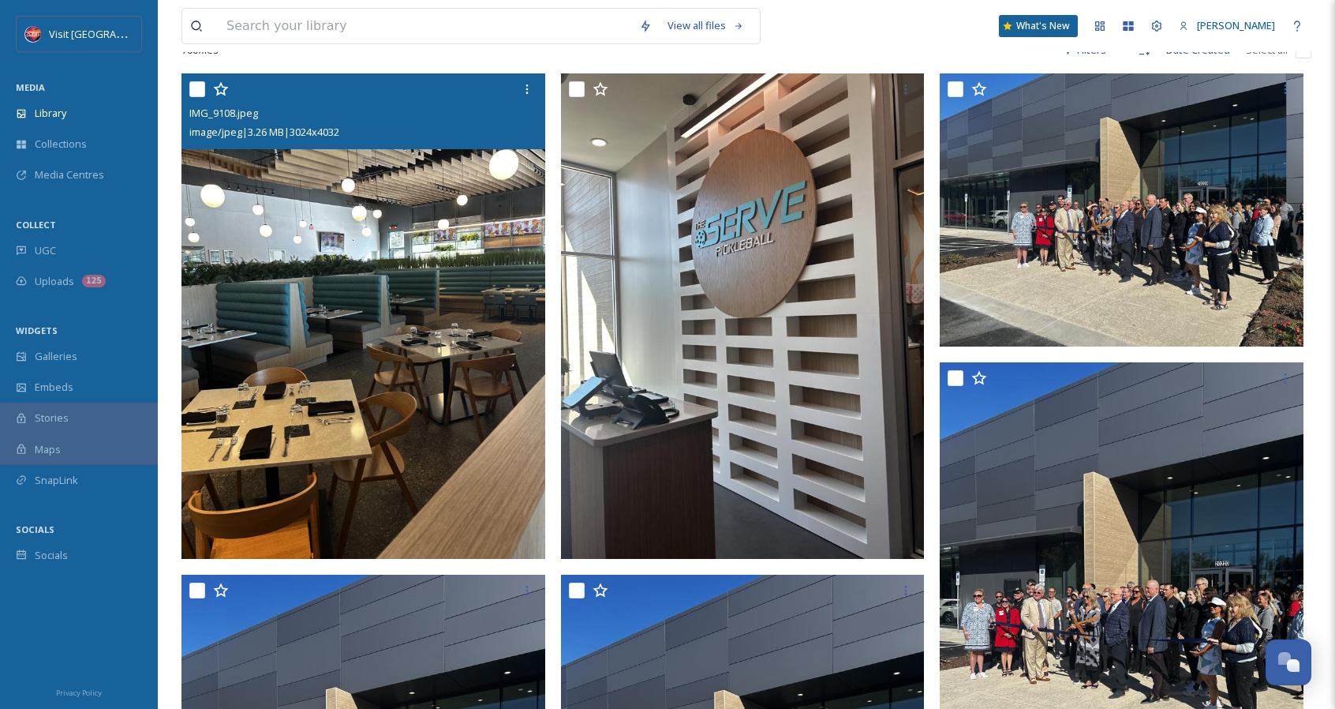
click at [204, 84] on input "checkbox" at bounding box center [197, 89] width 16 height 16
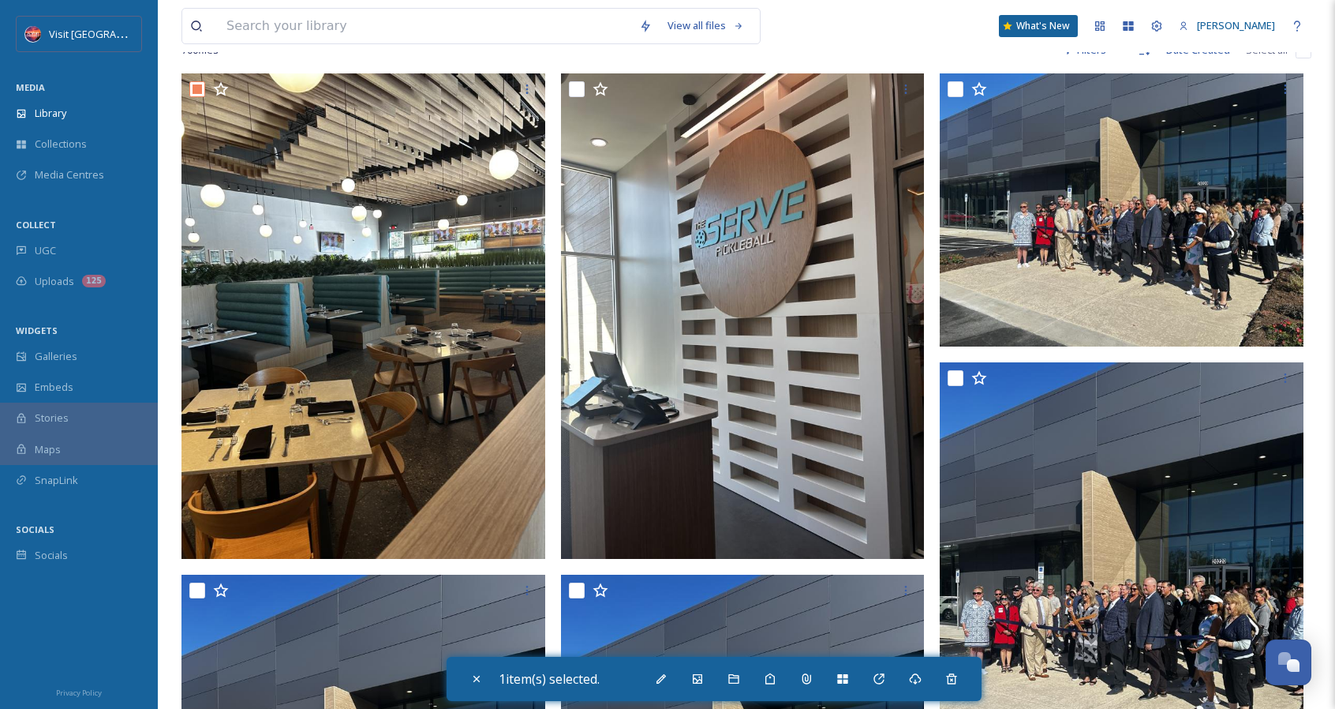
click at [919, 32] on div "View all files What's New Wyatt Jones" at bounding box center [747, 26] width 1130 height 52
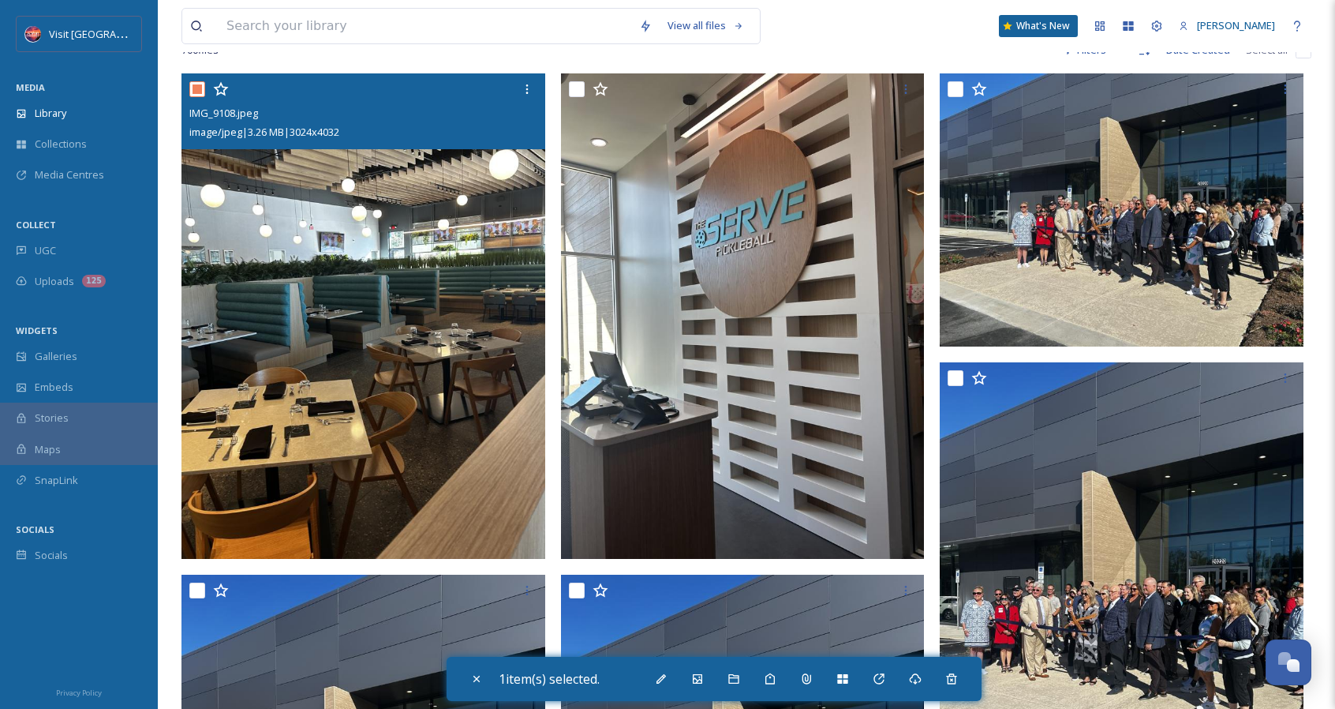
click at [192, 88] on input "checkbox" at bounding box center [197, 89] width 16 height 16
checkbox input "false"
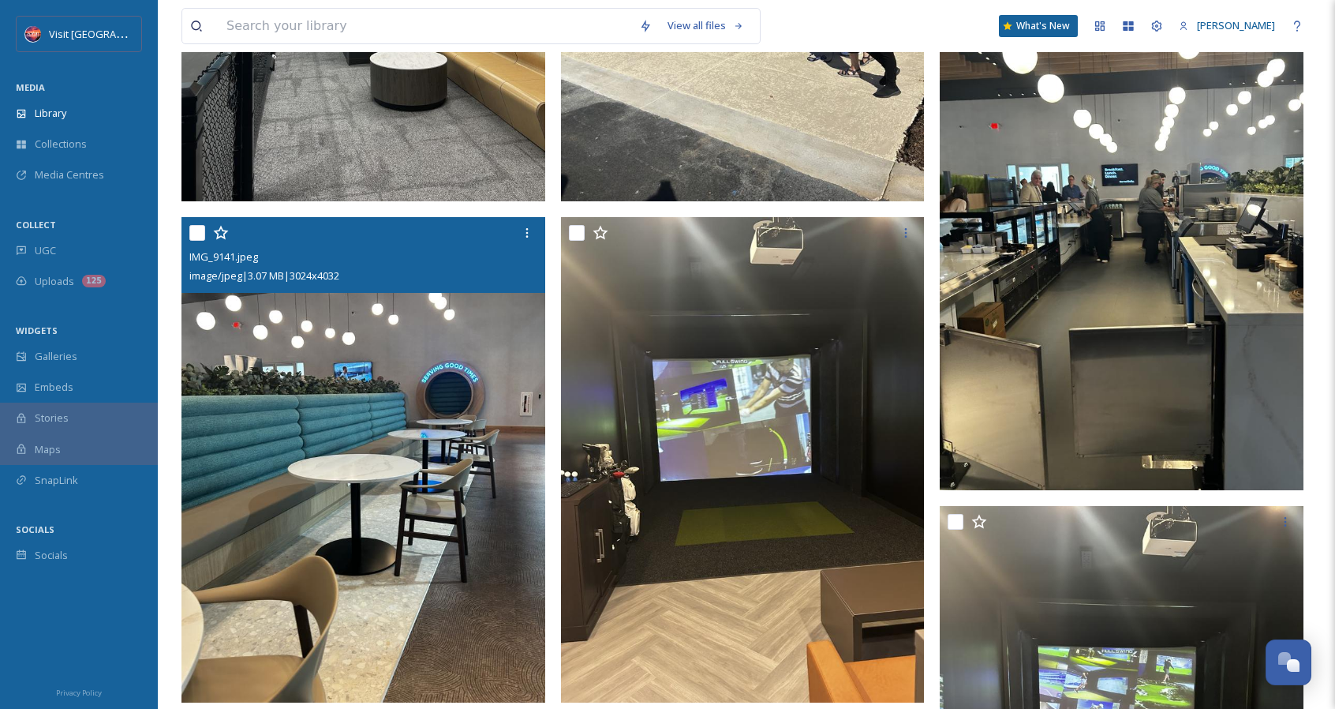
scroll to position [1658, 0]
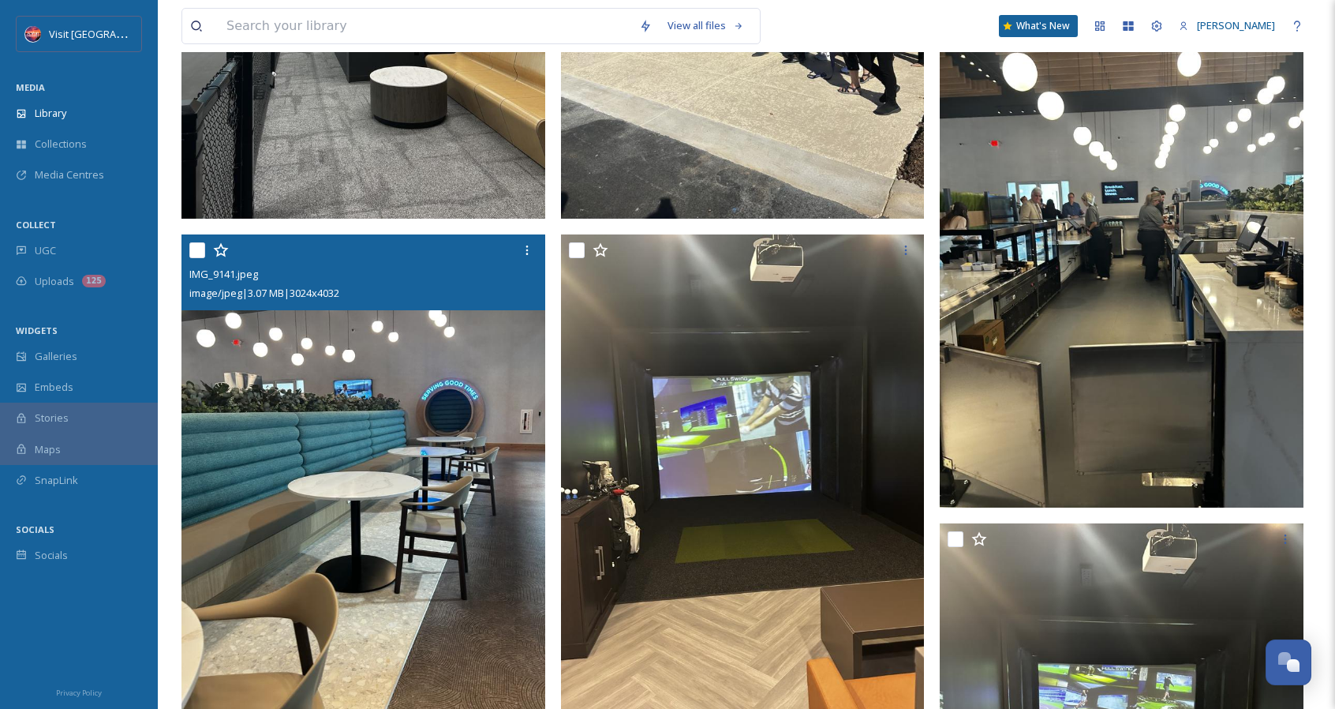
click at [198, 245] on input "checkbox" at bounding box center [197, 250] width 16 height 16
checkbox input "true"
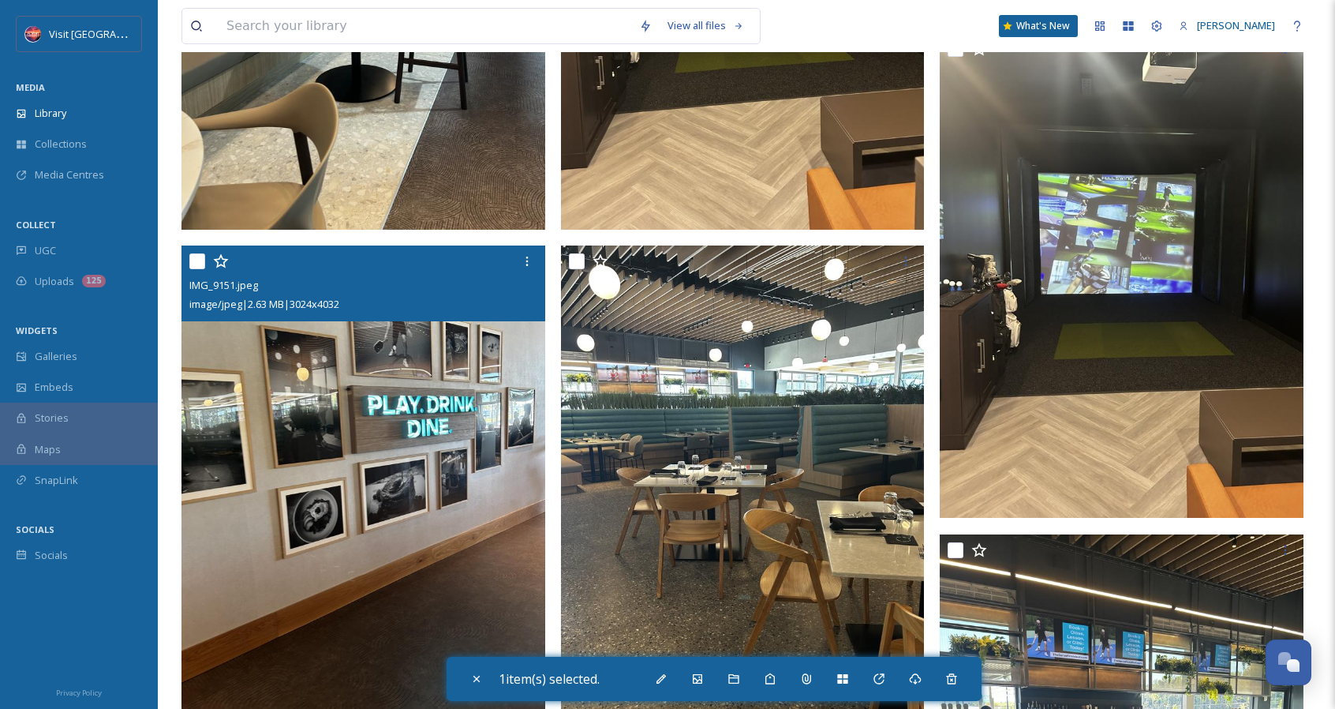
scroll to position [2210, 0]
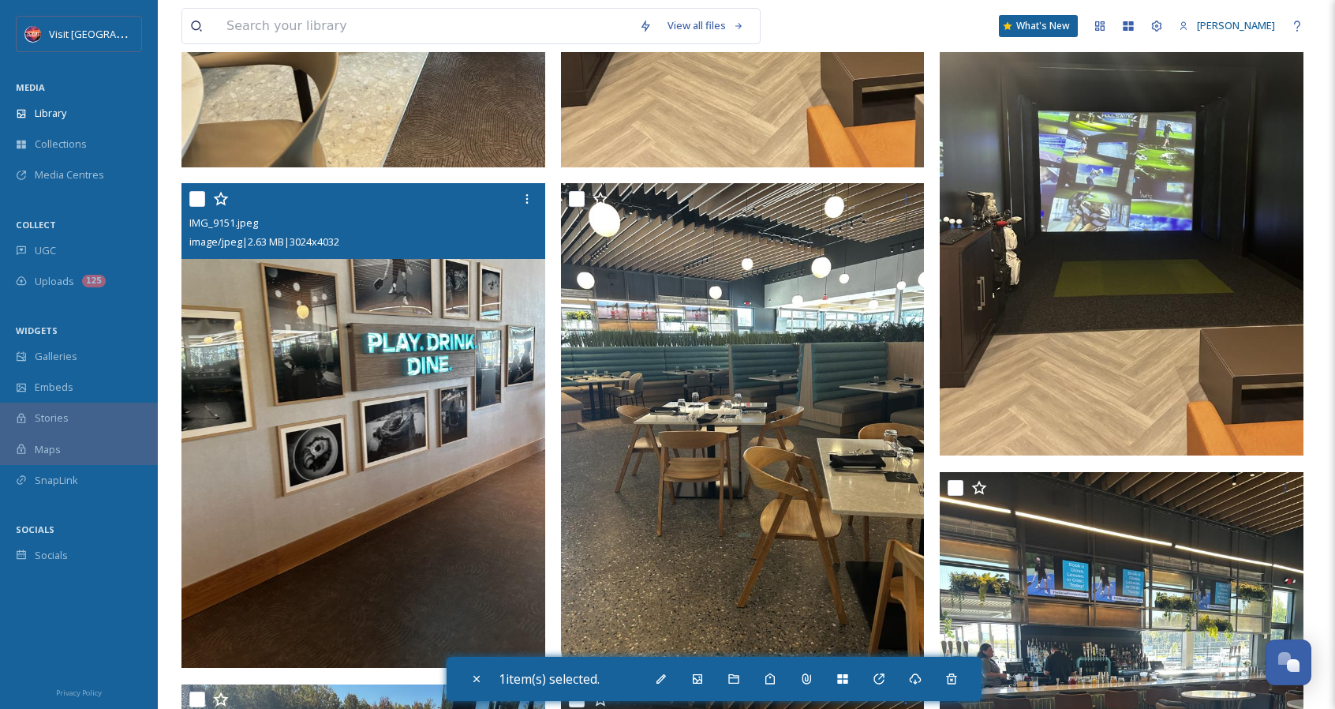
click at [193, 199] on input "checkbox" at bounding box center [197, 199] width 16 height 16
checkbox input "true"
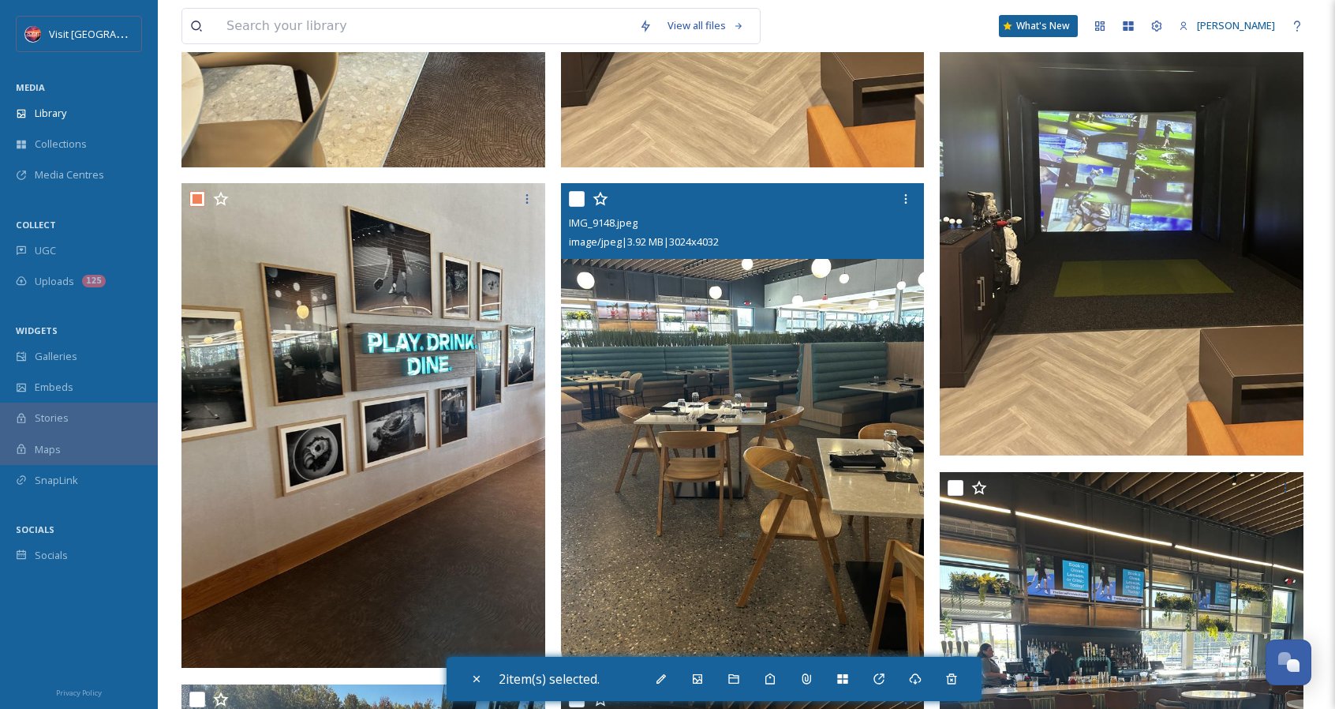
click at [580, 198] on input "checkbox" at bounding box center [577, 199] width 16 height 16
checkbox input "true"
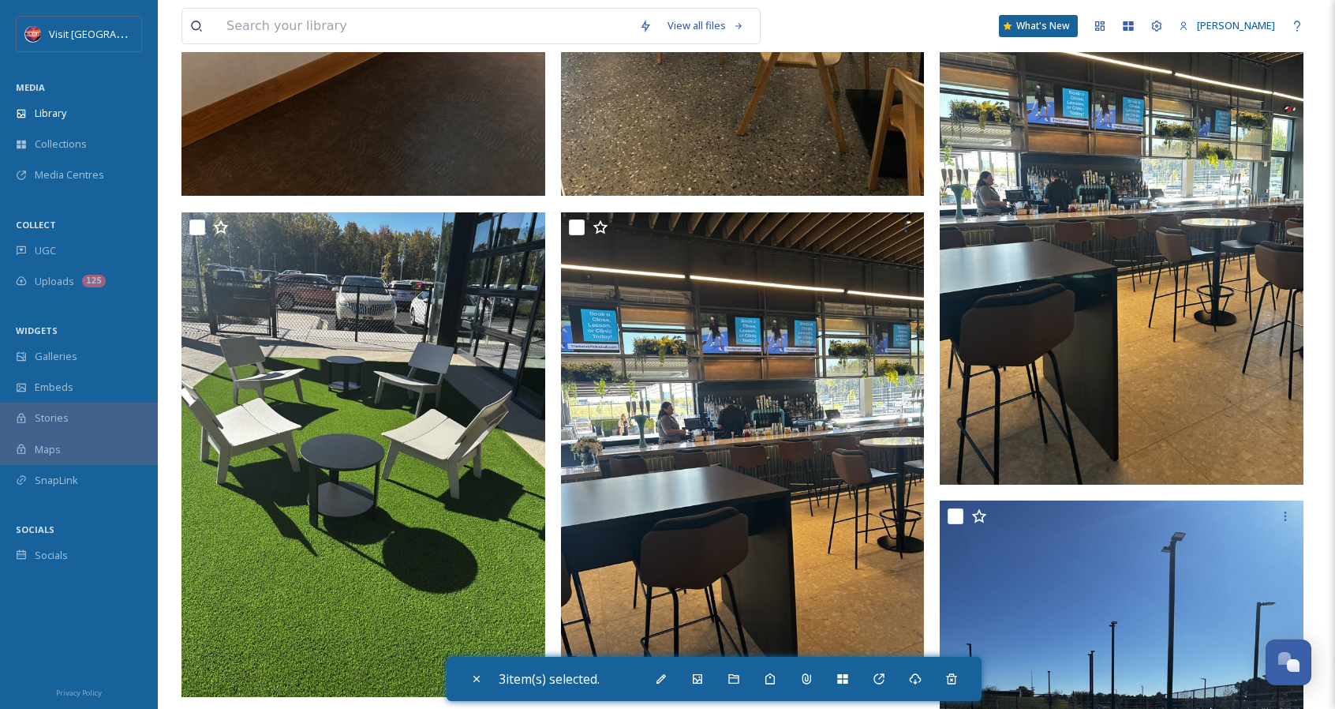
scroll to position [2684, 0]
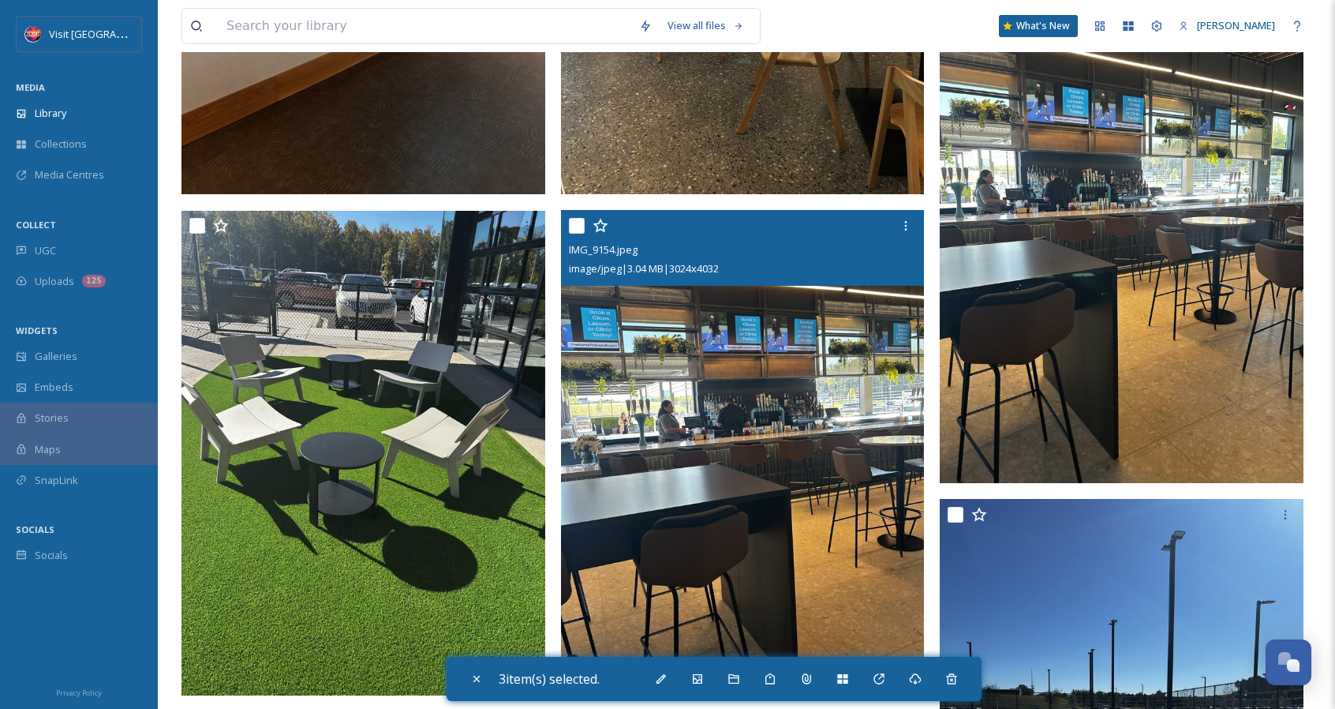
click at [578, 230] on input "checkbox" at bounding box center [577, 226] width 16 height 16
checkbox input "true"
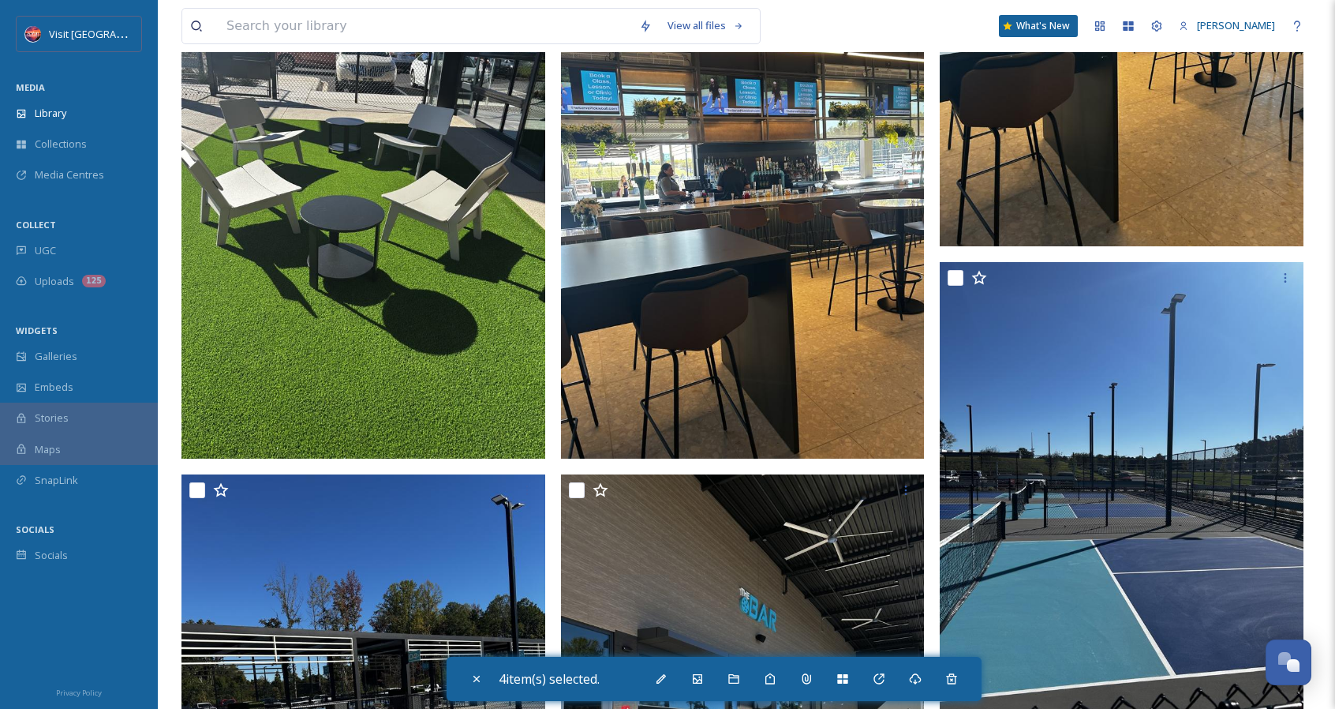
scroll to position [3157, 0]
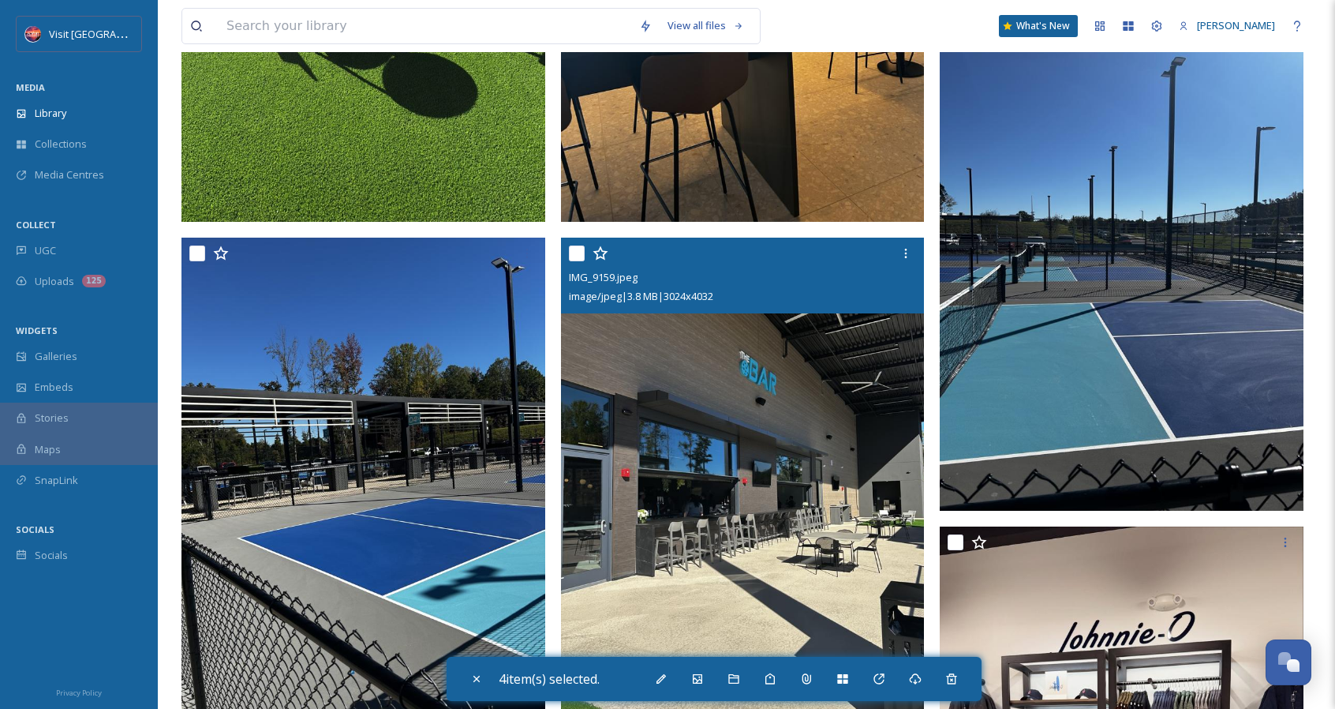
click at [580, 253] on input "checkbox" at bounding box center [577, 253] width 16 height 16
checkbox input "true"
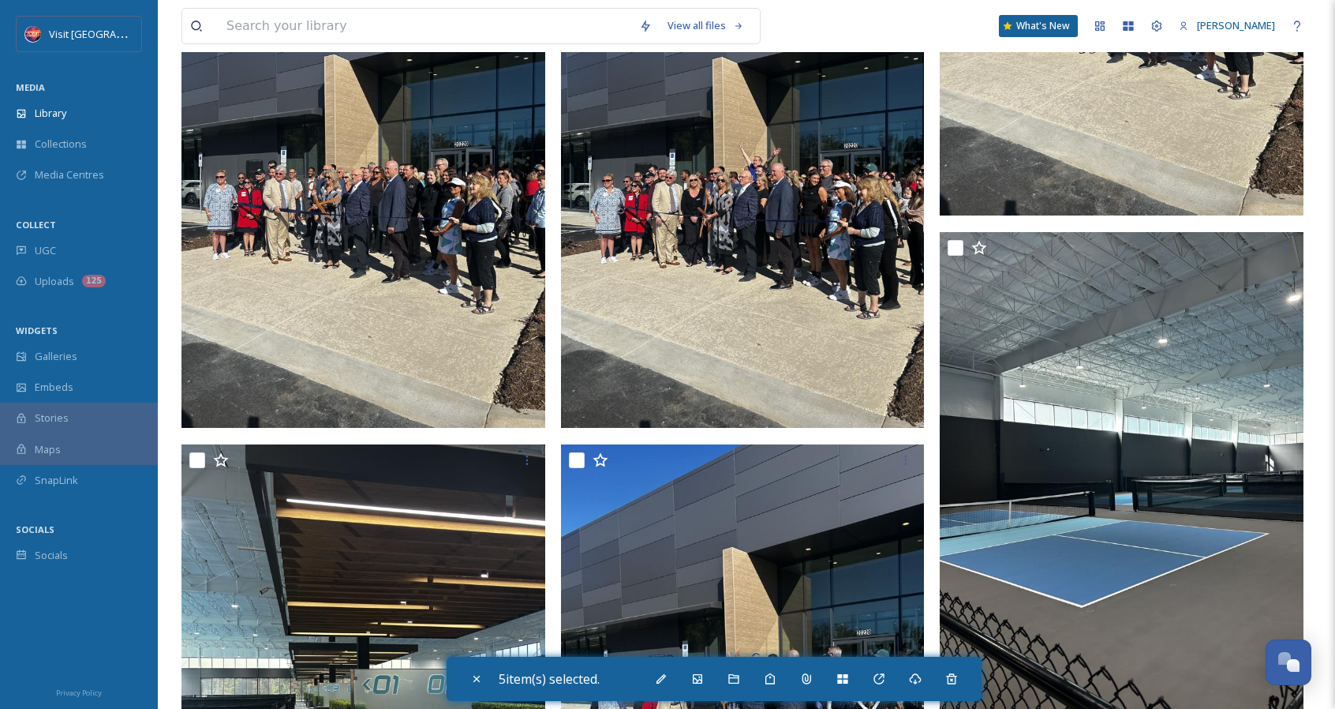
scroll to position [1263, 0]
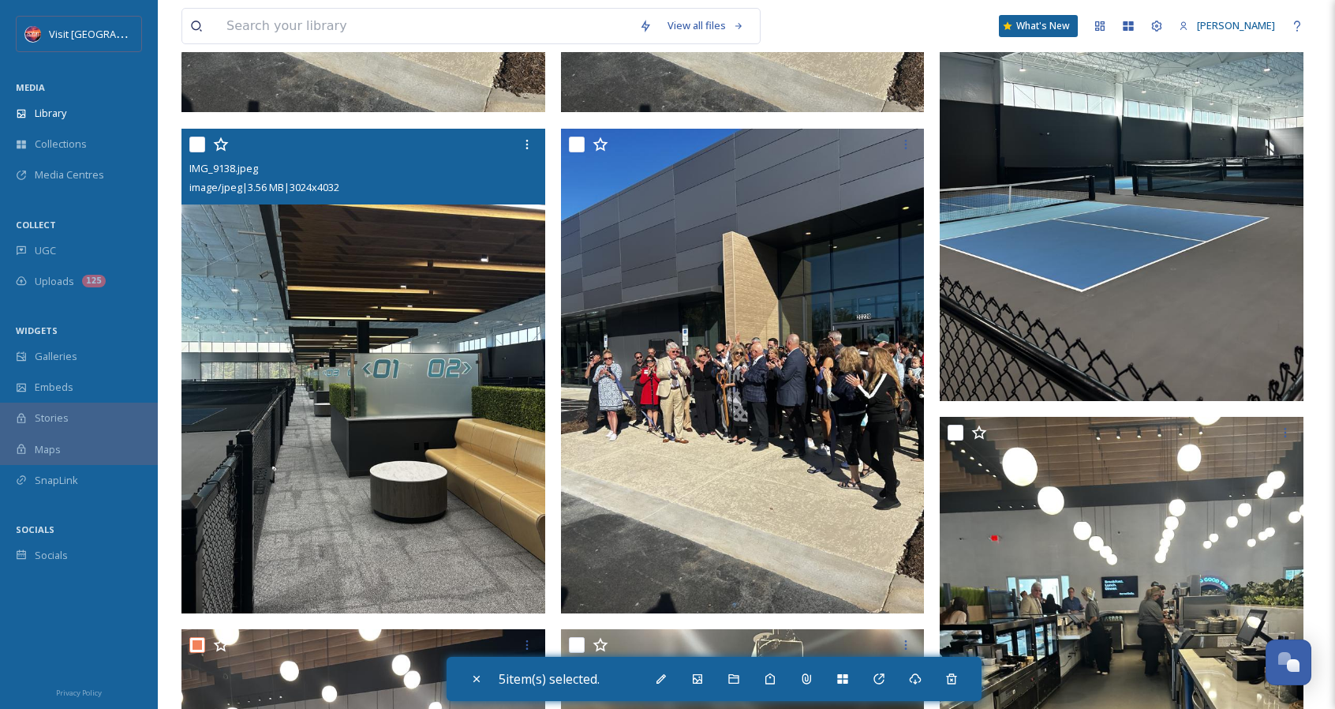
click at [199, 138] on input "checkbox" at bounding box center [197, 145] width 16 height 16
checkbox input "true"
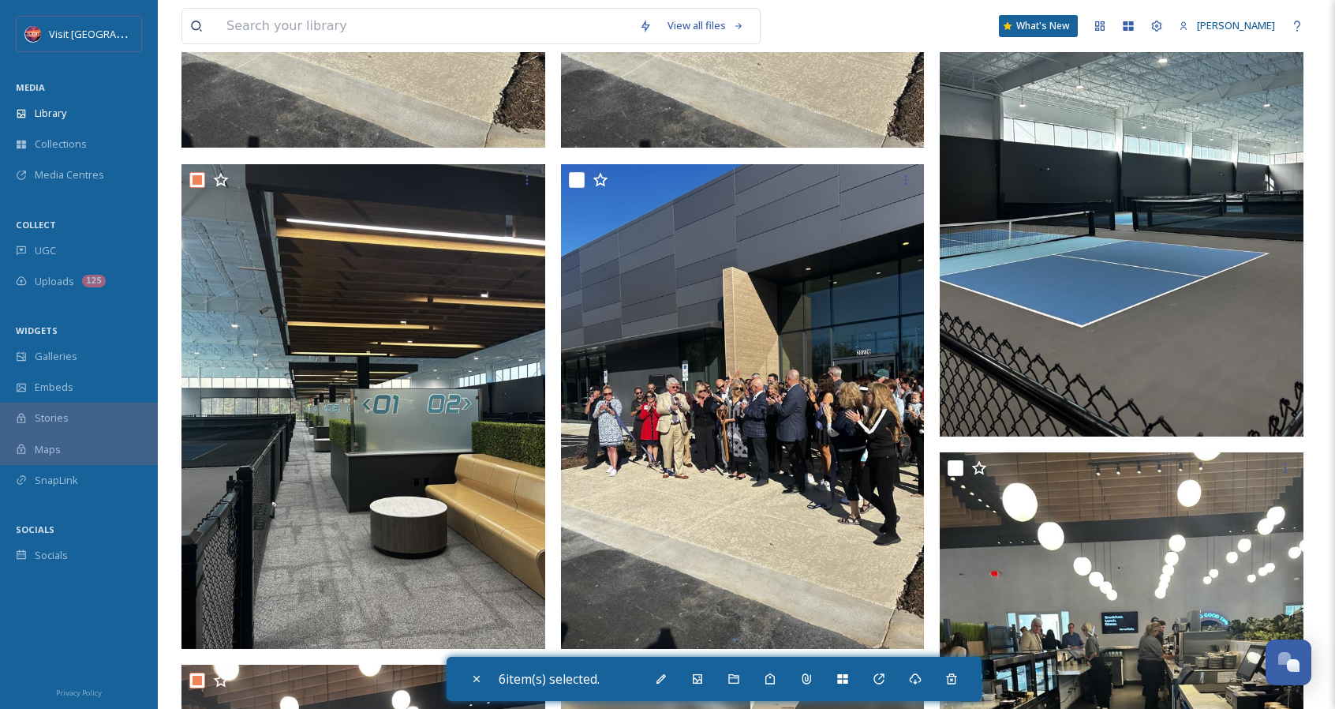
scroll to position [1105, 0]
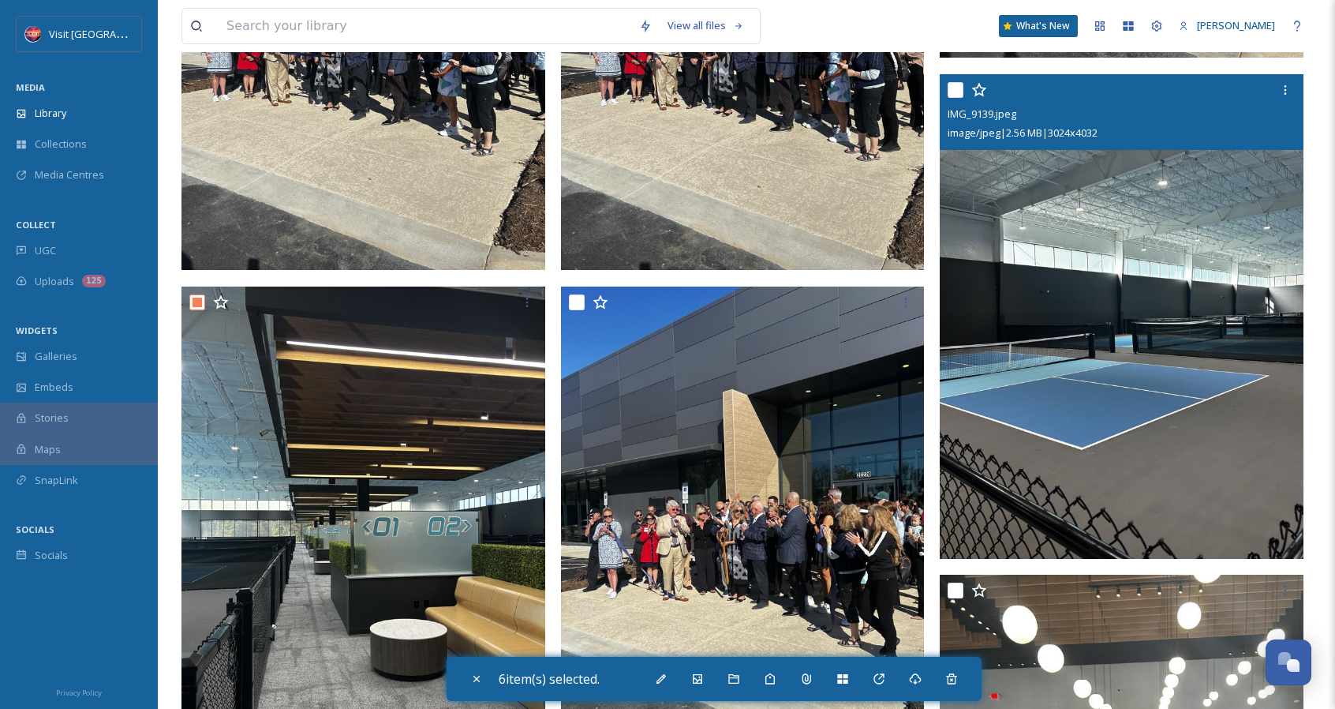
click at [959, 97] on div at bounding box center [1124, 90] width 352 height 28
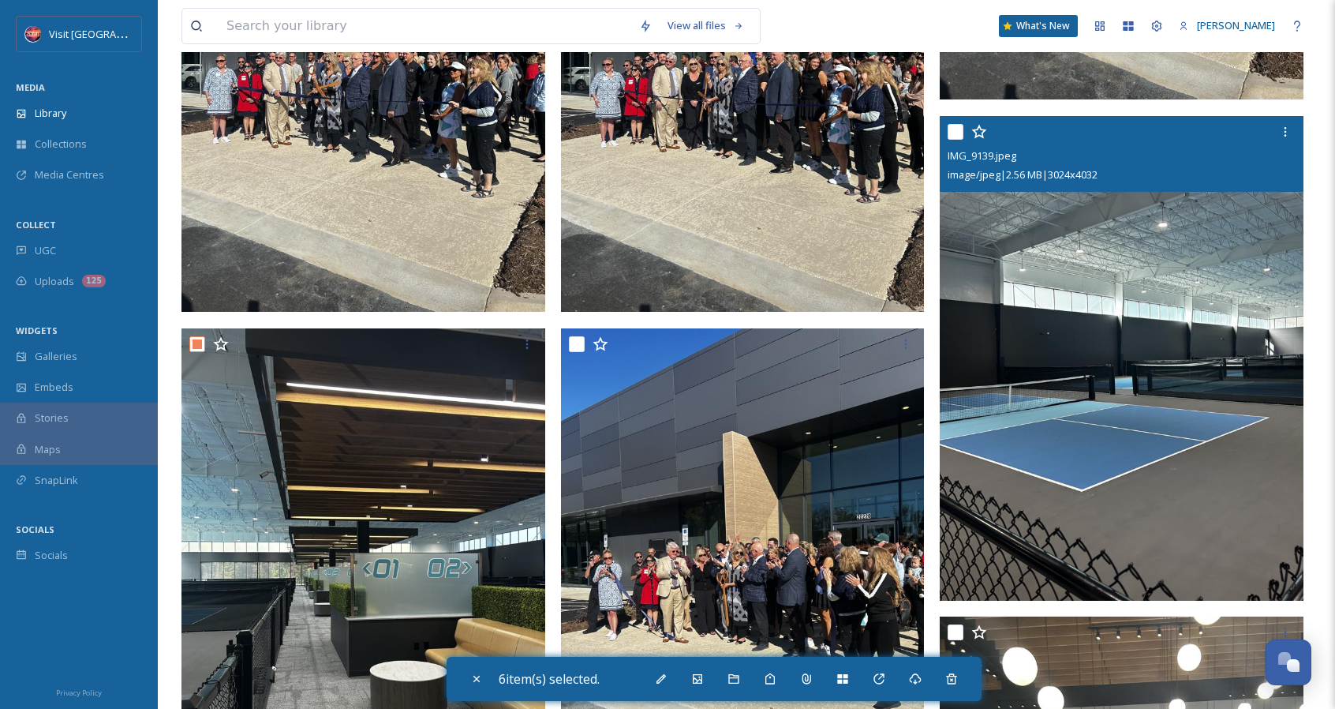
scroll to position [947, 0]
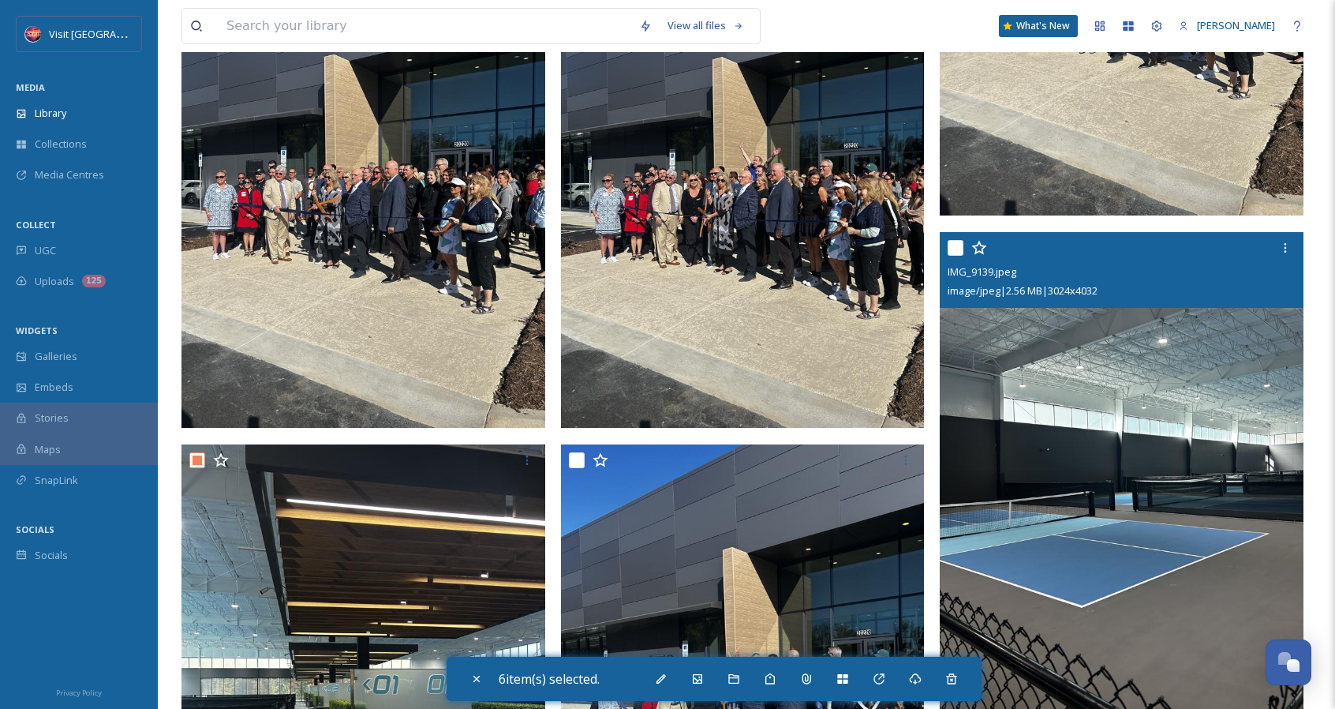
click at [953, 245] on input "checkbox" at bounding box center [956, 248] width 16 height 16
checkbox input "true"
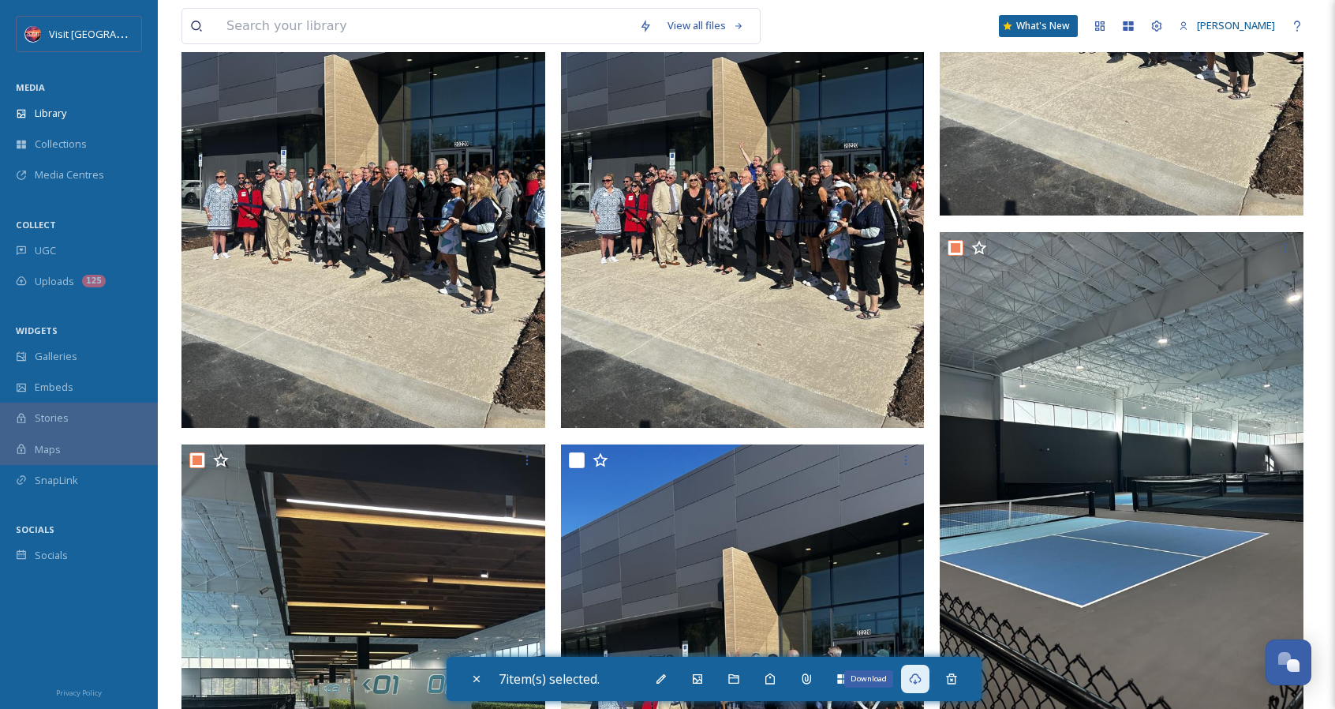
click at [922, 680] on icon at bounding box center [915, 678] width 13 height 13
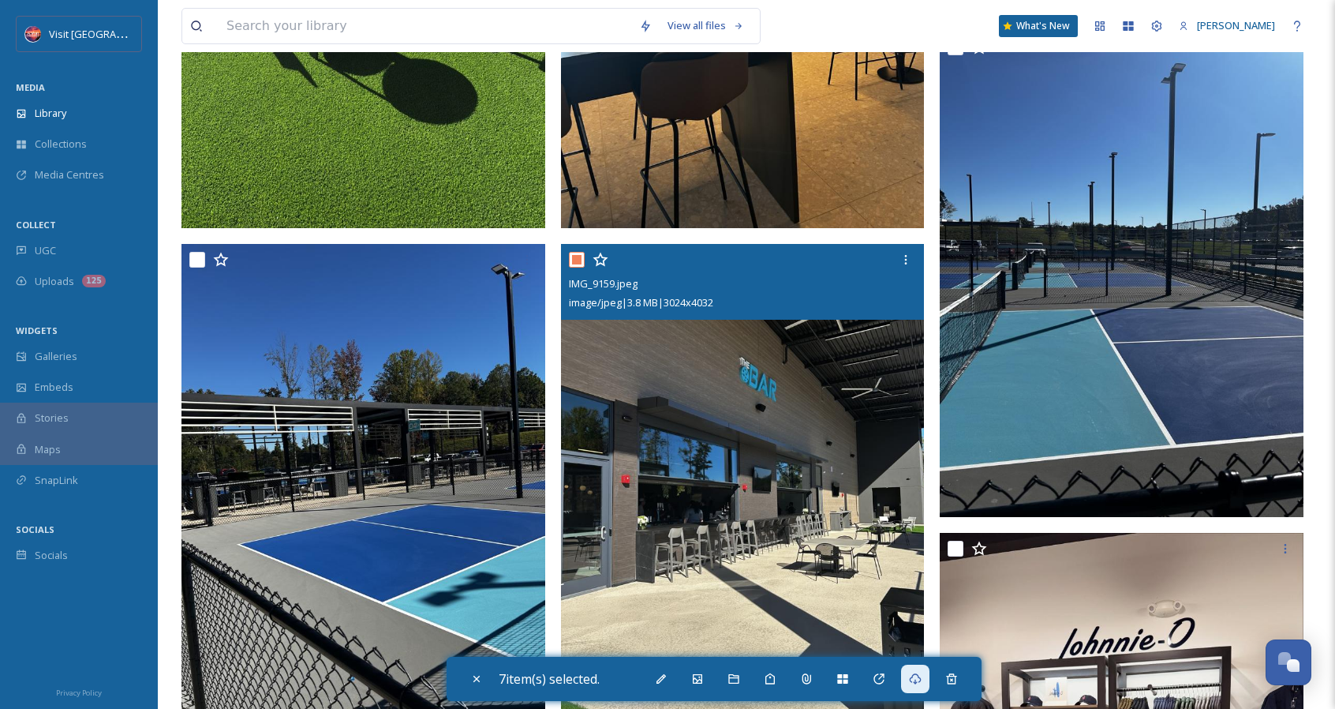
scroll to position [3315, 0]
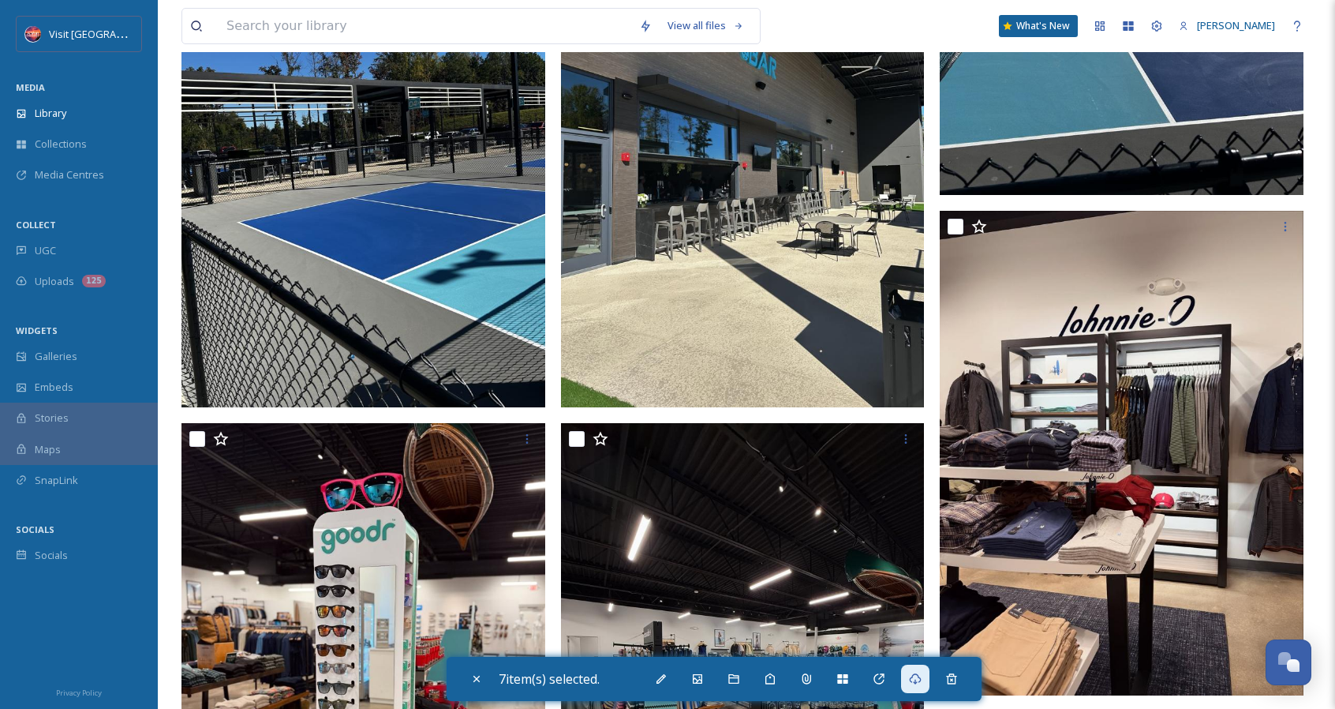
click at [264, 248] on img at bounding box center [364, 164] width 364 height 485
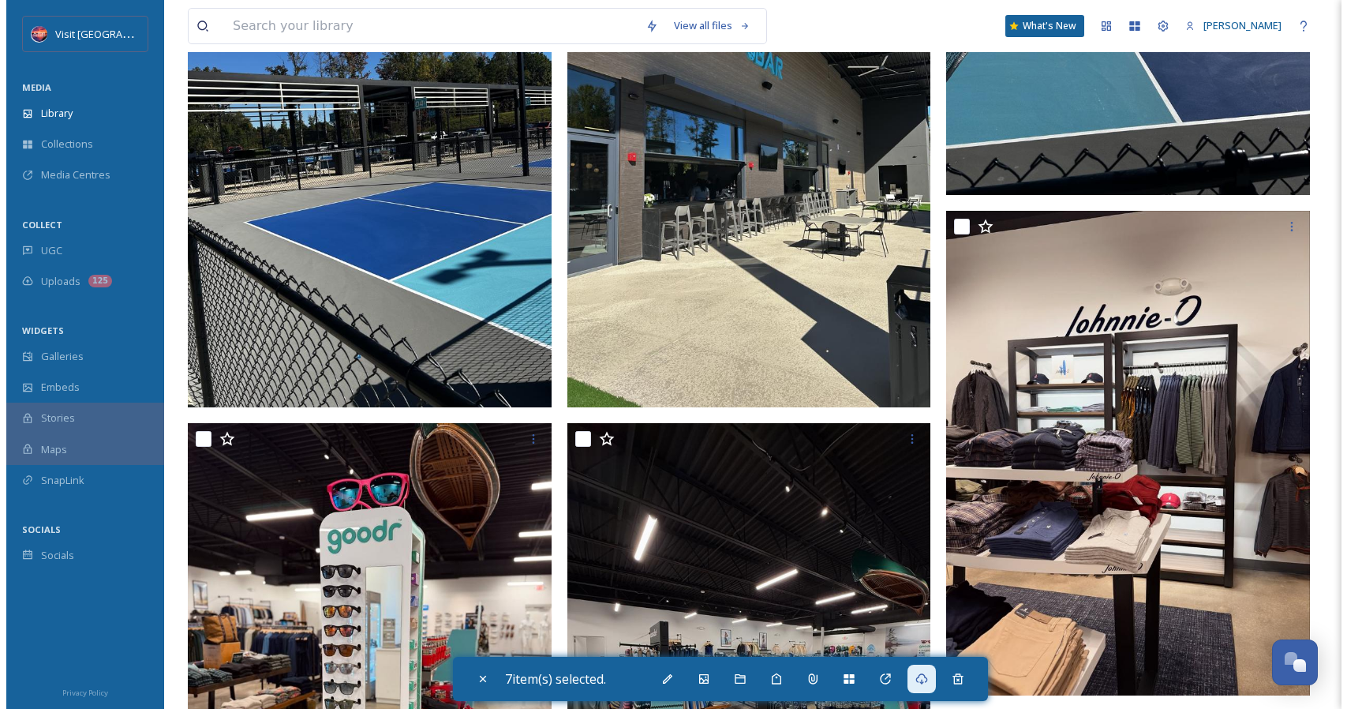
scroll to position [2972, 0]
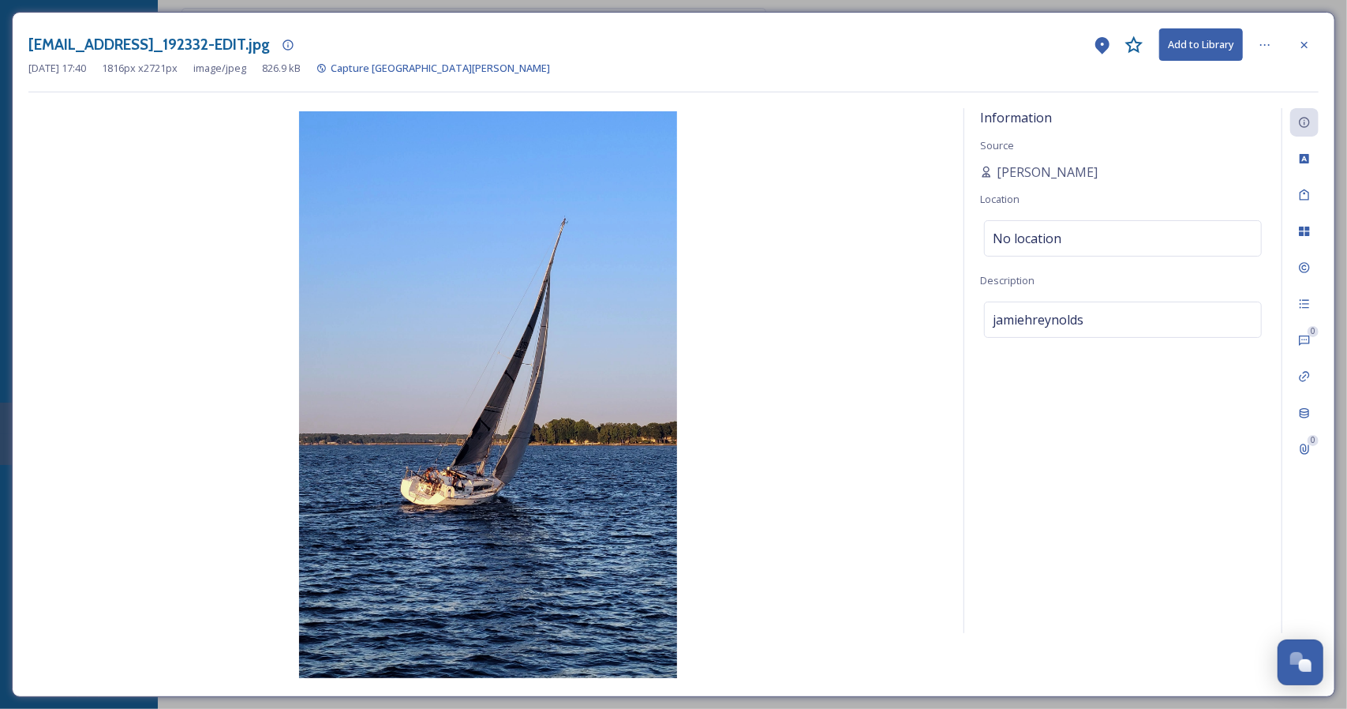
click at [533, 258] on img at bounding box center [488, 394] width 920 height 567
click at [1309, 51] on div at bounding box center [1305, 45] width 28 height 28
